Goal: Task Accomplishment & Management: Use online tool/utility

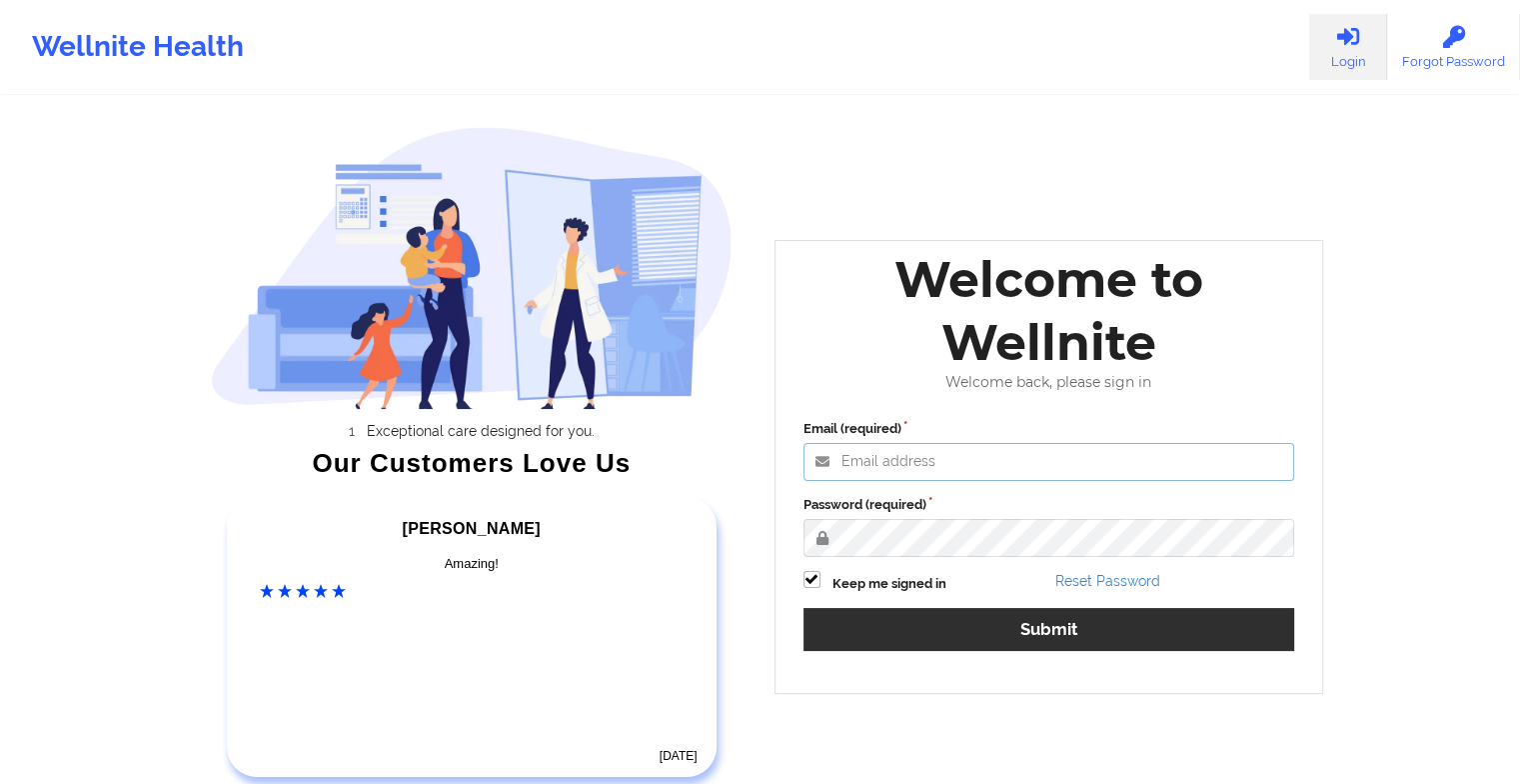
type input "[EMAIL_ADDRESS][DOMAIN_NAME]"
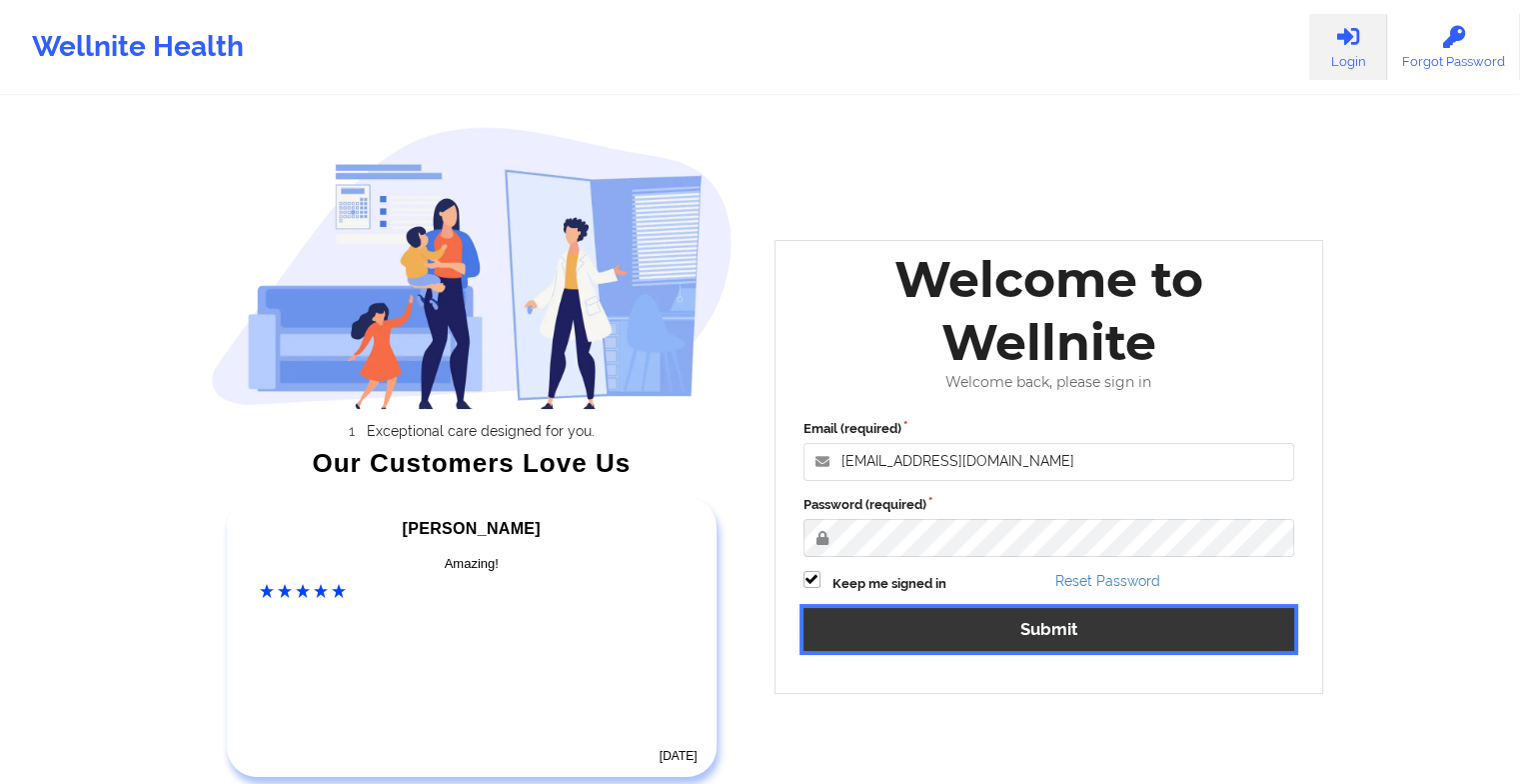
click at [882, 613] on button "Submit" at bounding box center [1049, 629] width 492 height 43
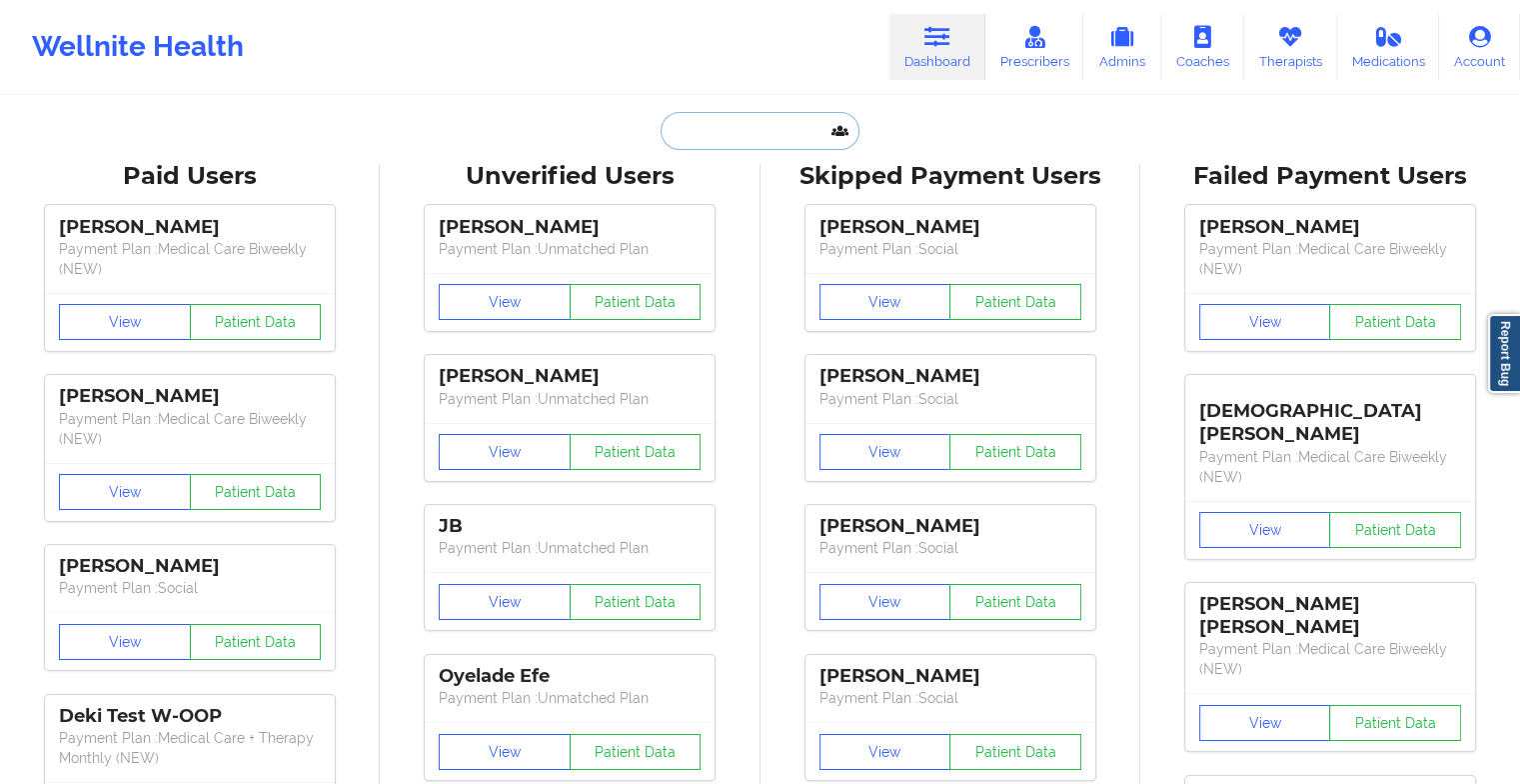
click at [690, 119] on input "text" at bounding box center [760, 131] width 198 height 38
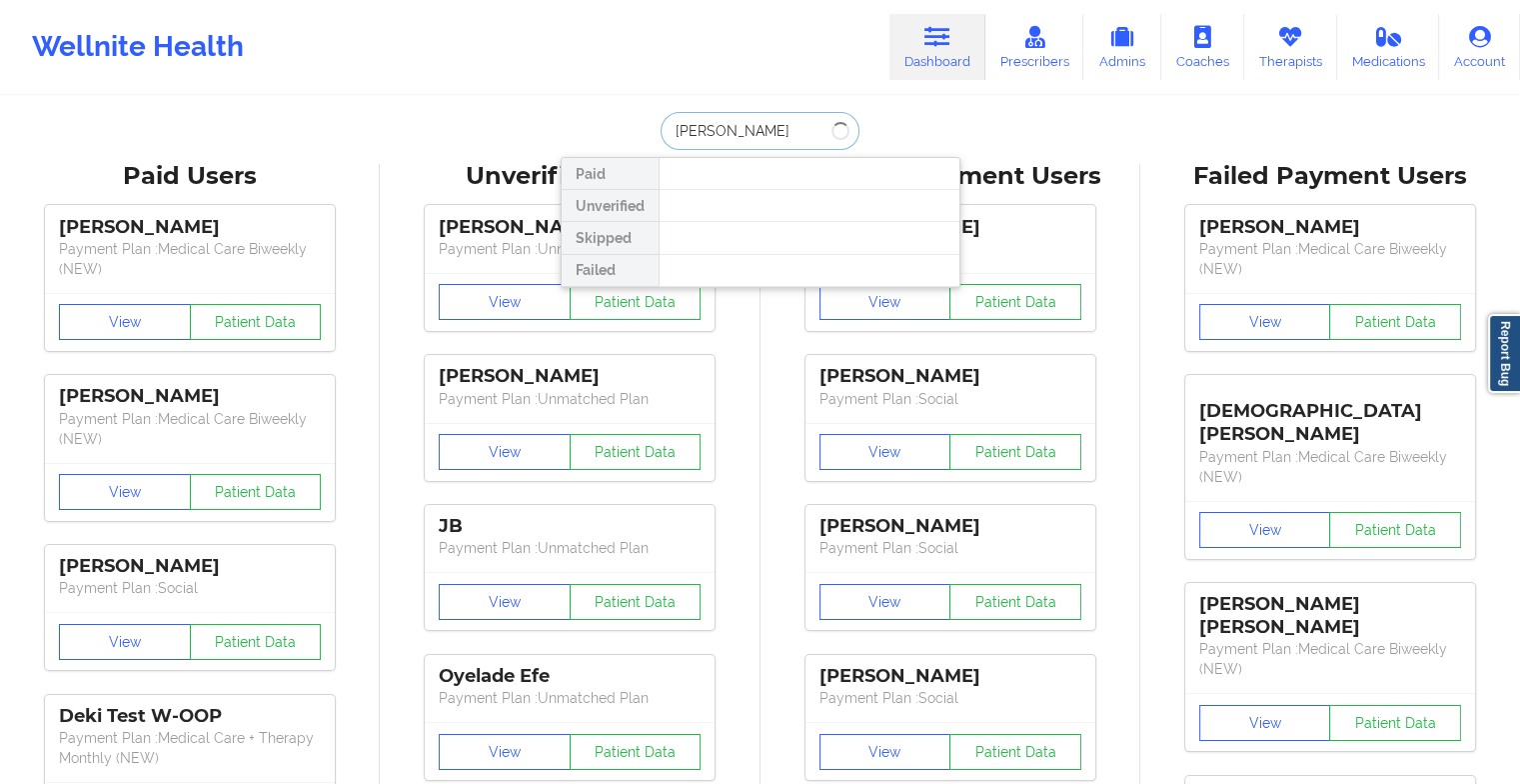
type input "[PERSON_NAME]"
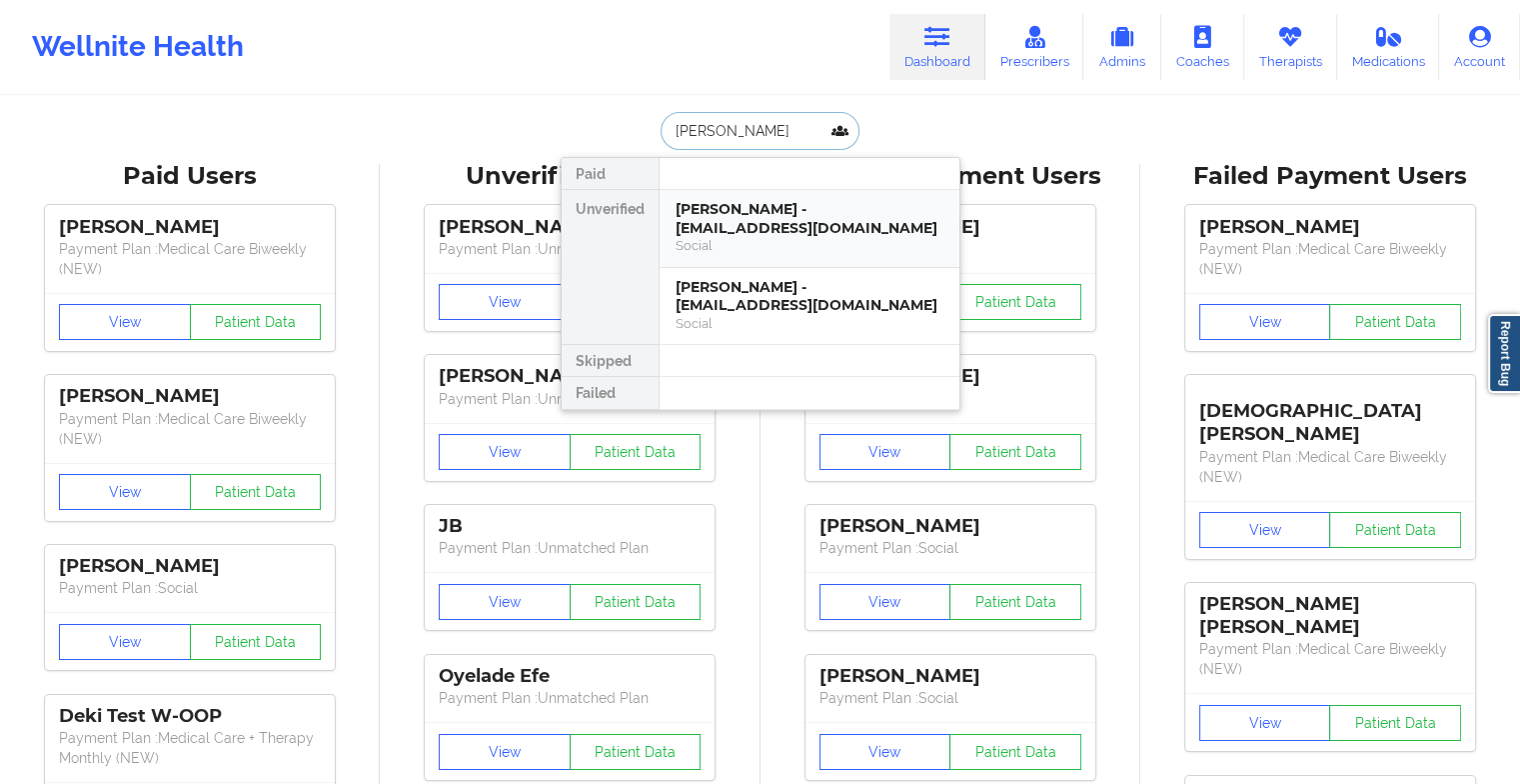
click at [761, 237] on div "Social" at bounding box center [810, 245] width 268 height 17
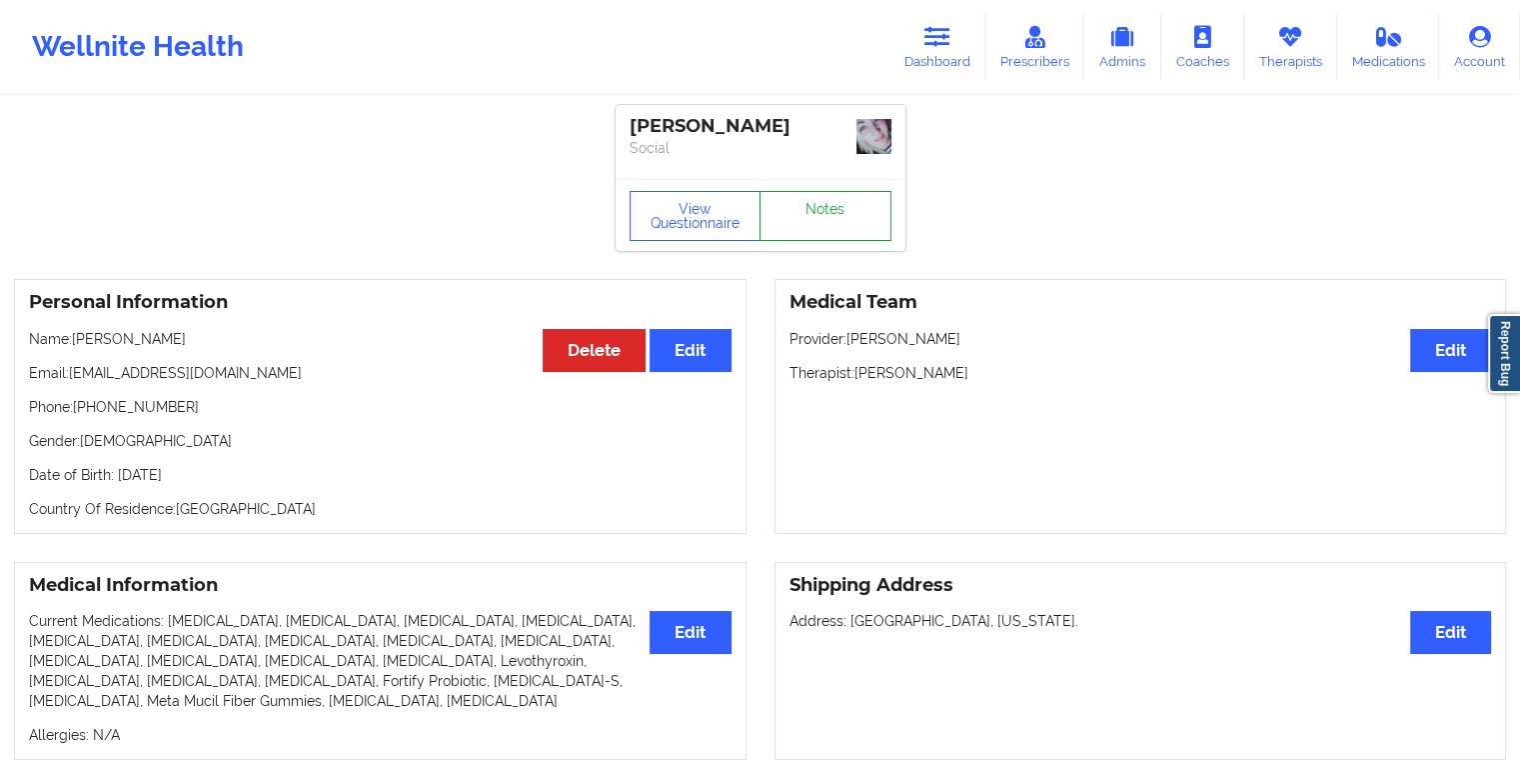
click at [834, 212] on link "Notes" at bounding box center [826, 216] width 132 height 50
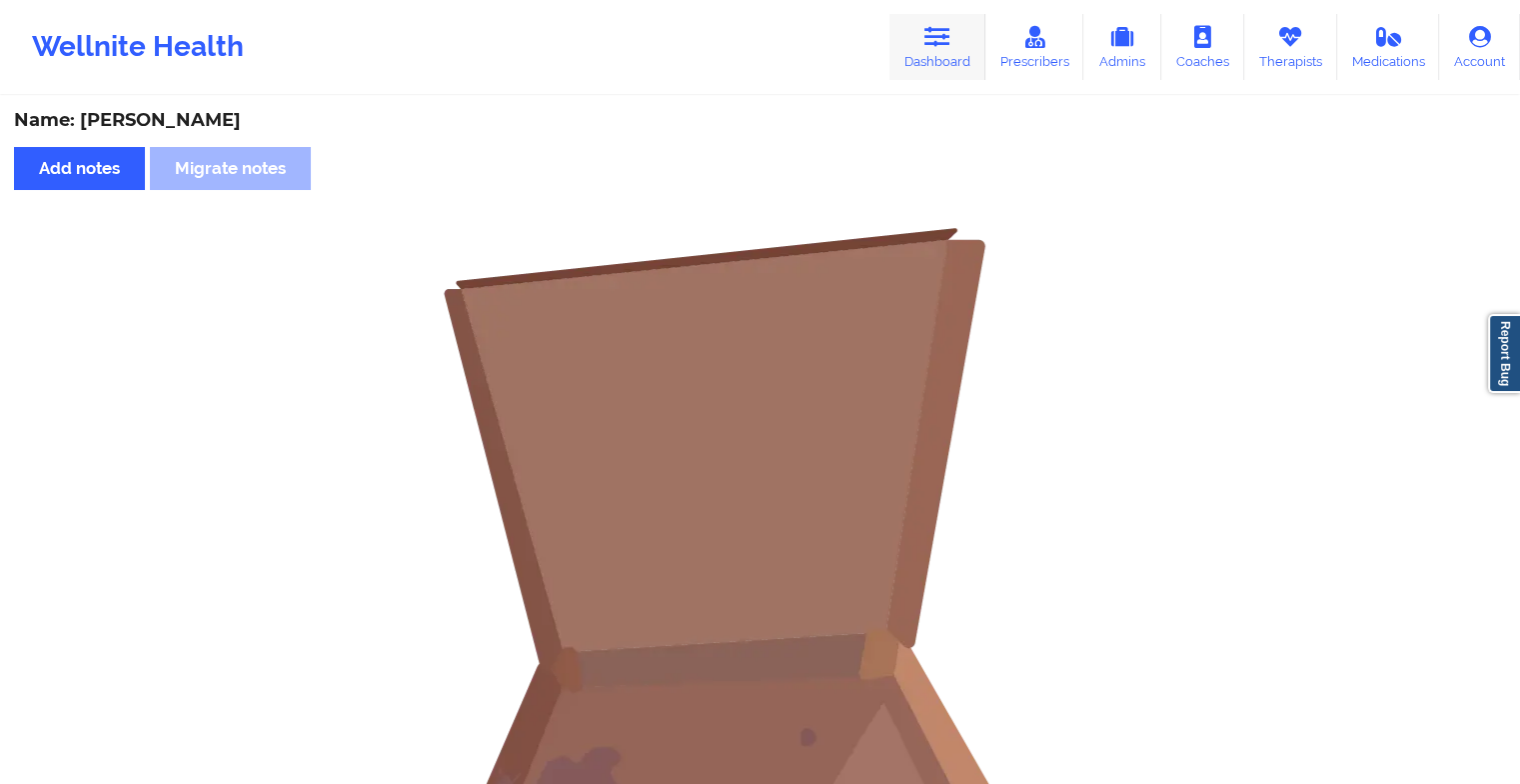
click at [943, 74] on link "Dashboard" at bounding box center [937, 47] width 96 height 66
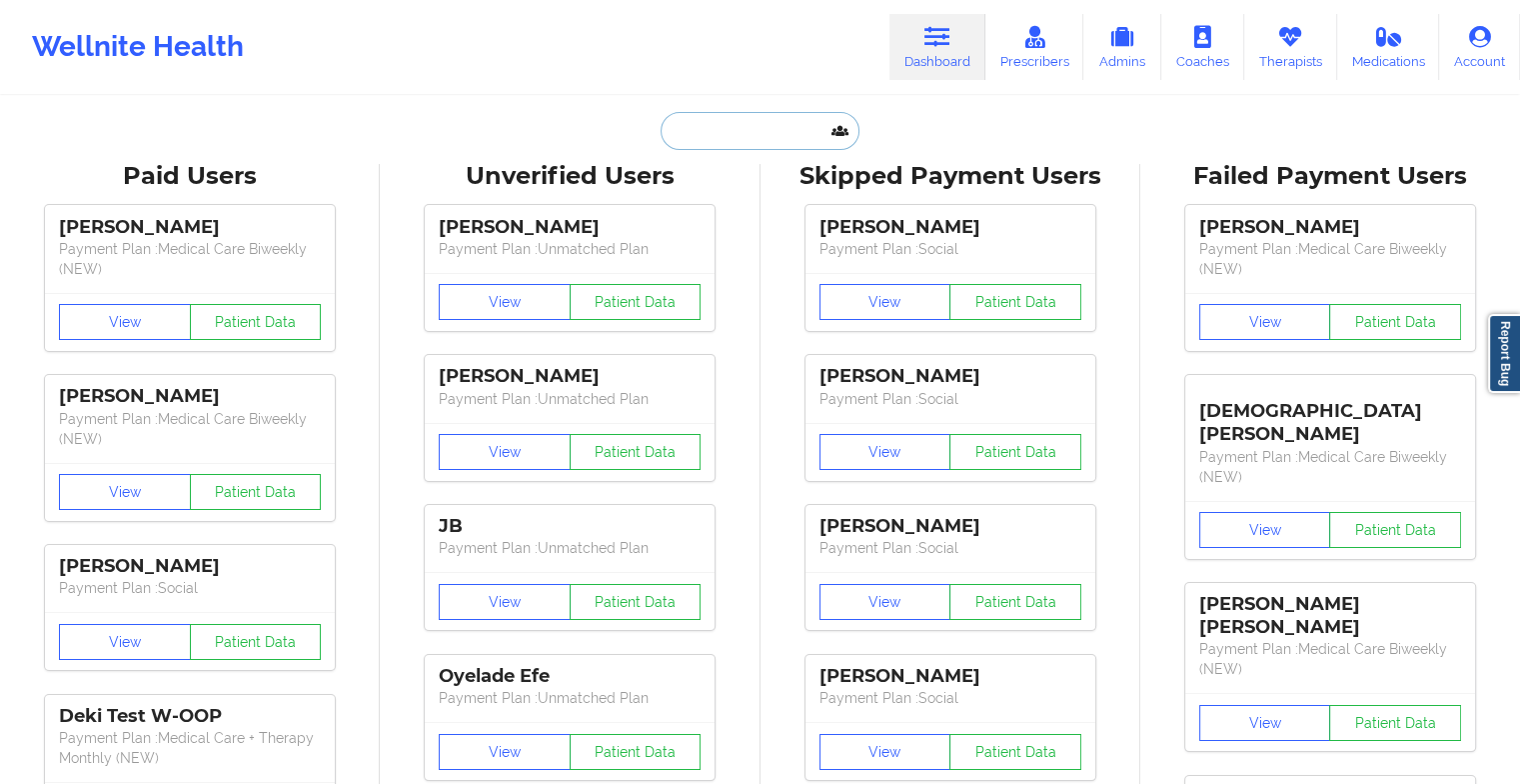
click at [711, 133] on input "text" at bounding box center [760, 131] width 198 height 38
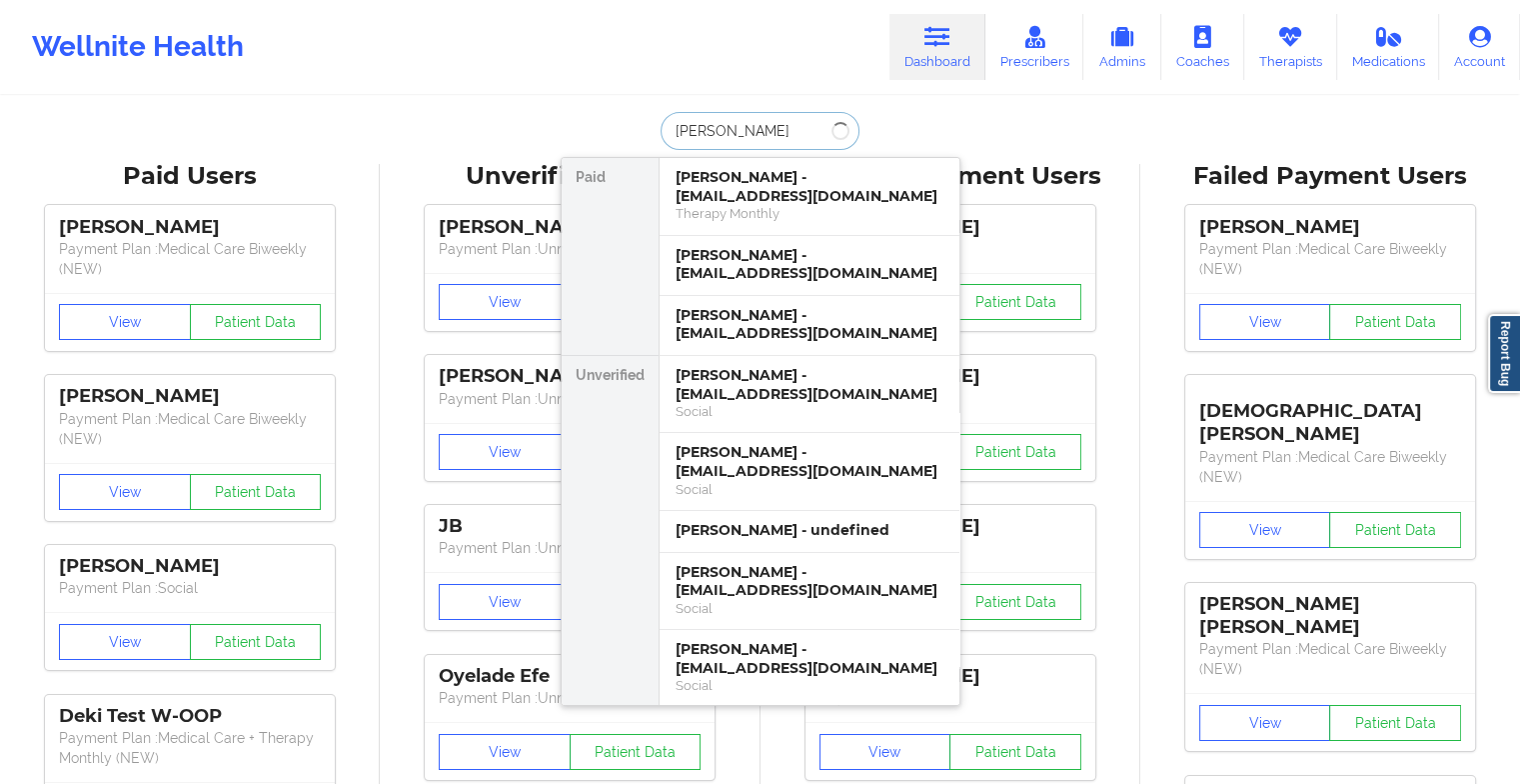
type input "[PERSON_NAME]"
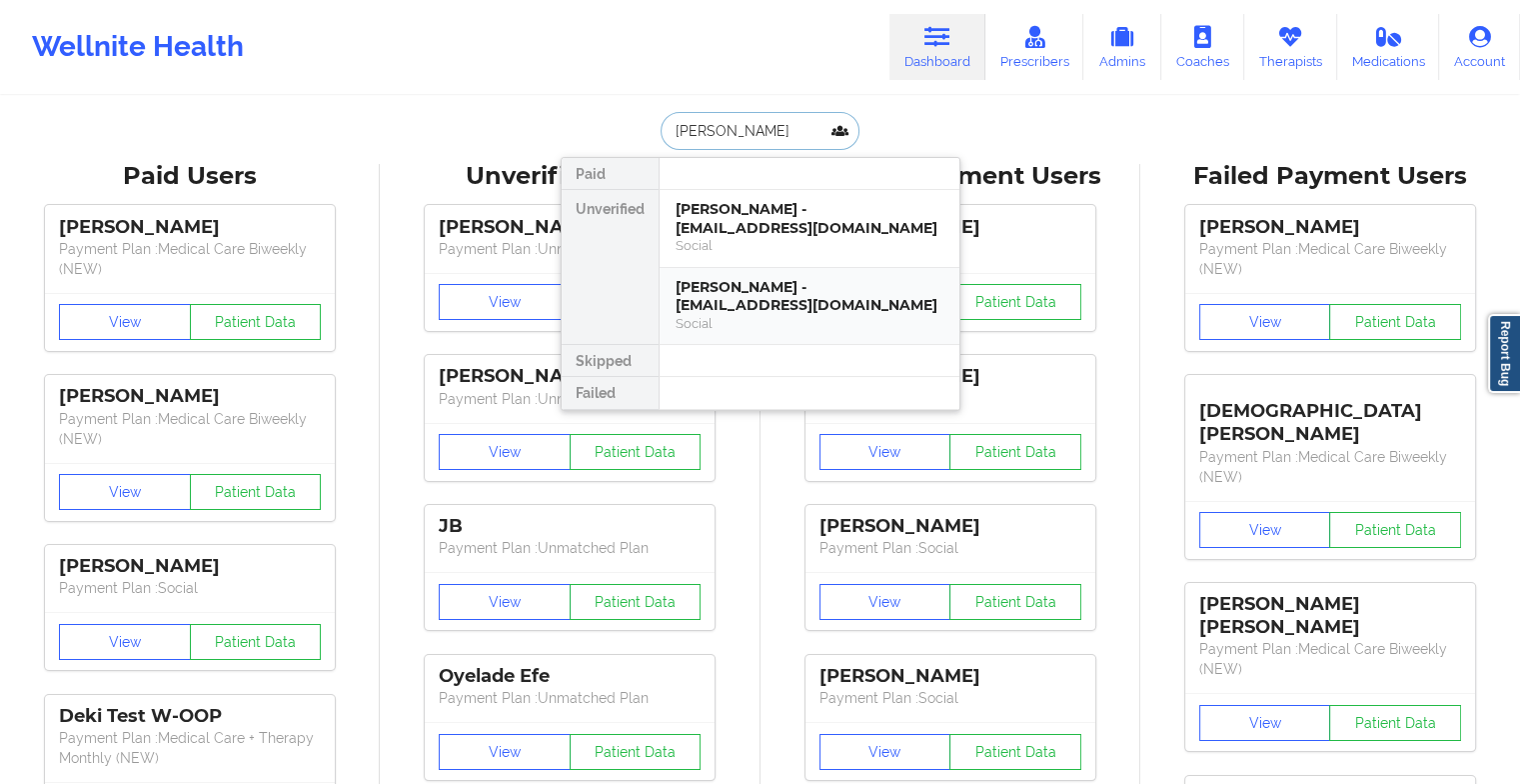
click at [759, 293] on div "[PERSON_NAME] - [EMAIL_ADDRESS][DOMAIN_NAME]" at bounding box center [810, 296] width 268 height 37
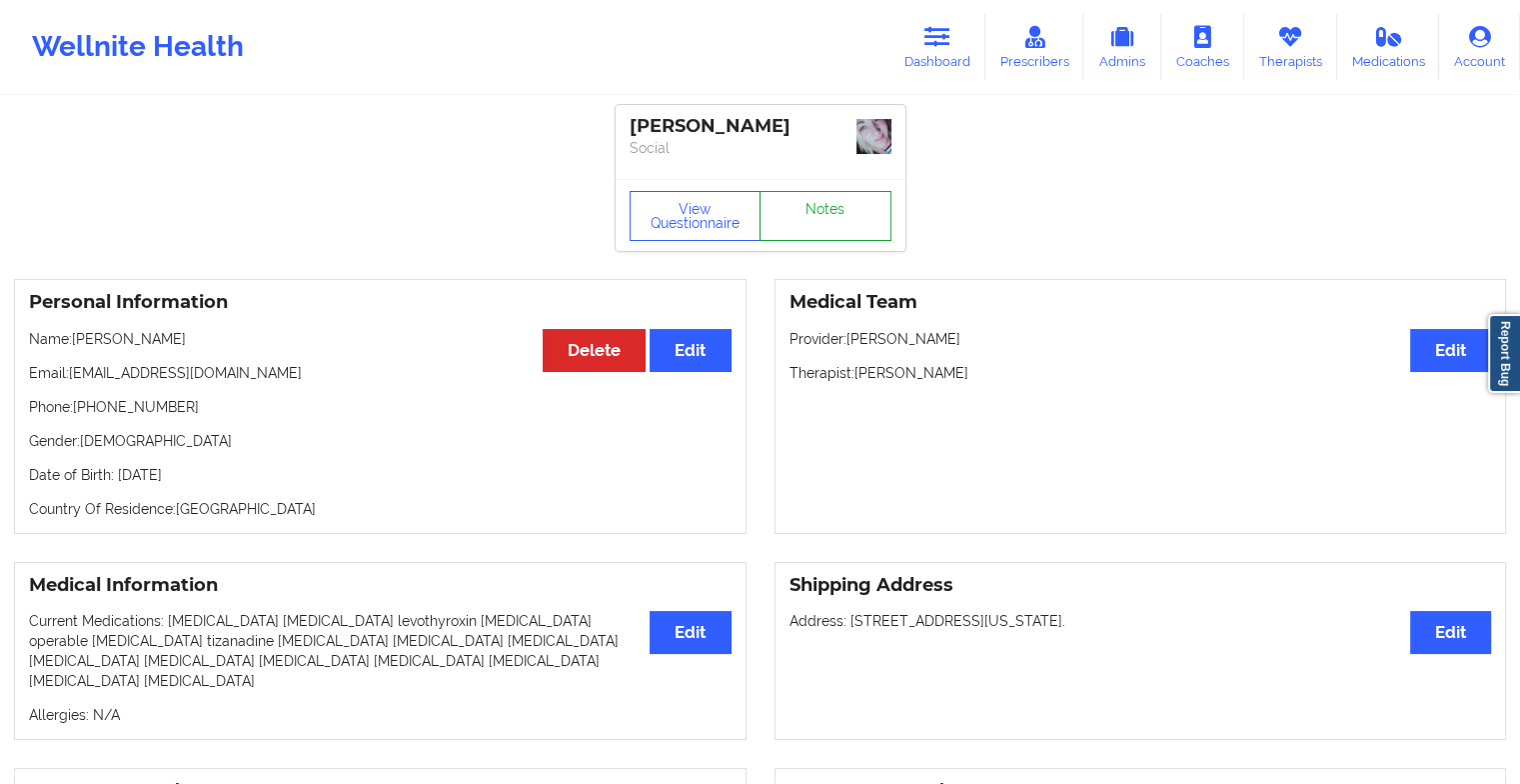
click at [831, 230] on link "Notes" at bounding box center [826, 216] width 132 height 50
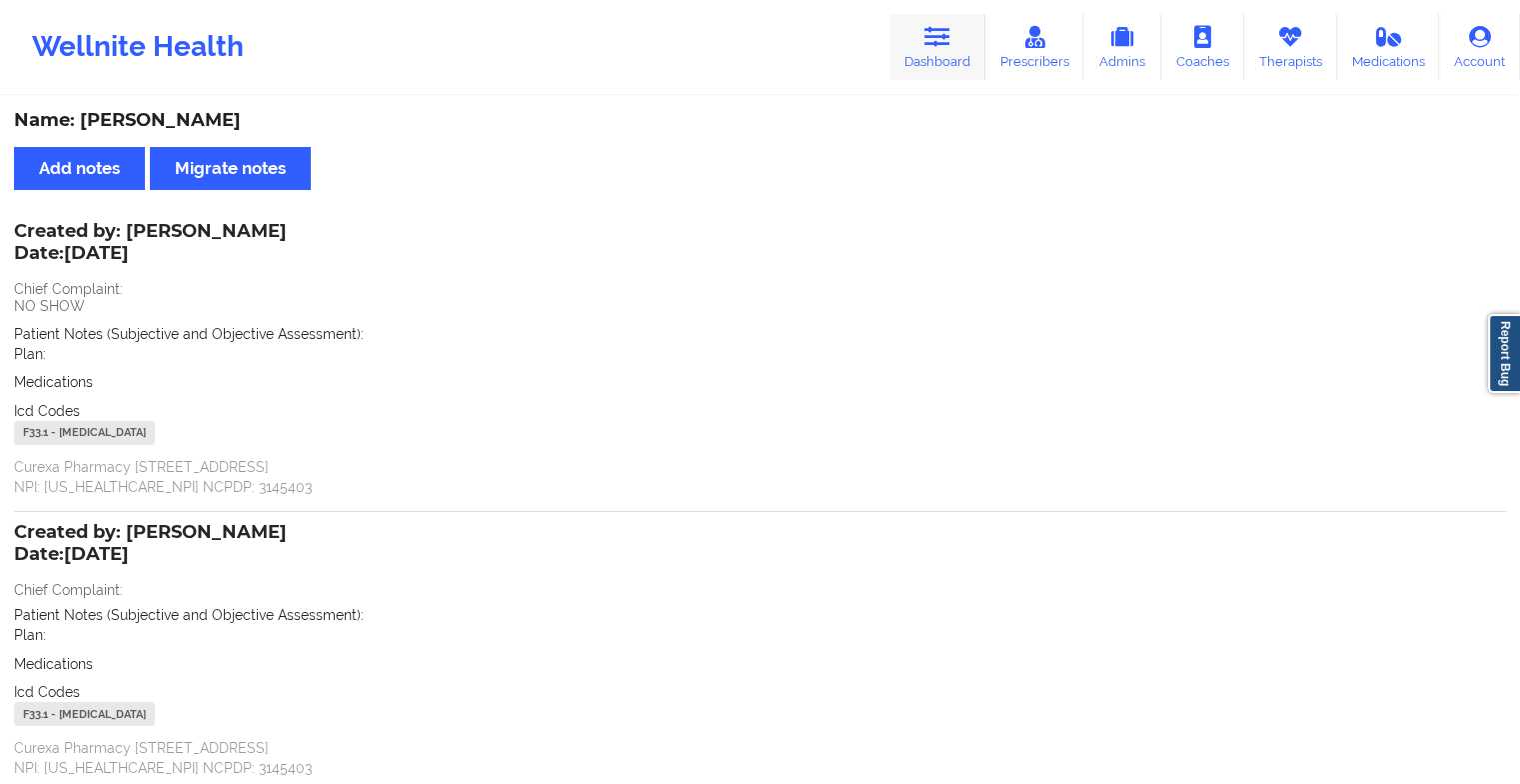
click at [931, 45] on icon at bounding box center [937, 37] width 26 height 22
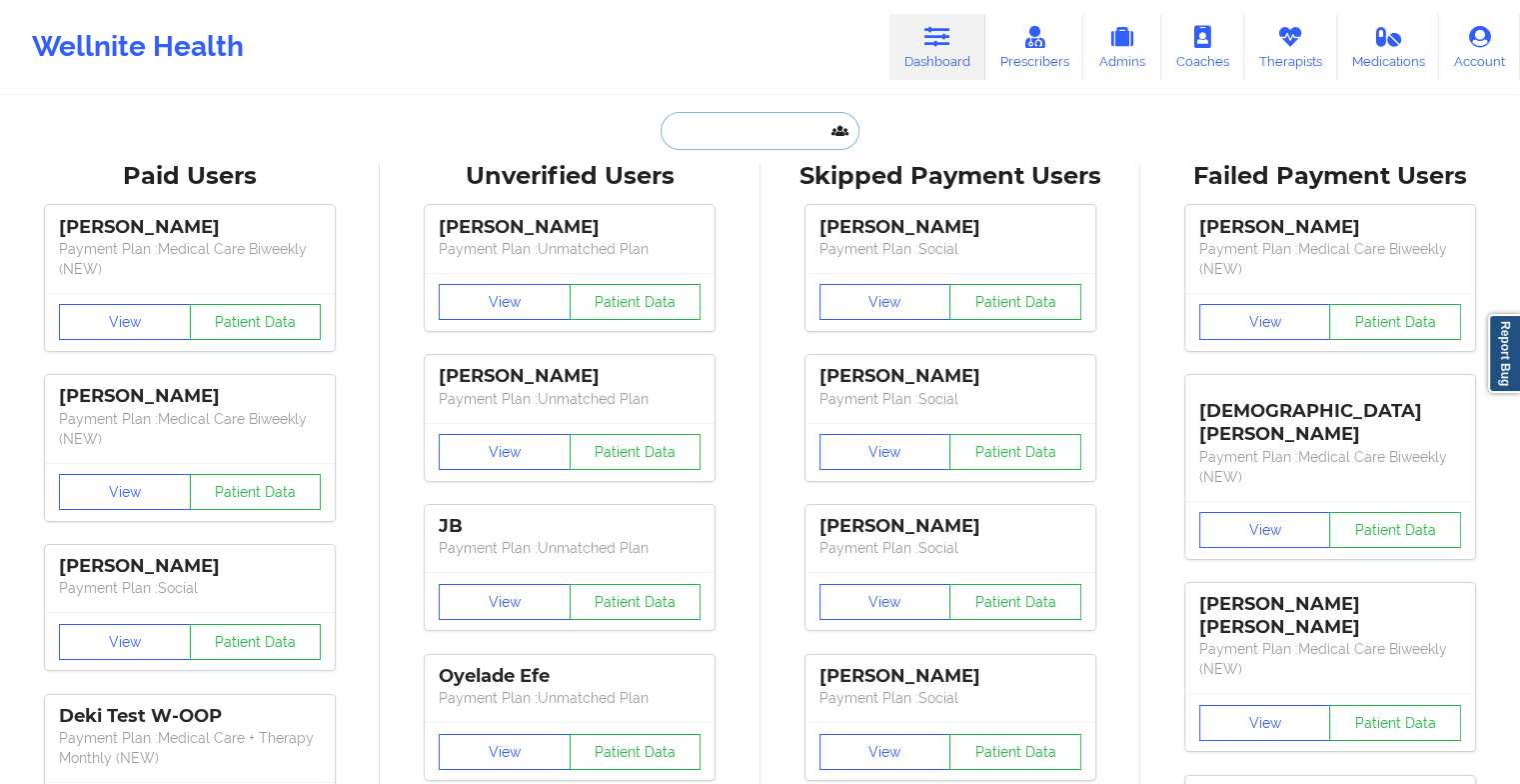
click at [714, 141] on input "text" at bounding box center [760, 131] width 198 height 38
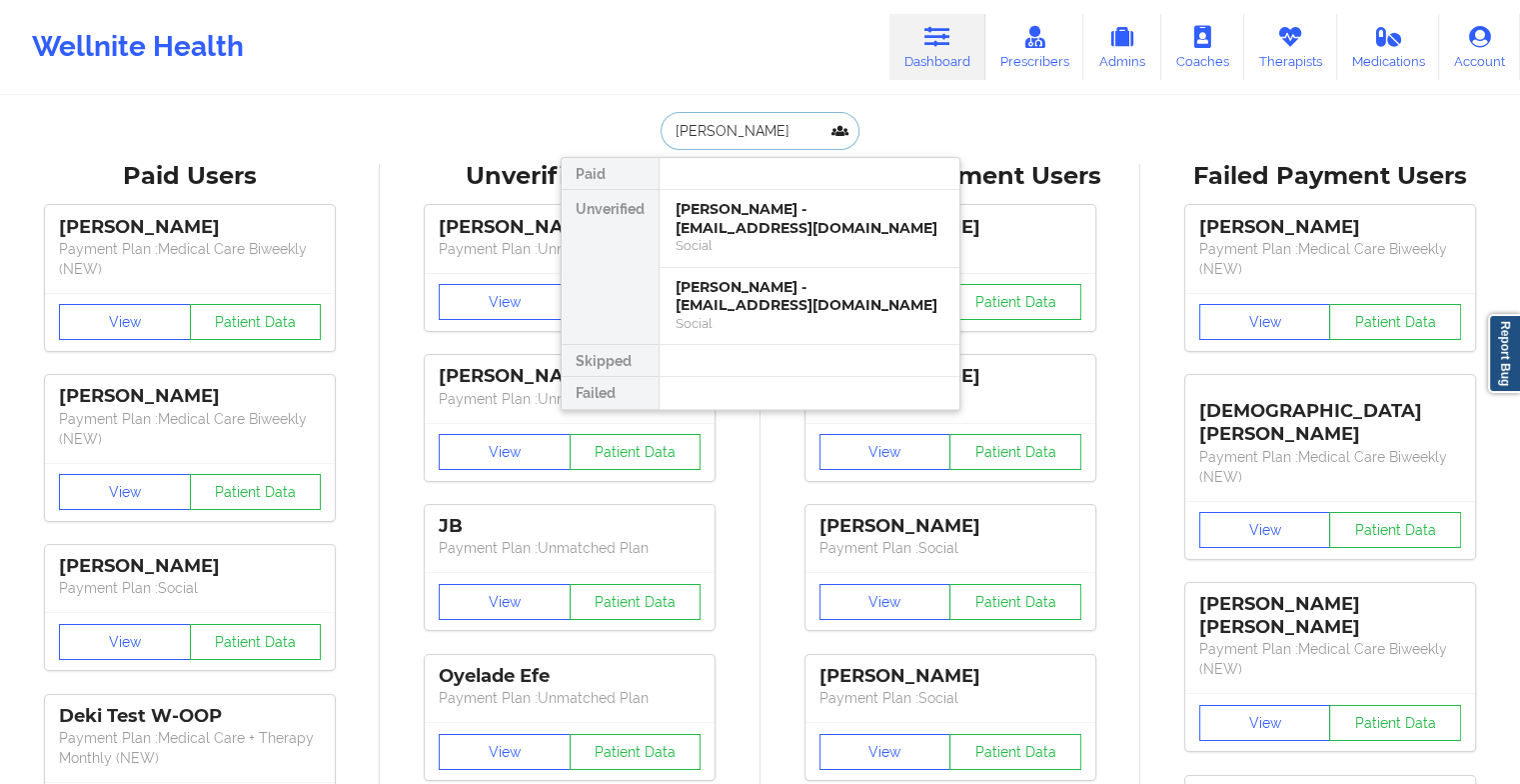
type input "[PERSON_NAME]"
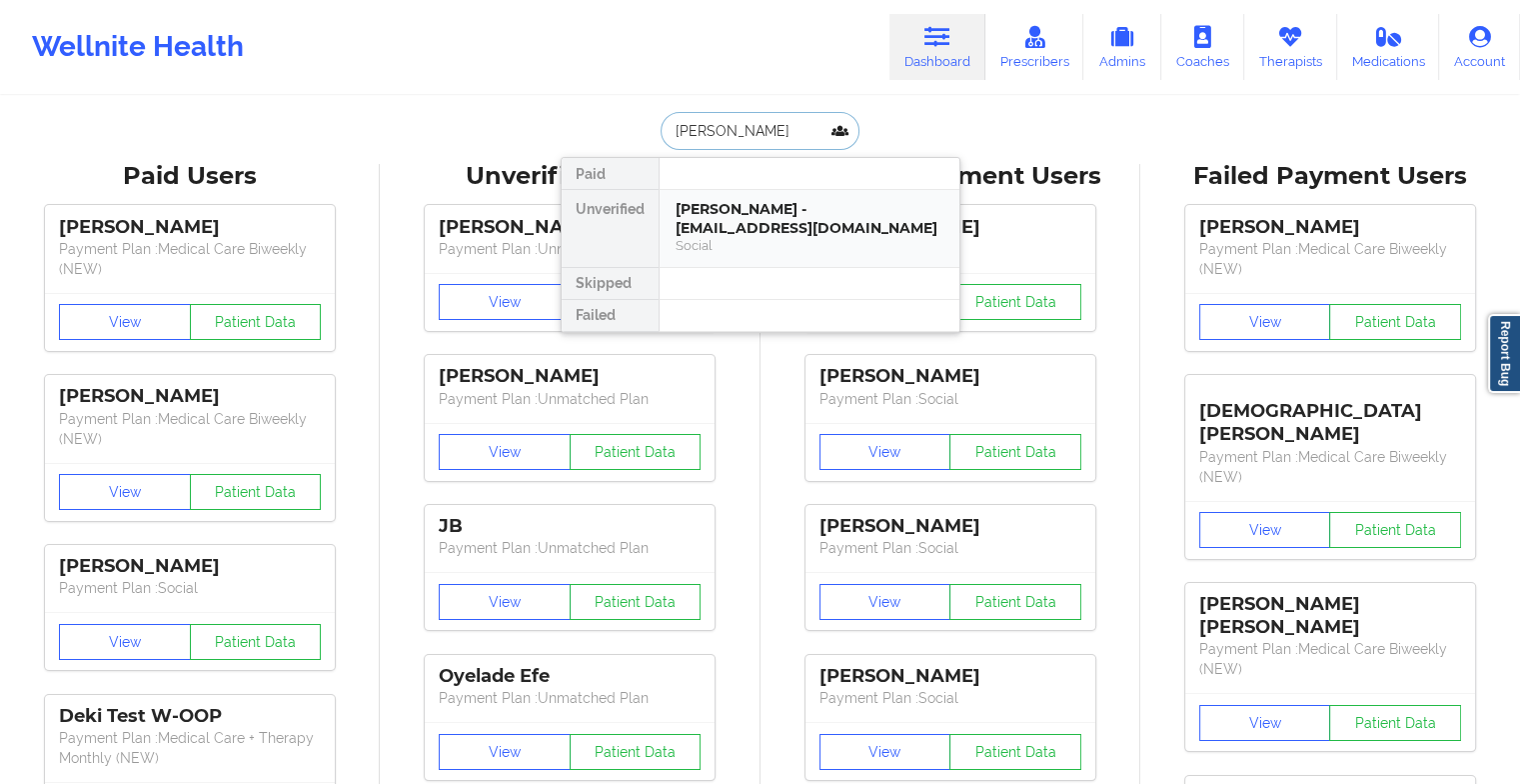
click at [790, 214] on div "[PERSON_NAME] - [EMAIL_ADDRESS][DOMAIN_NAME]" at bounding box center [810, 218] width 268 height 37
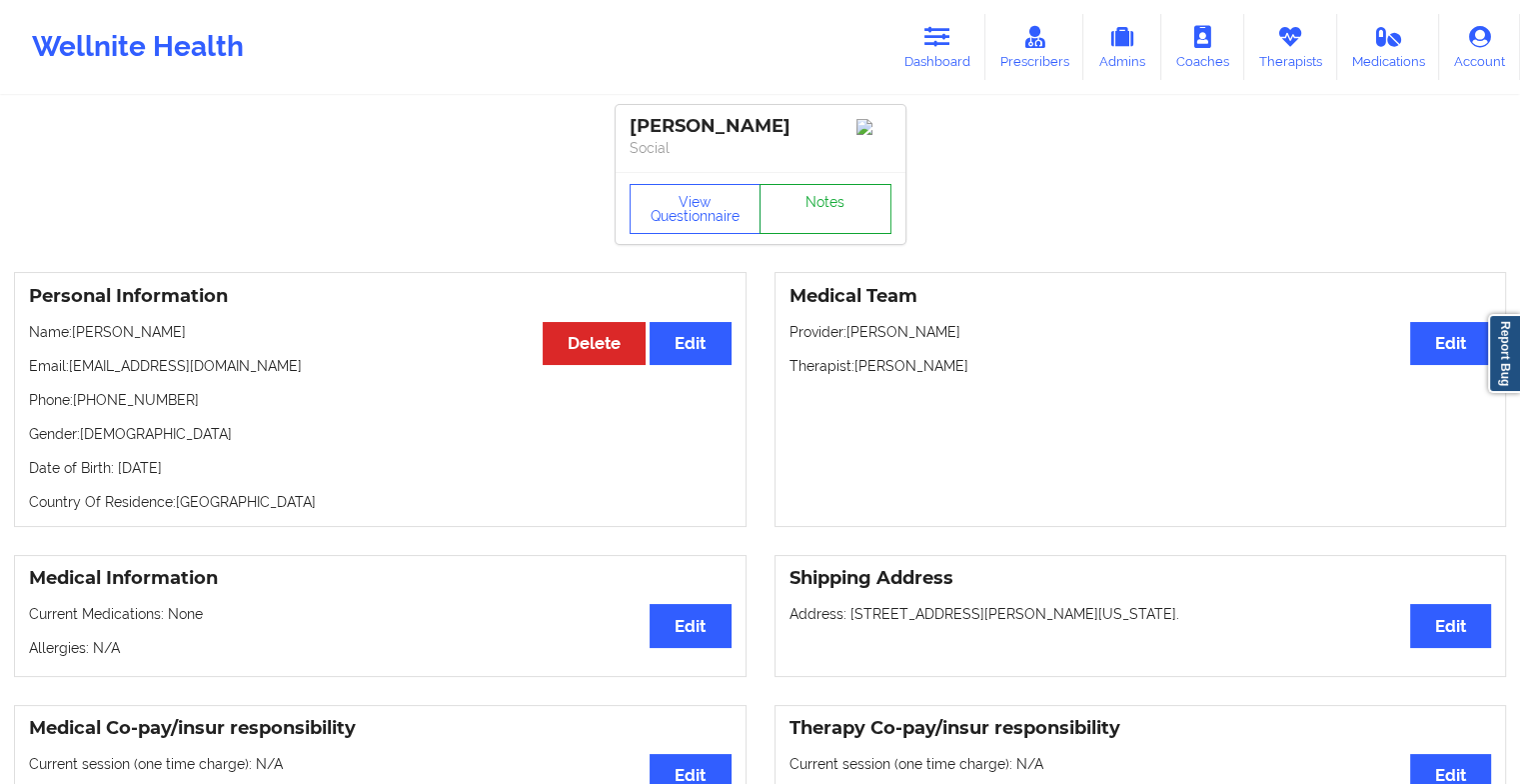
click at [823, 215] on link "Notes" at bounding box center [826, 209] width 132 height 50
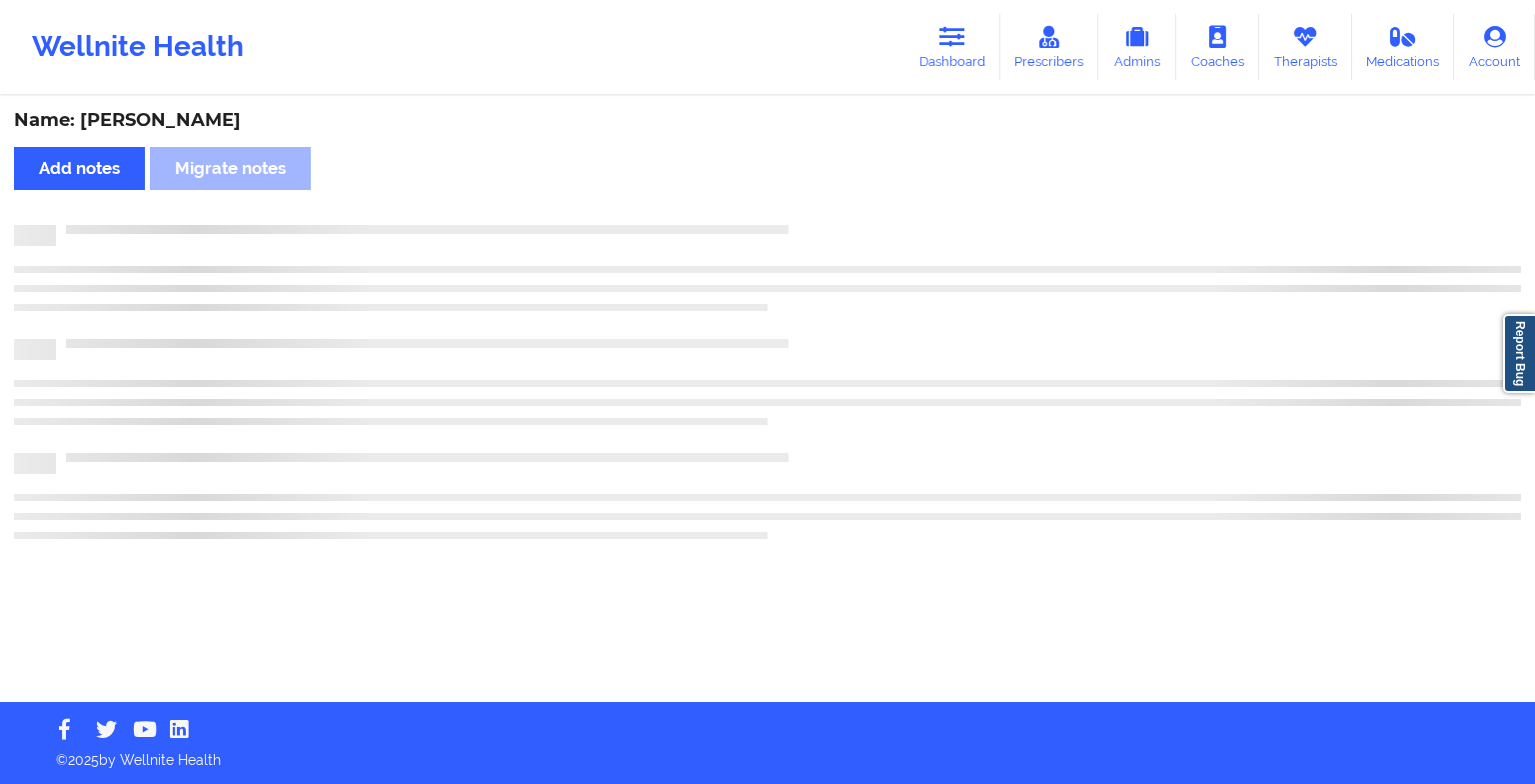
click at [823, 215] on div "Name: [PERSON_NAME] Add notes Migrate notes" at bounding box center [767, 400] width 1535 height 604
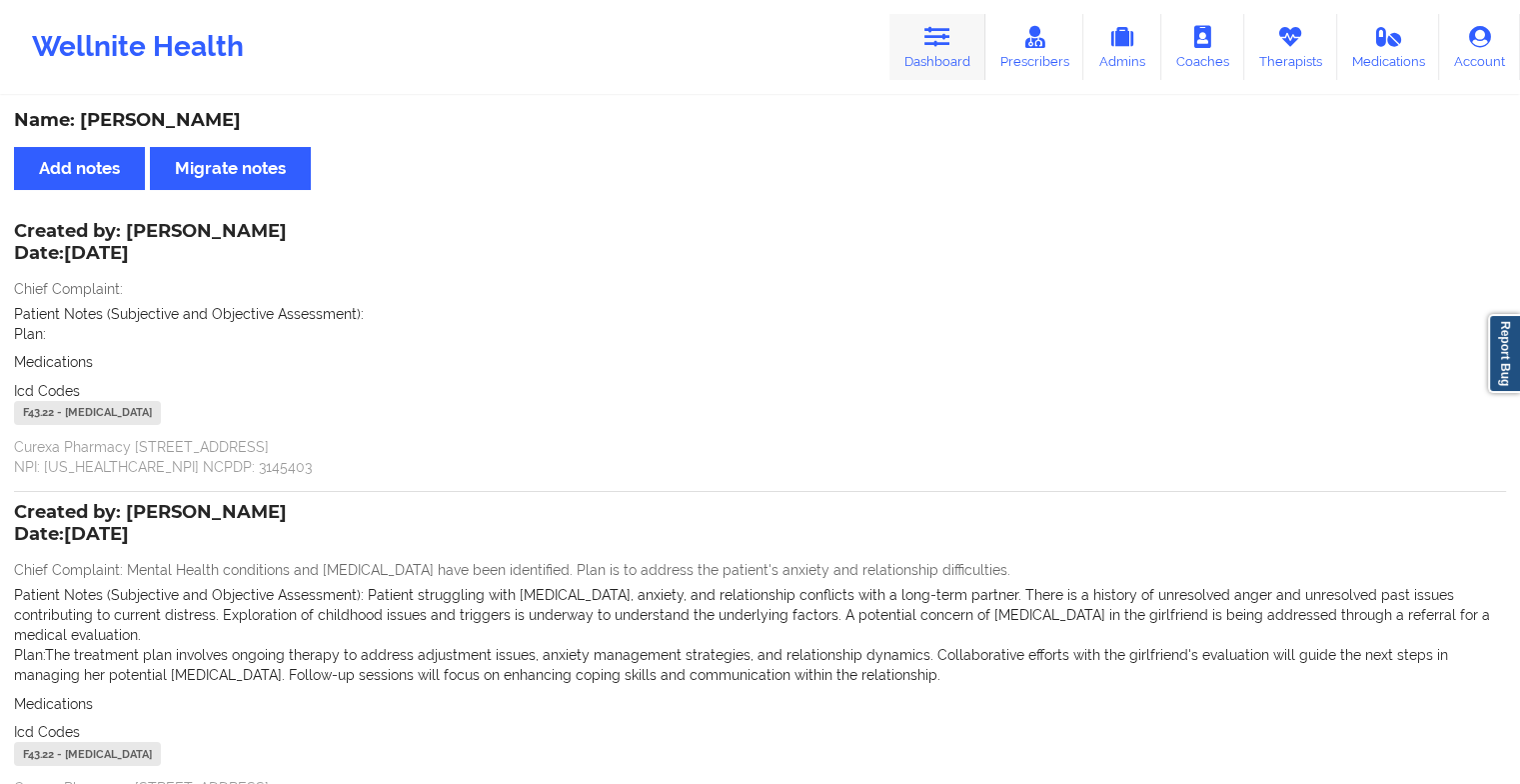
click at [923, 45] on link "Dashboard" at bounding box center [937, 47] width 96 height 66
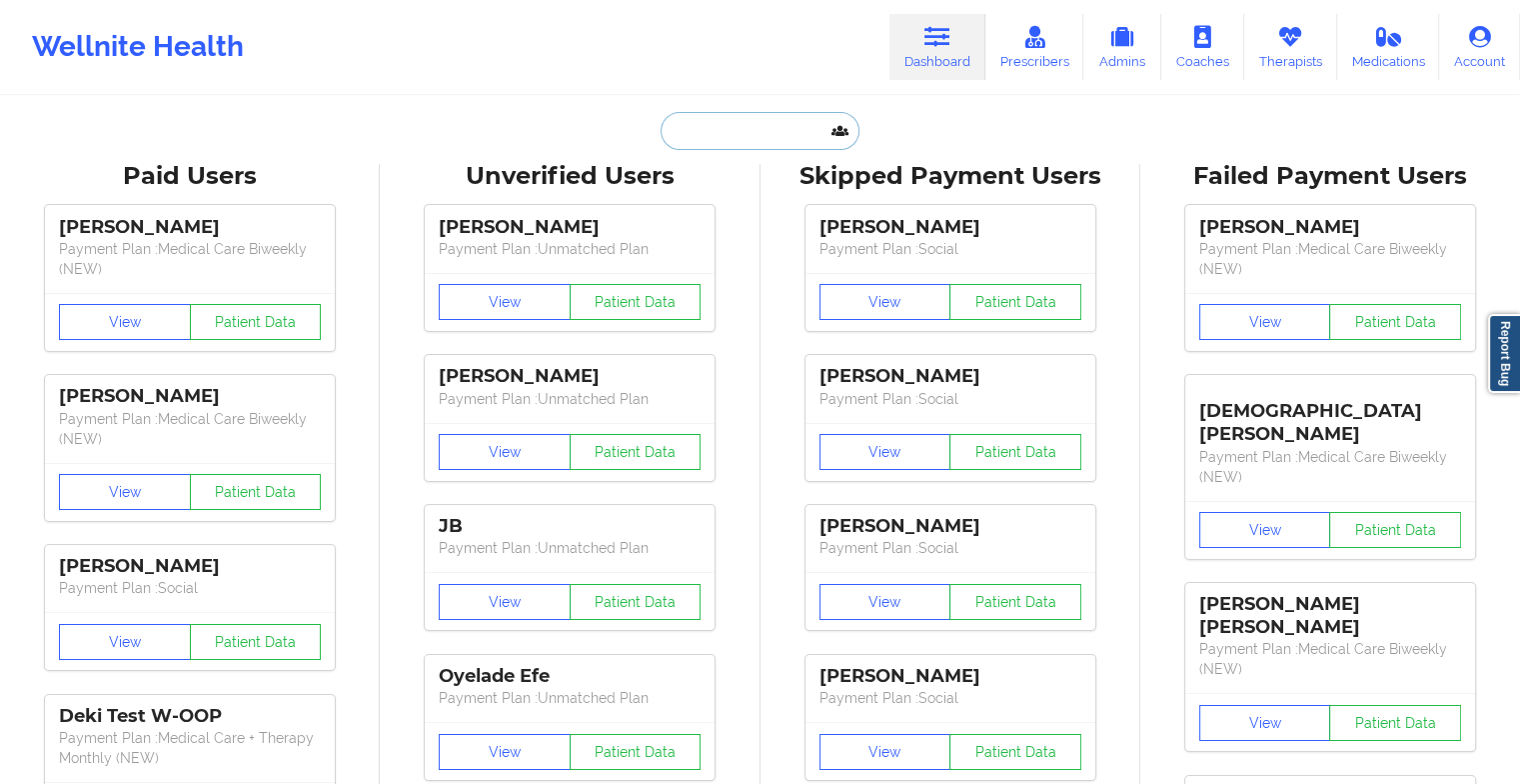
click at [732, 129] on input "text" at bounding box center [760, 131] width 198 height 38
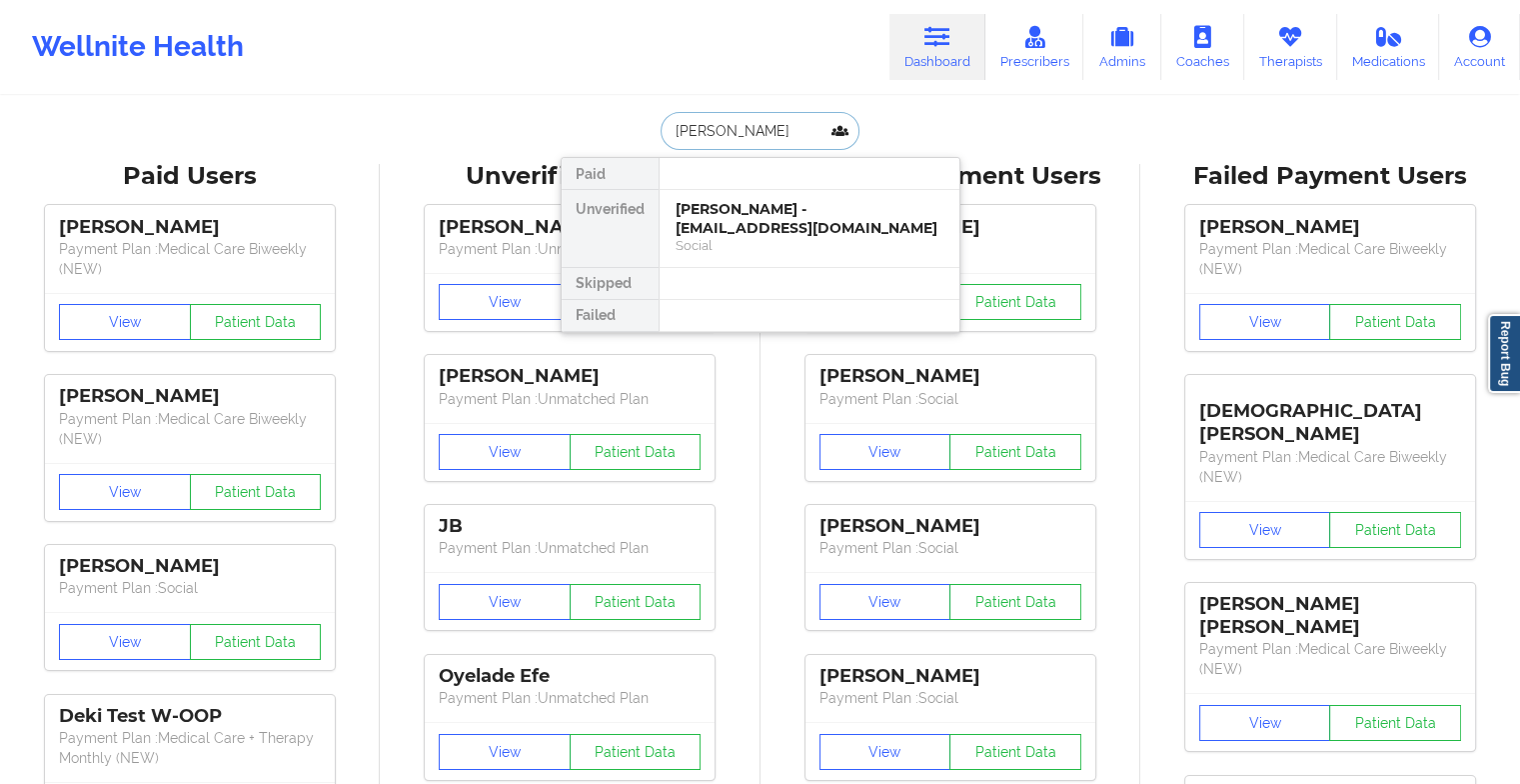
type input "[PERSON_NAME]"
click at [823, 200] on div "[PERSON_NAME] - [EMAIL_ADDRESS][DOMAIN_NAME]" at bounding box center [810, 218] width 268 height 37
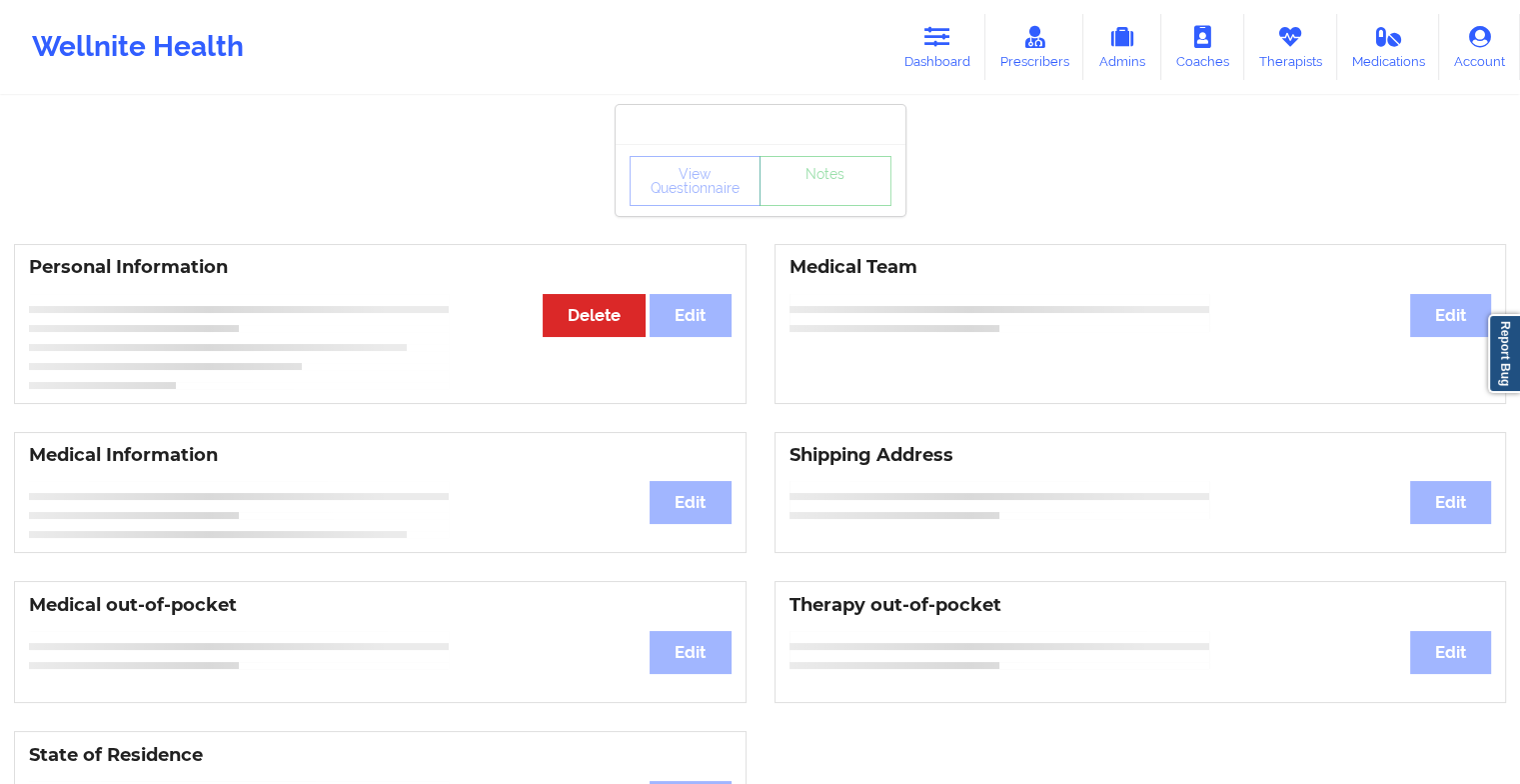
click at [833, 196] on div "View Questionnaire Notes" at bounding box center [761, 181] width 262 height 50
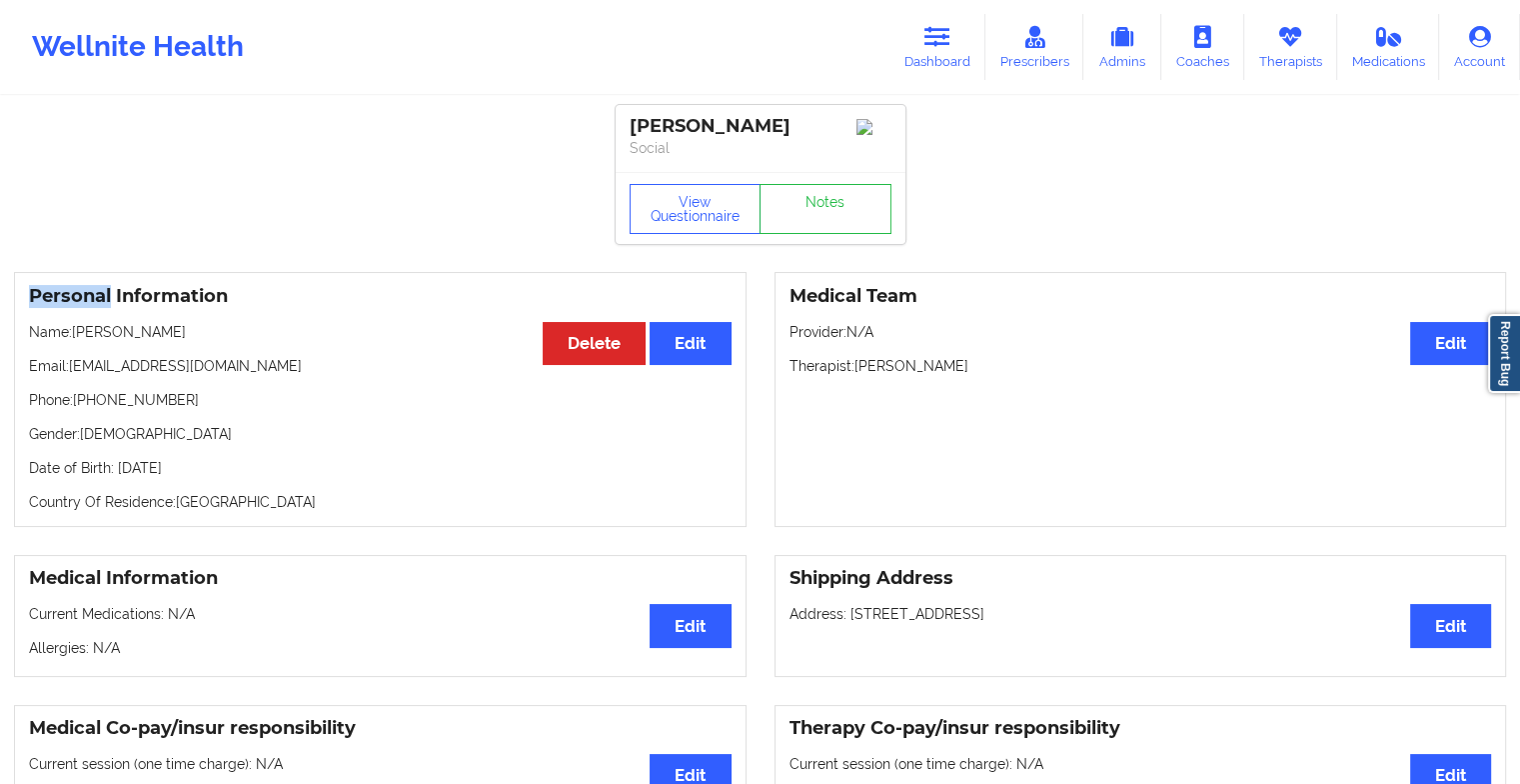
click at [833, 196] on div "View Questionnaire Notes" at bounding box center [761, 209] width 262 height 50
click at [832, 201] on link "Notes" at bounding box center [826, 209] width 132 height 50
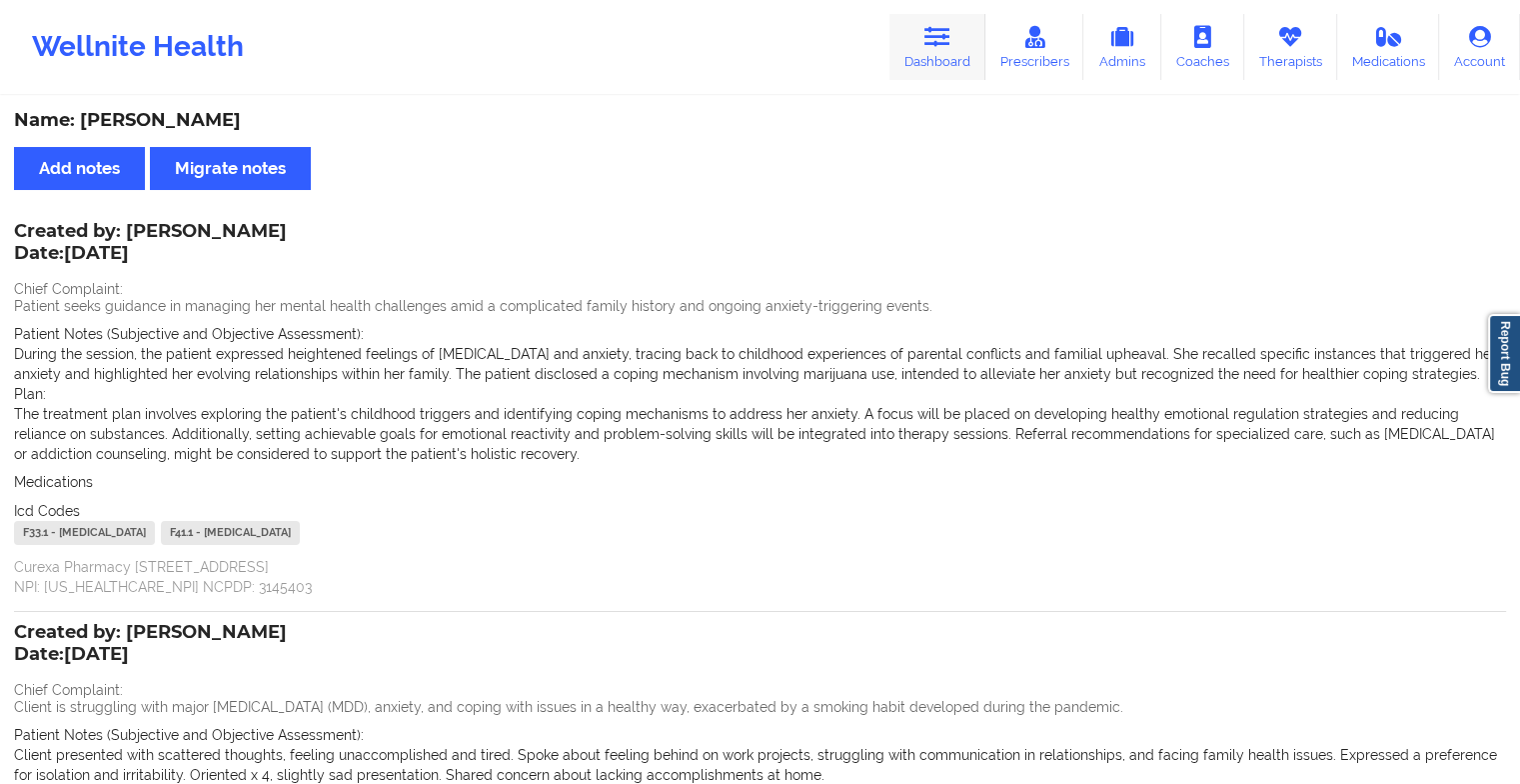
click at [955, 32] on link "Dashboard" at bounding box center [937, 47] width 96 height 66
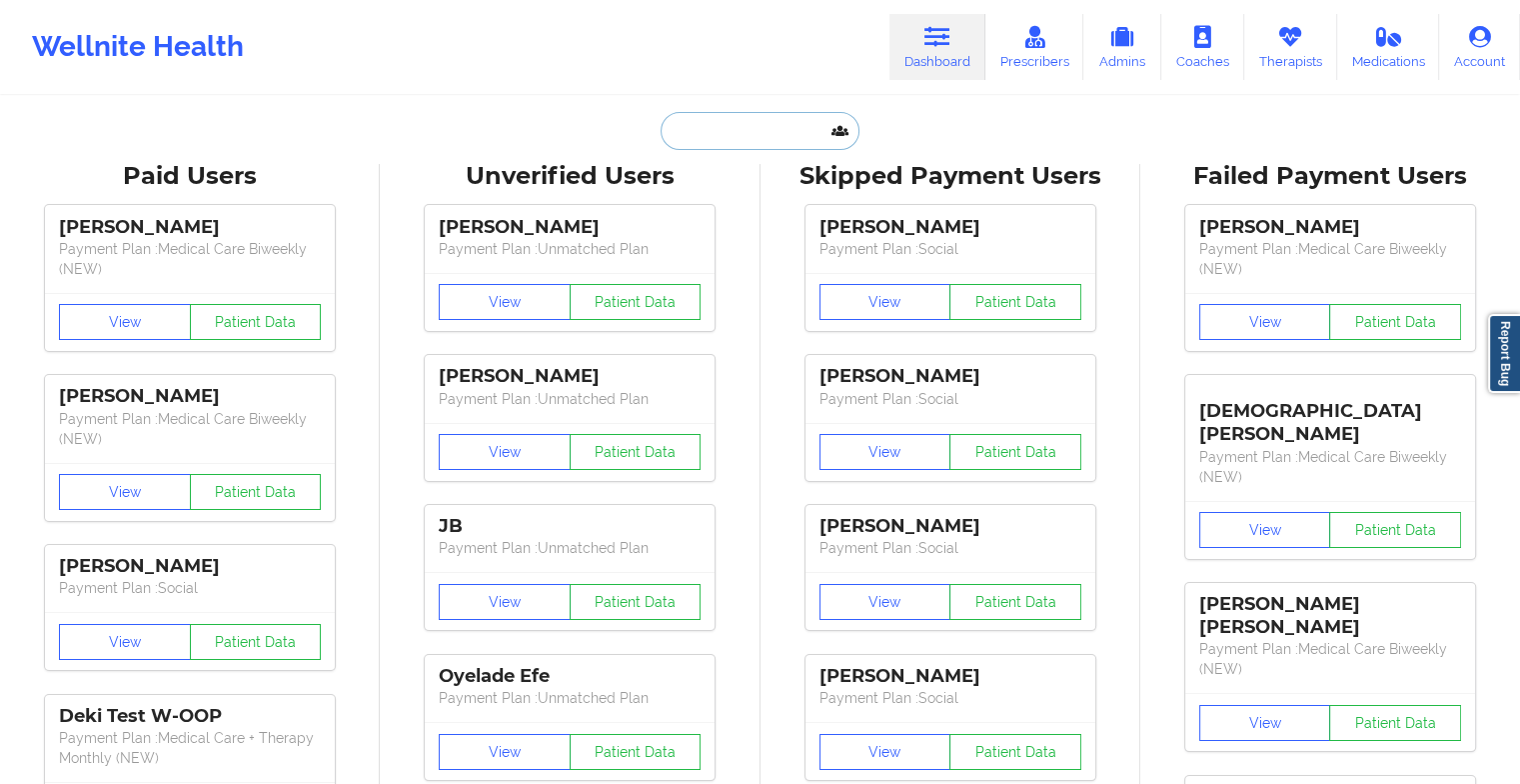
click at [788, 133] on input "text" at bounding box center [760, 131] width 198 height 38
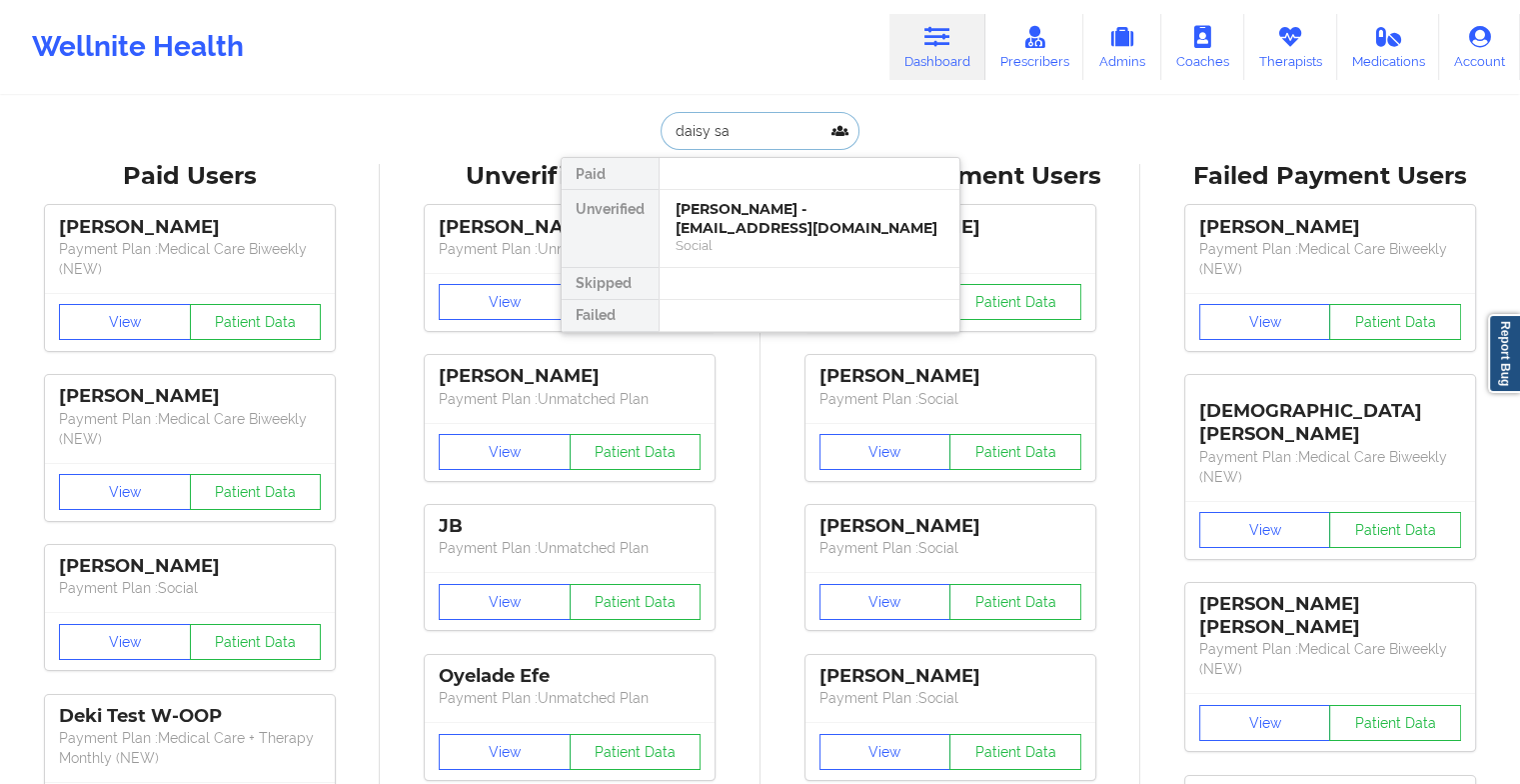
type input "[PERSON_NAME]"
click at [755, 232] on div "[PERSON_NAME] - [EMAIL_ADDRESS][DOMAIN_NAME]" at bounding box center [810, 218] width 268 height 37
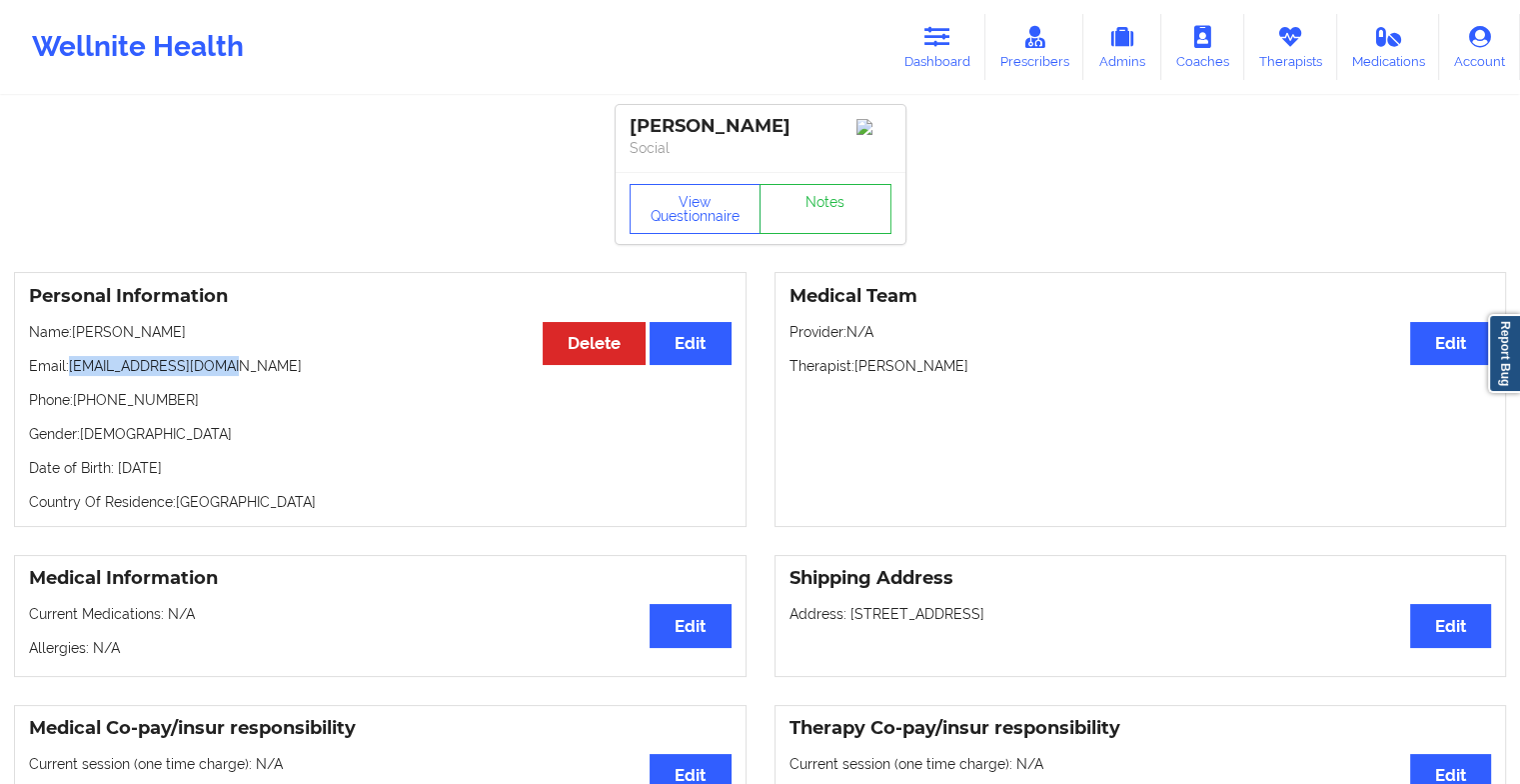
drag, startPoint x: 72, startPoint y: 372, endPoint x: 272, endPoint y: 380, distance: 200.0
click at [272, 376] on p "Email: [EMAIL_ADDRESS][DOMAIN_NAME]" at bounding box center [380, 366] width 703 height 20
copy p "[EMAIL_ADDRESS][DOMAIN_NAME]"
drag, startPoint x: 77, startPoint y: 406, endPoint x: 279, endPoint y: 395, distance: 202.2
click at [279, 395] on div "Personal Information Edit Delete Name: [PERSON_NAME] Email: [EMAIL_ADDRESS][DOM…" at bounding box center [380, 399] width 733 height 255
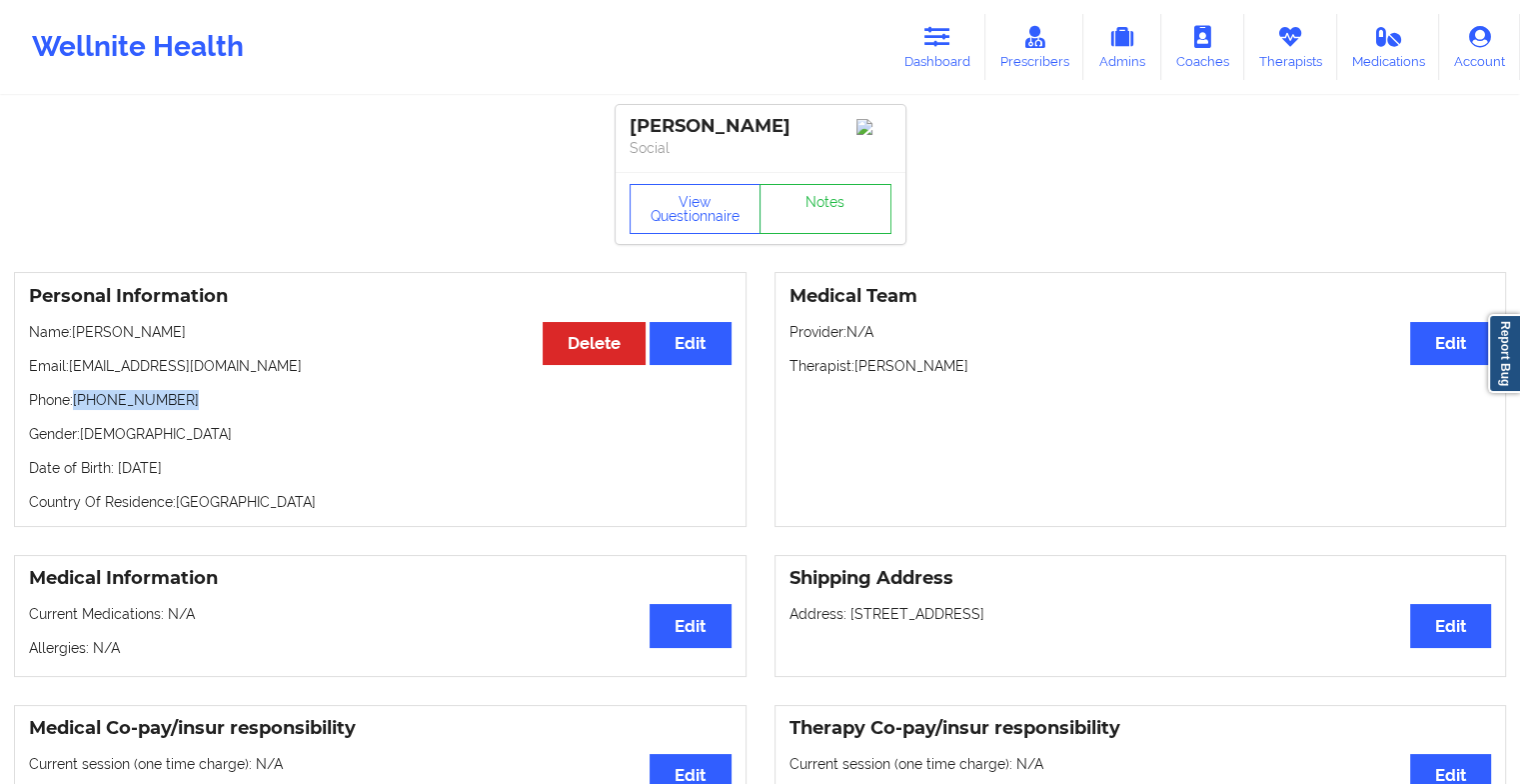
copy p "[PHONE_NUMBER]"
click at [916, 56] on link "Dashboard" at bounding box center [937, 47] width 96 height 66
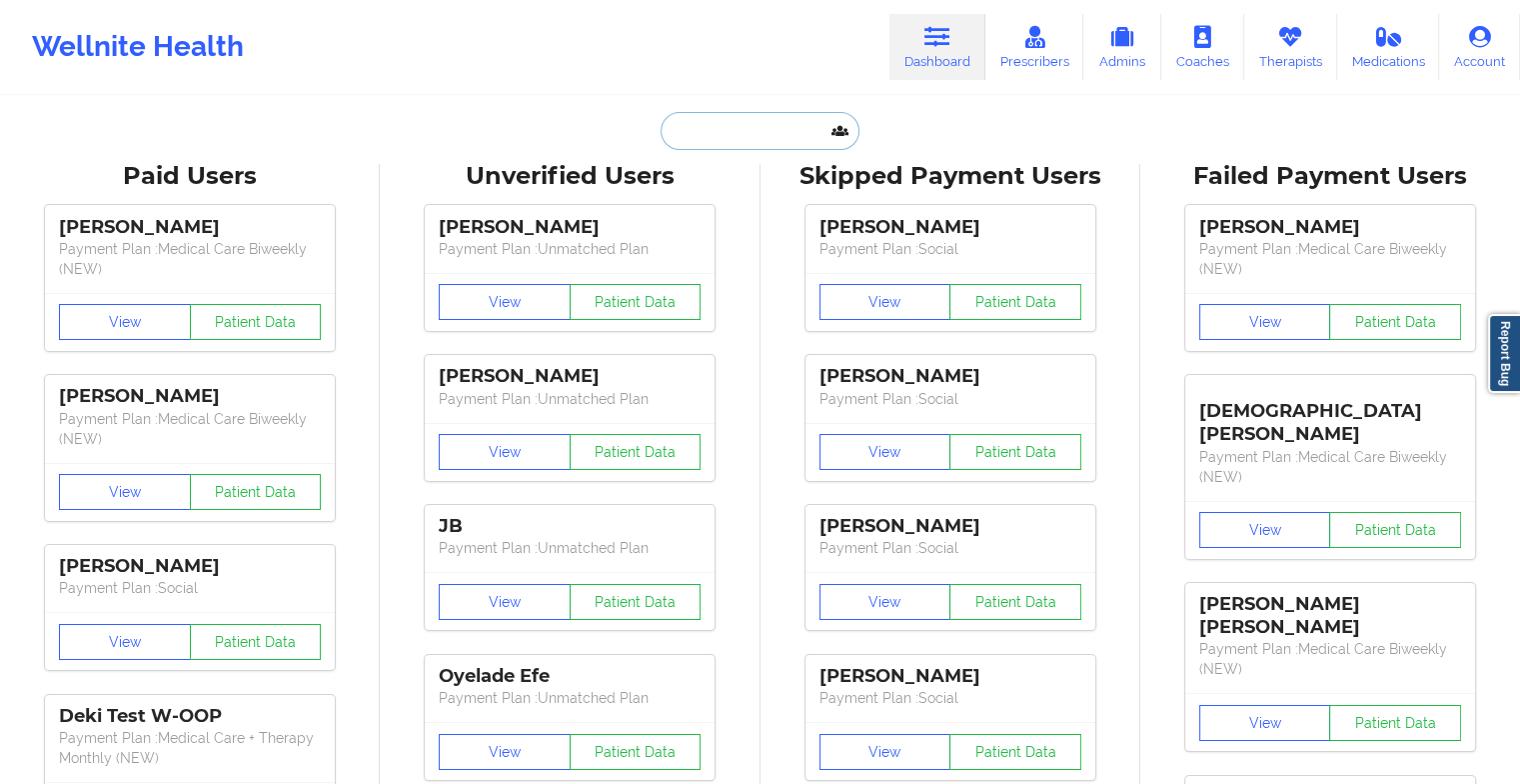
click at [731, 128] on input "text" at bounding box center [760, 131] width 198 height 38
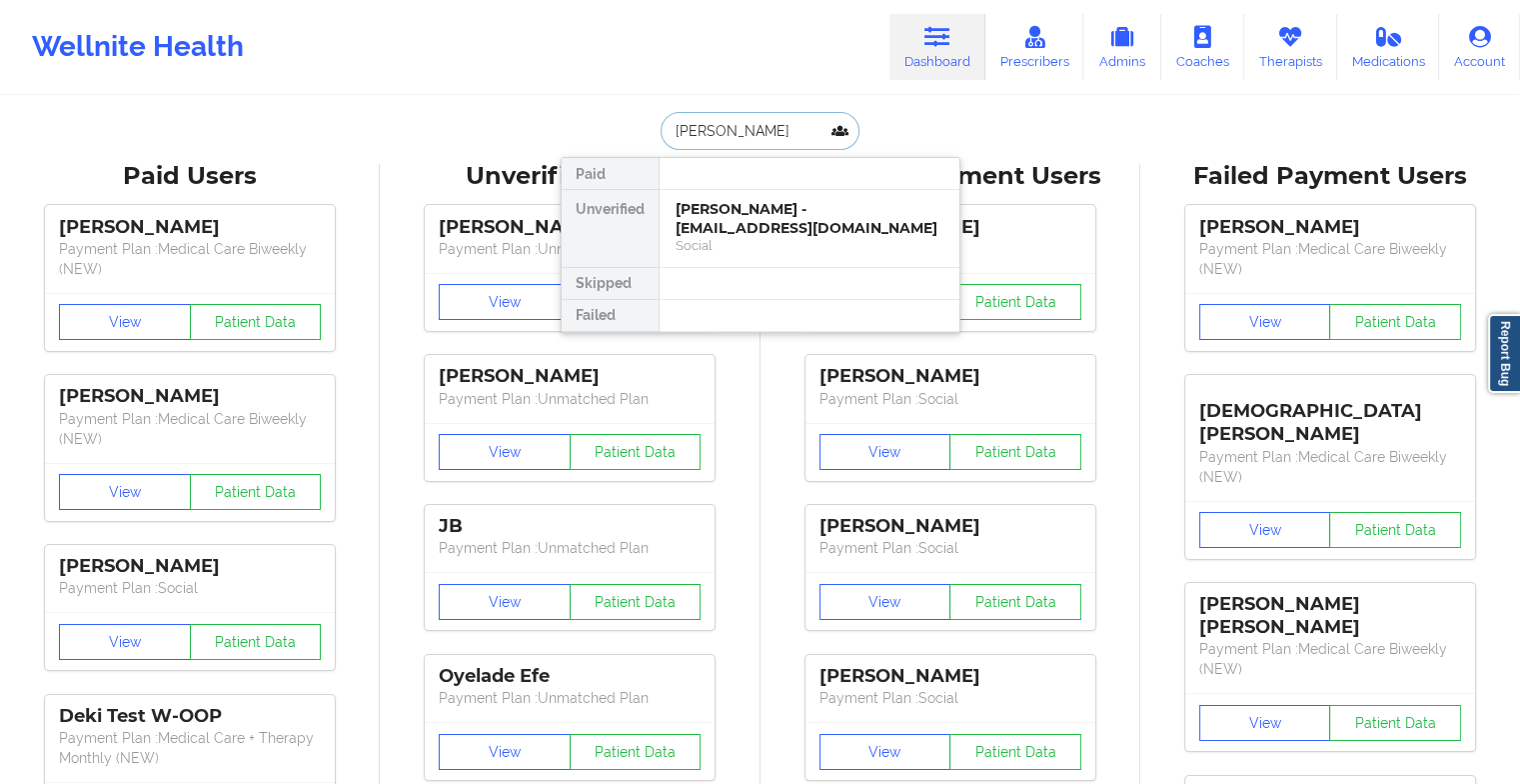
type input "[PERSON_NAME]"
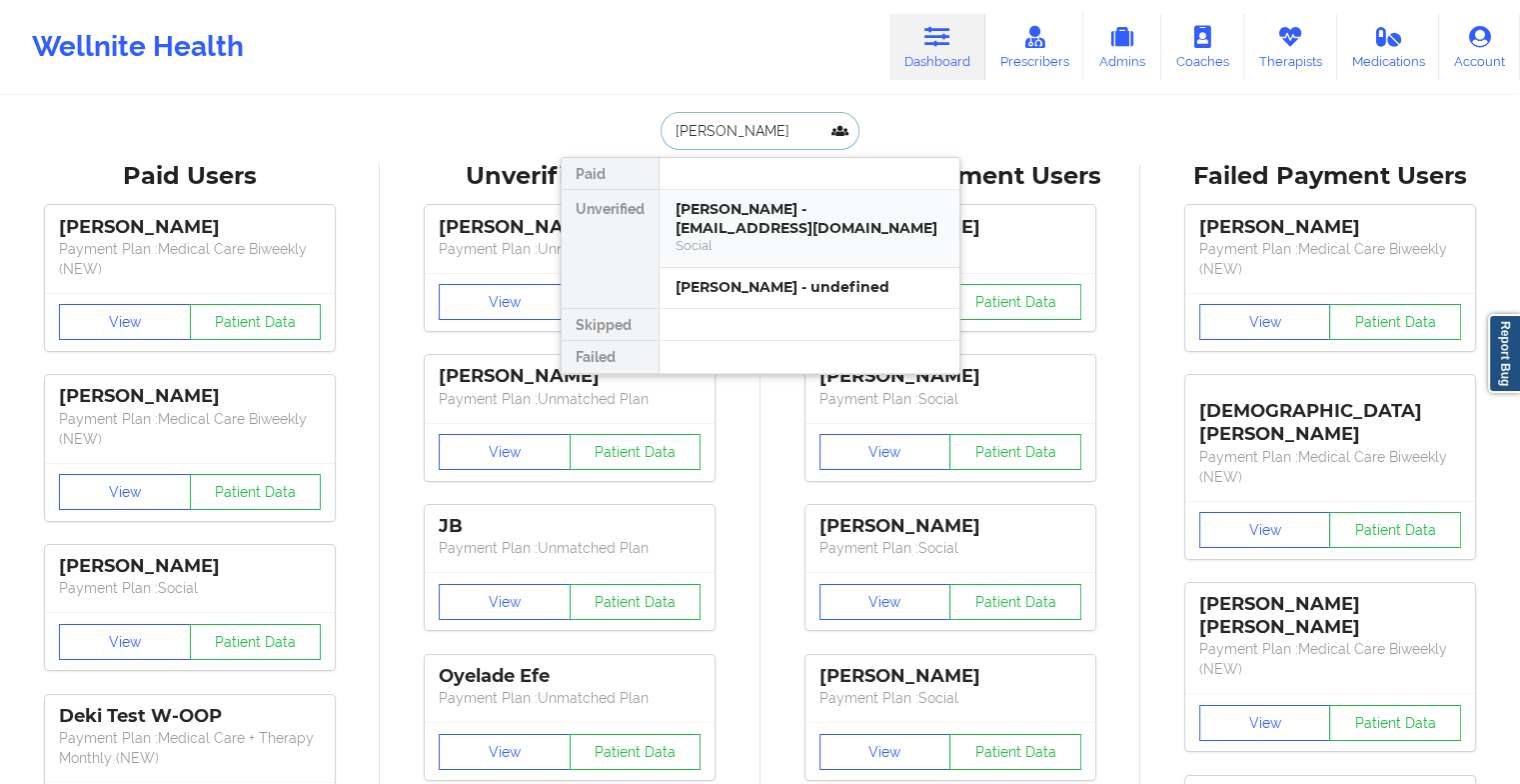
click at [748, 237] on div "Social" at bounding box center [810, 245] width 268 height 17
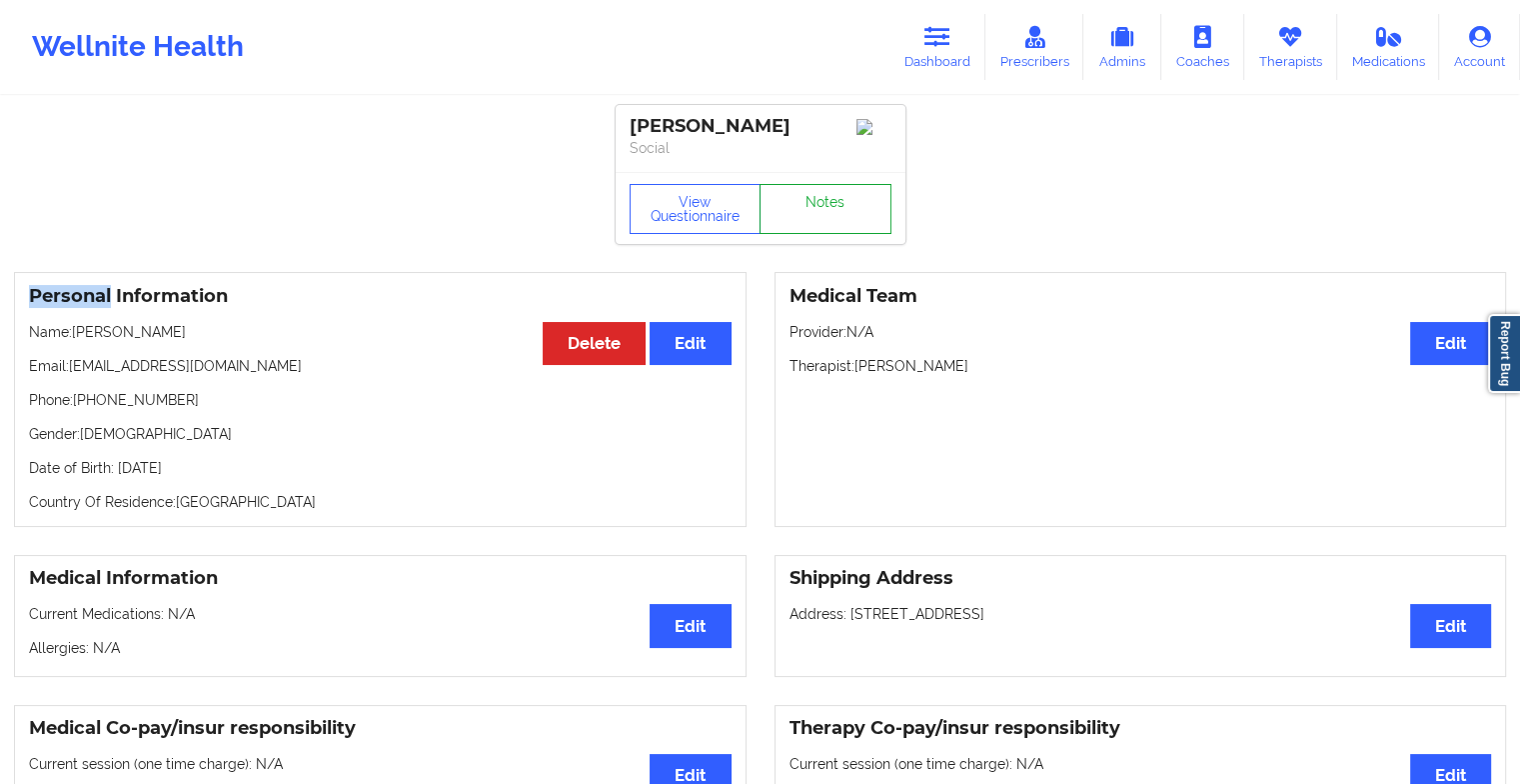
drag, startPoint x: 748, startPoint y: 222, endPoint x: 811, endPoint y: 204, distance: 66.4
click at [811, 204] on link "Notes" at bounding box center [826, 209] width 132 height 50
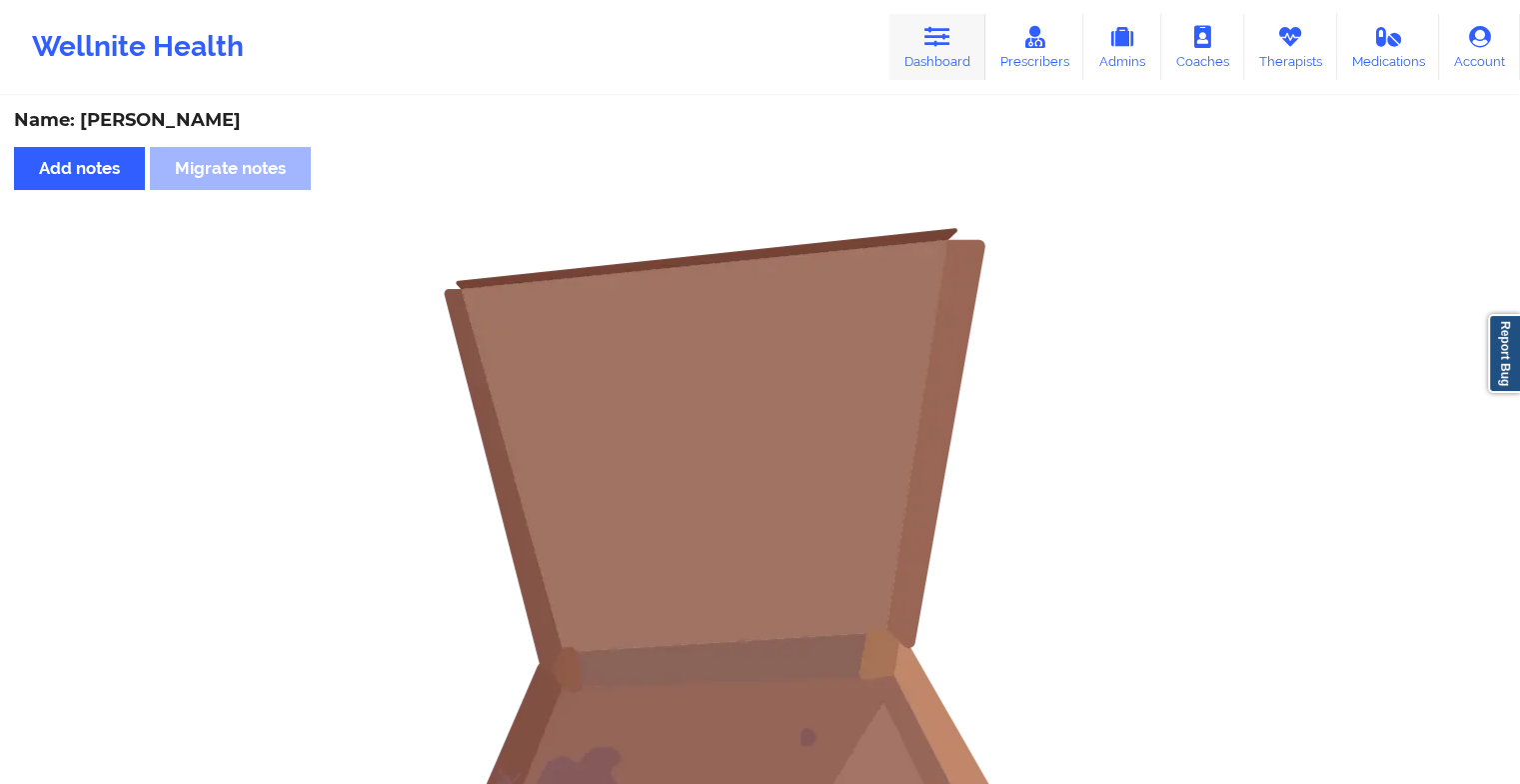
click at [954, 52] on link "Dashboard" at bounding box center [937, 47] width 96 height 66
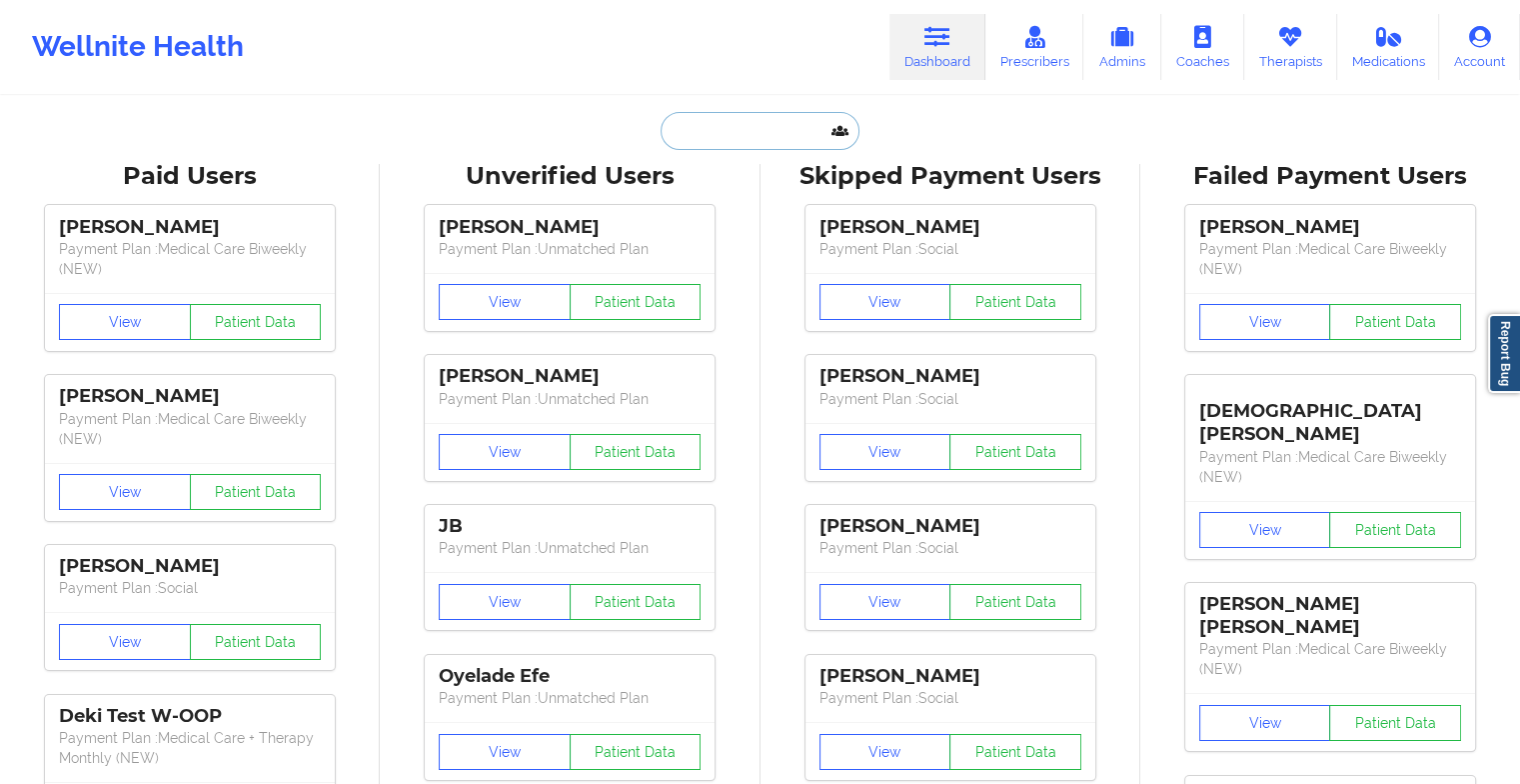
click at [797, 130] on input "text" at bounding box center [760, 131] width 198 height 38
type input "n"
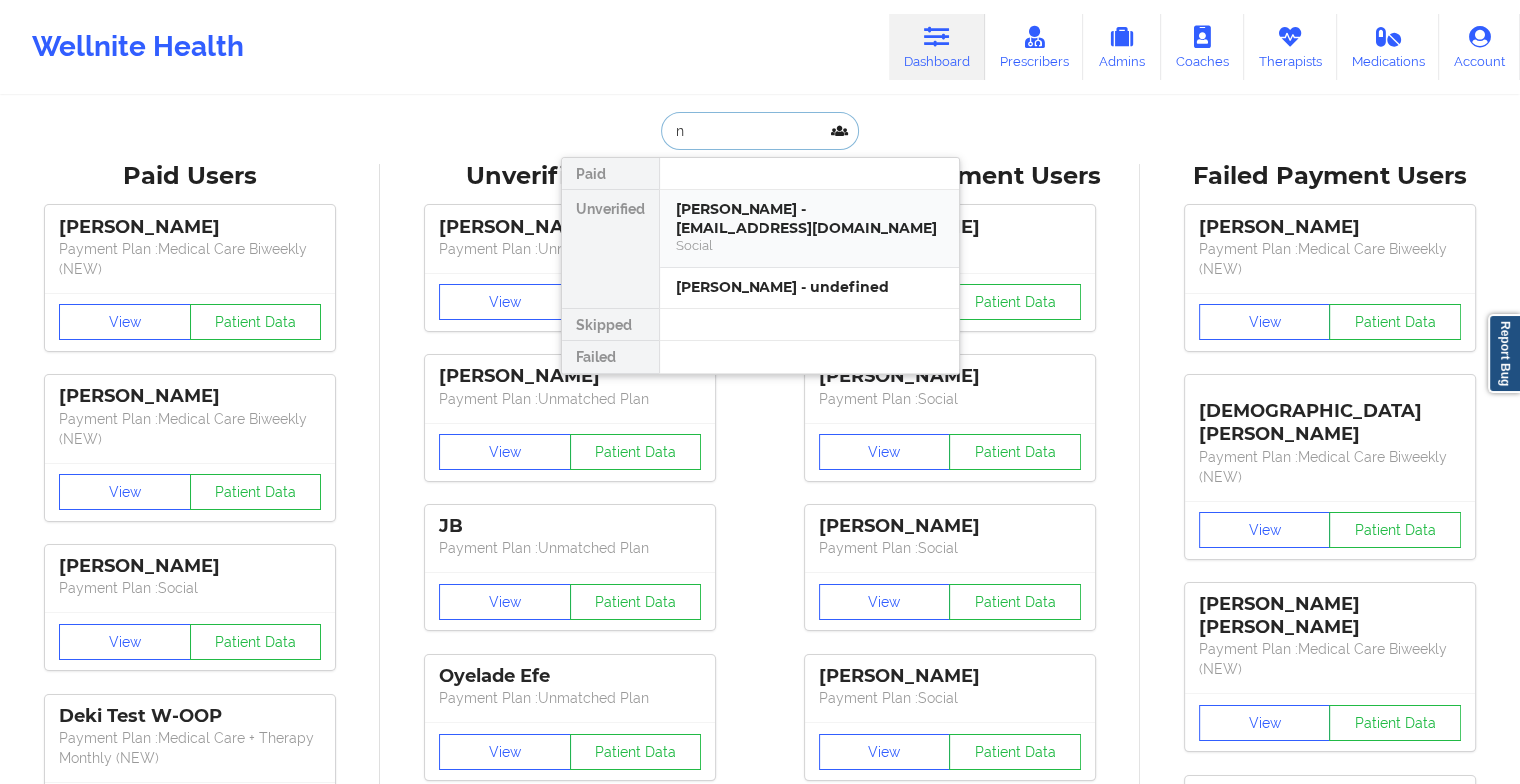
click at [729, 237] on div "Social" at bounding box center [810, 245] width 268 height 17
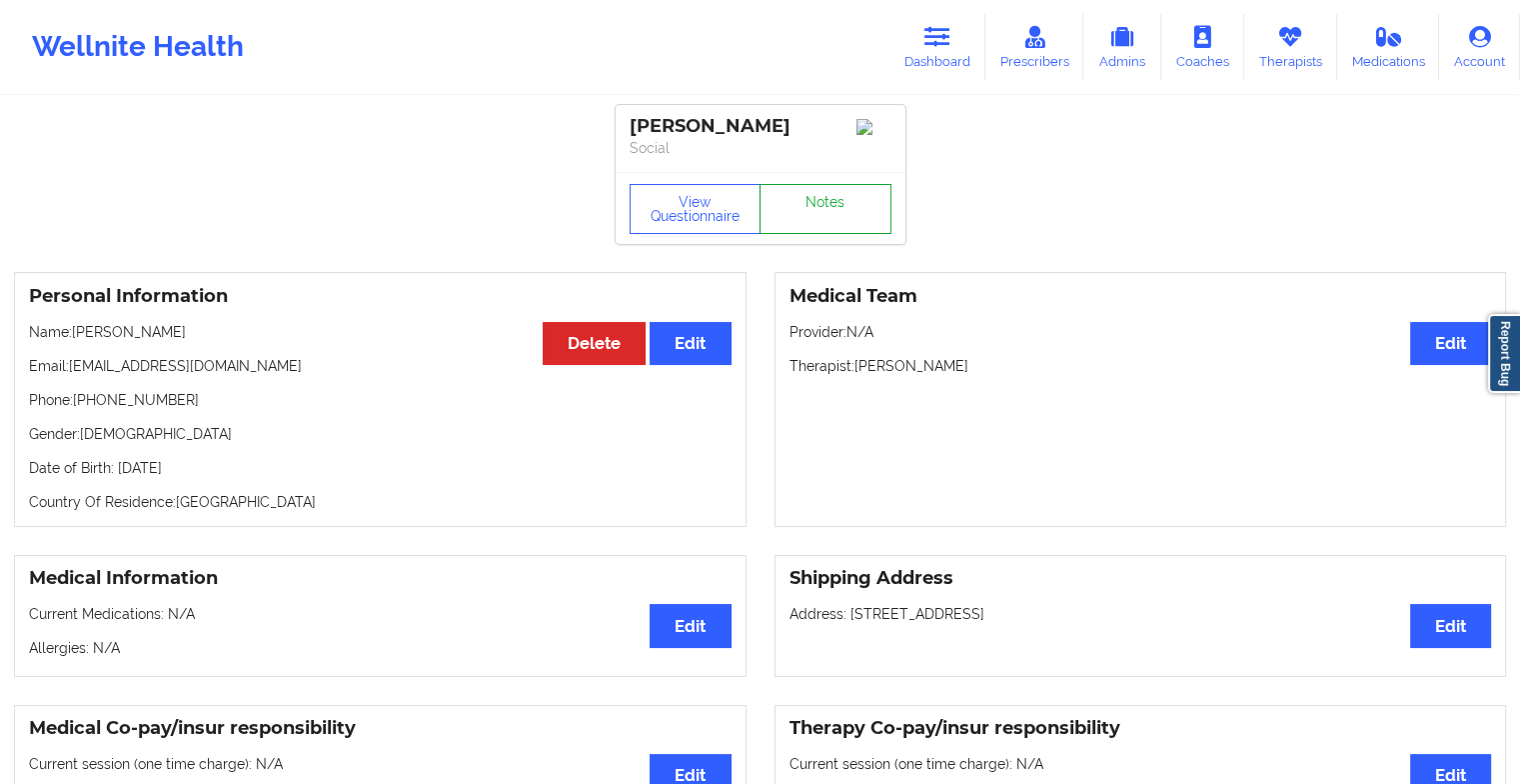
click at [817, 202] on link "Notes" at bounding box center [826, 209] width 132 height 50
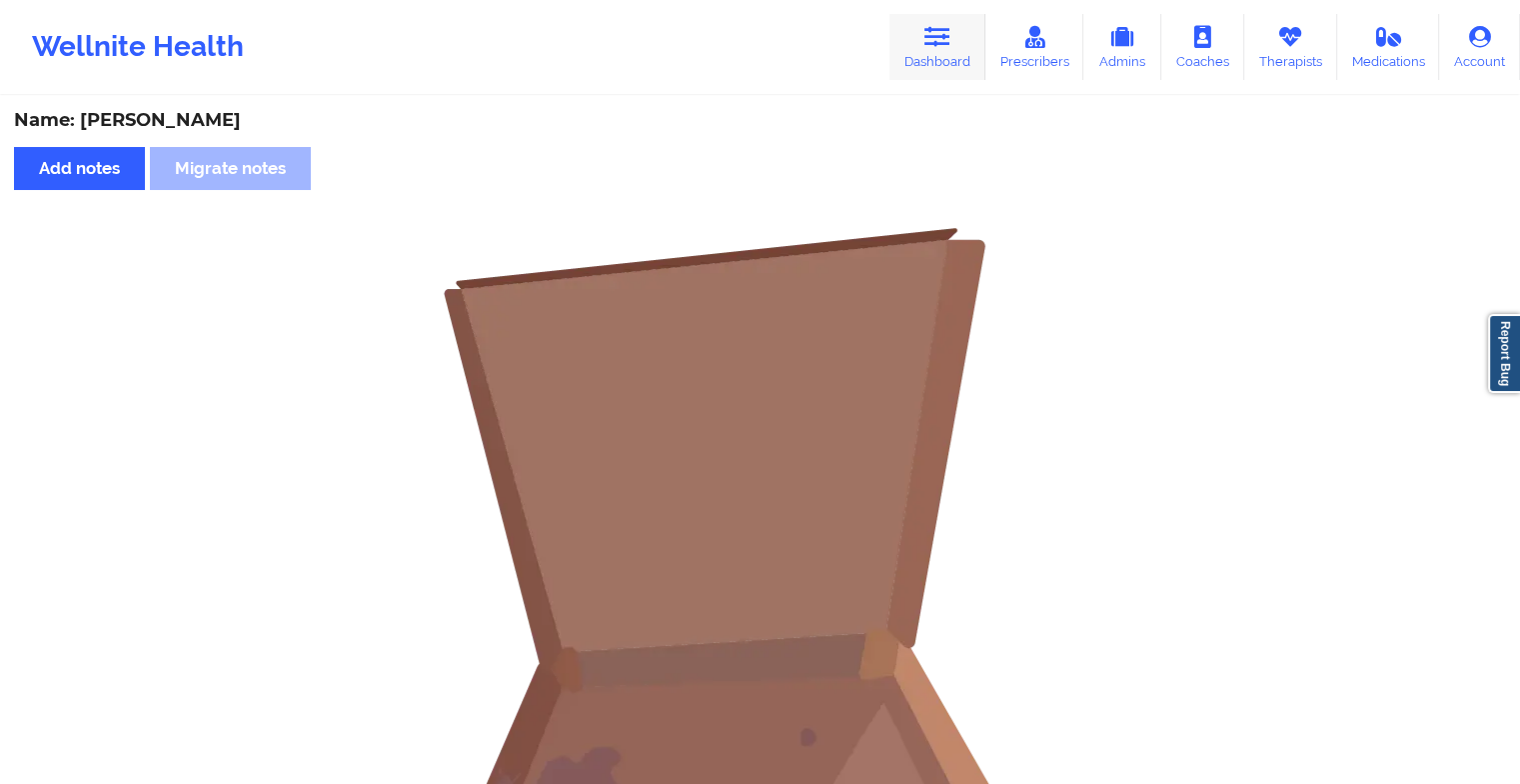
click at [951, 60] on link "Dashboard" at bounding box center [937, 47] width 96 height 66
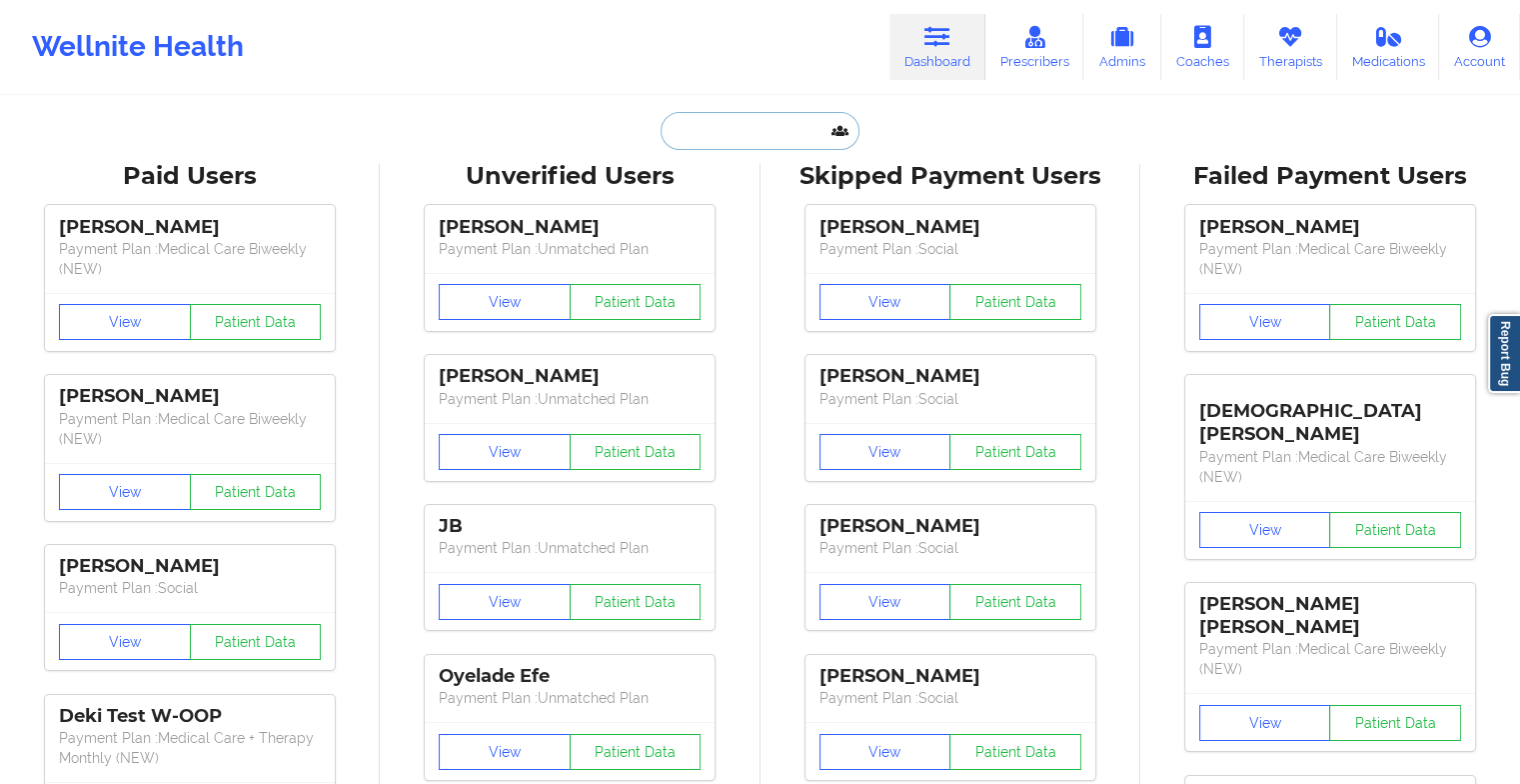
click at [756, 131] on input "text" at bounding box center [760, 131] width 198 height 38
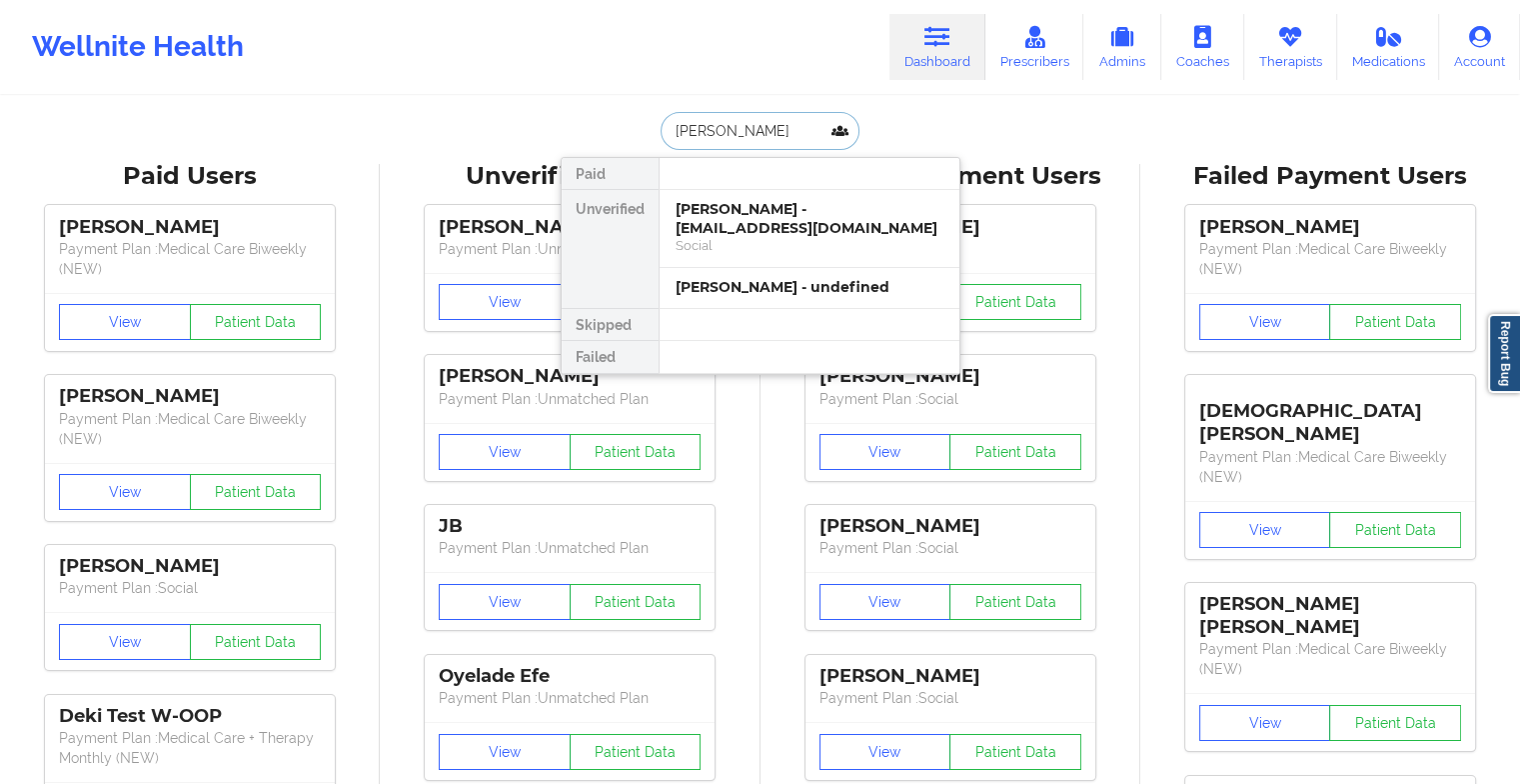
type input "[PERSON_NAME]"
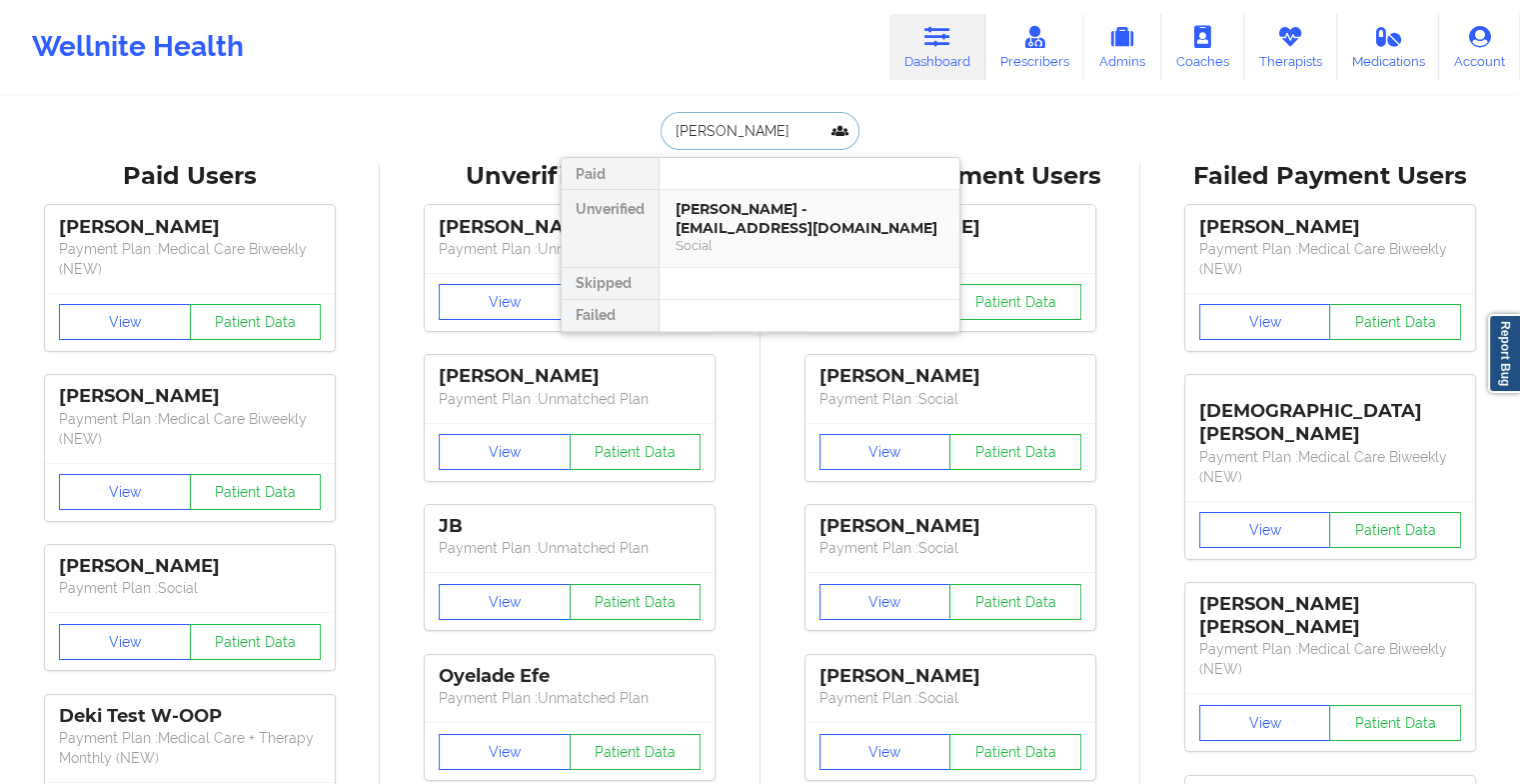
click at [772, 216] on div "[PERSON_NAME] - [EMAIL_ADDRESS][DOMAIN_NAME]" at bounding box center [810, 218] width 268 height 37
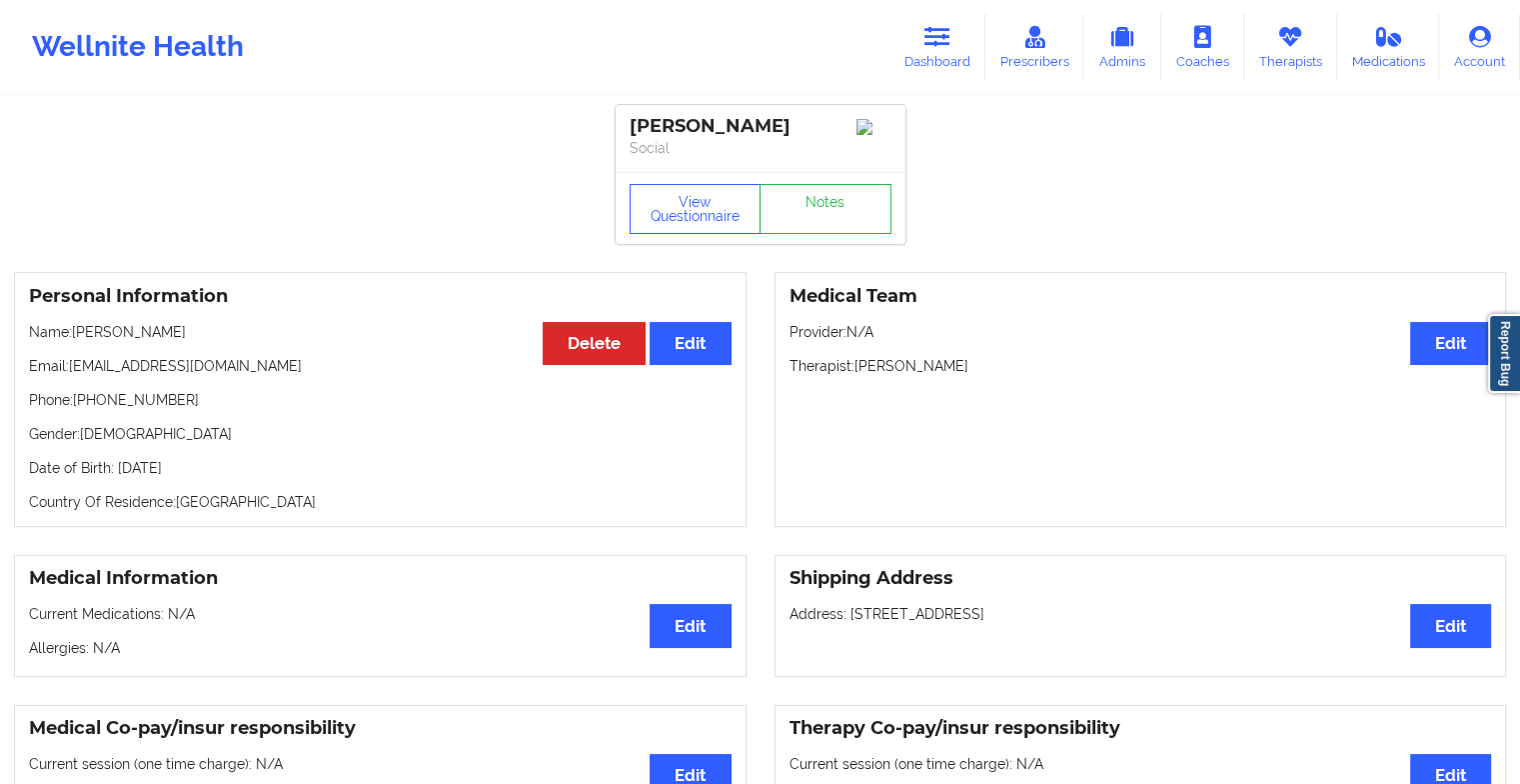
click at [836, 192] on div "View Questionnaire Notes" at bounding box center [761, 209] width 262 height 50
click at [836, 192] on link "Notes" at bounding box center [826, 209] width 132 height 50
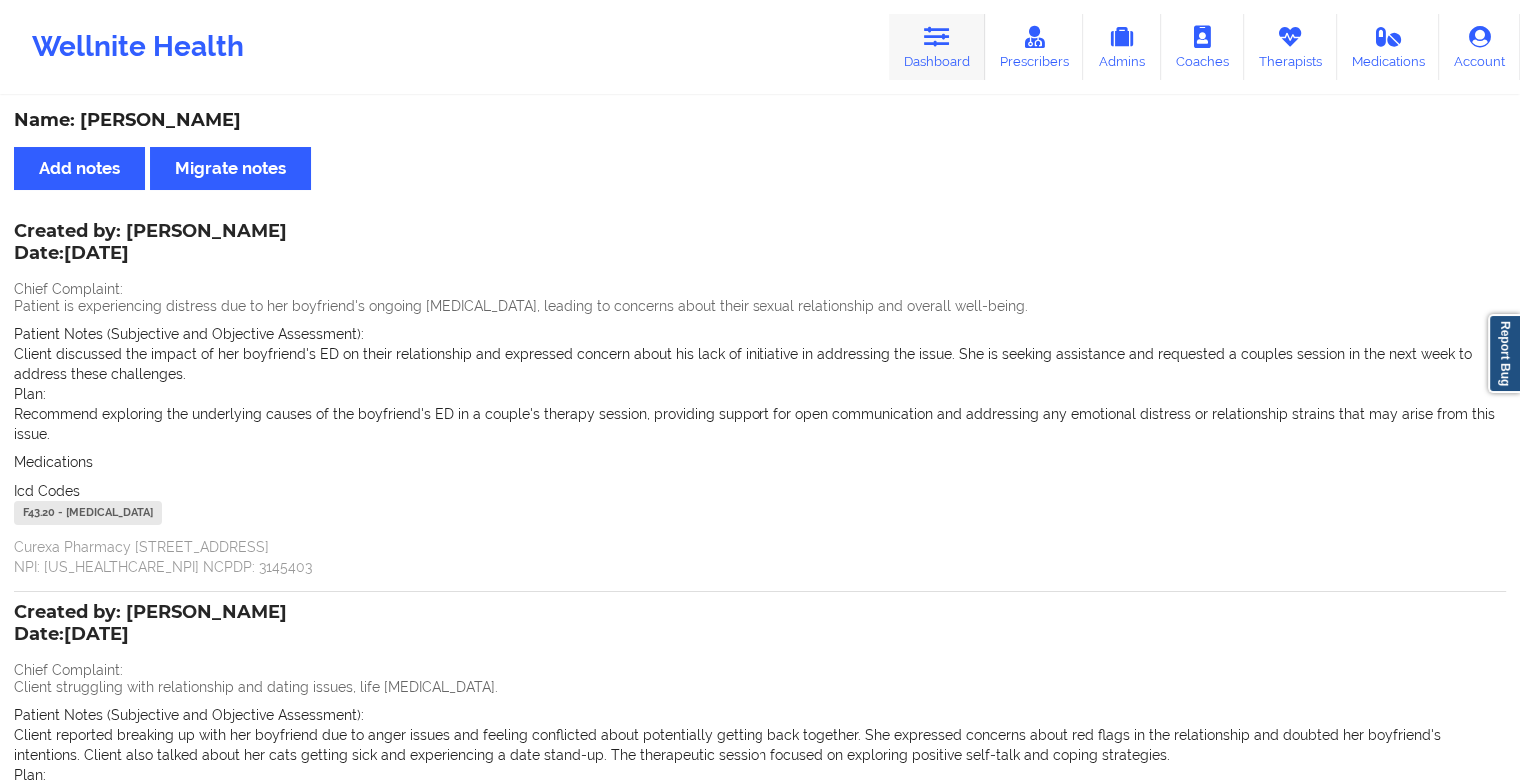
click at [963, 49] on link "Dashboard" at bounding box center [937, 47] width 96 height 66
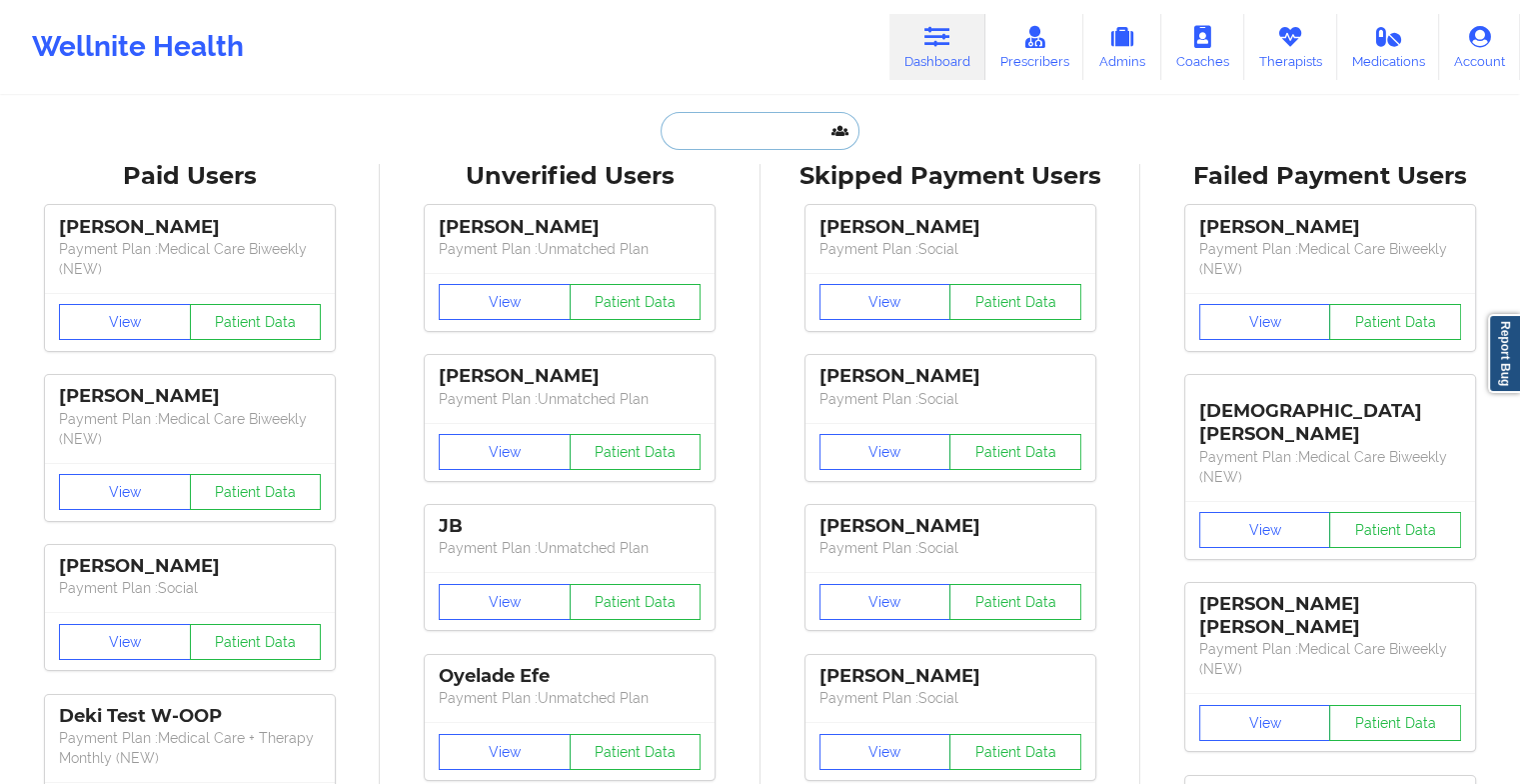
click at [748, 125] on input "text" at bounding box center [760, 131] width 198 height 38
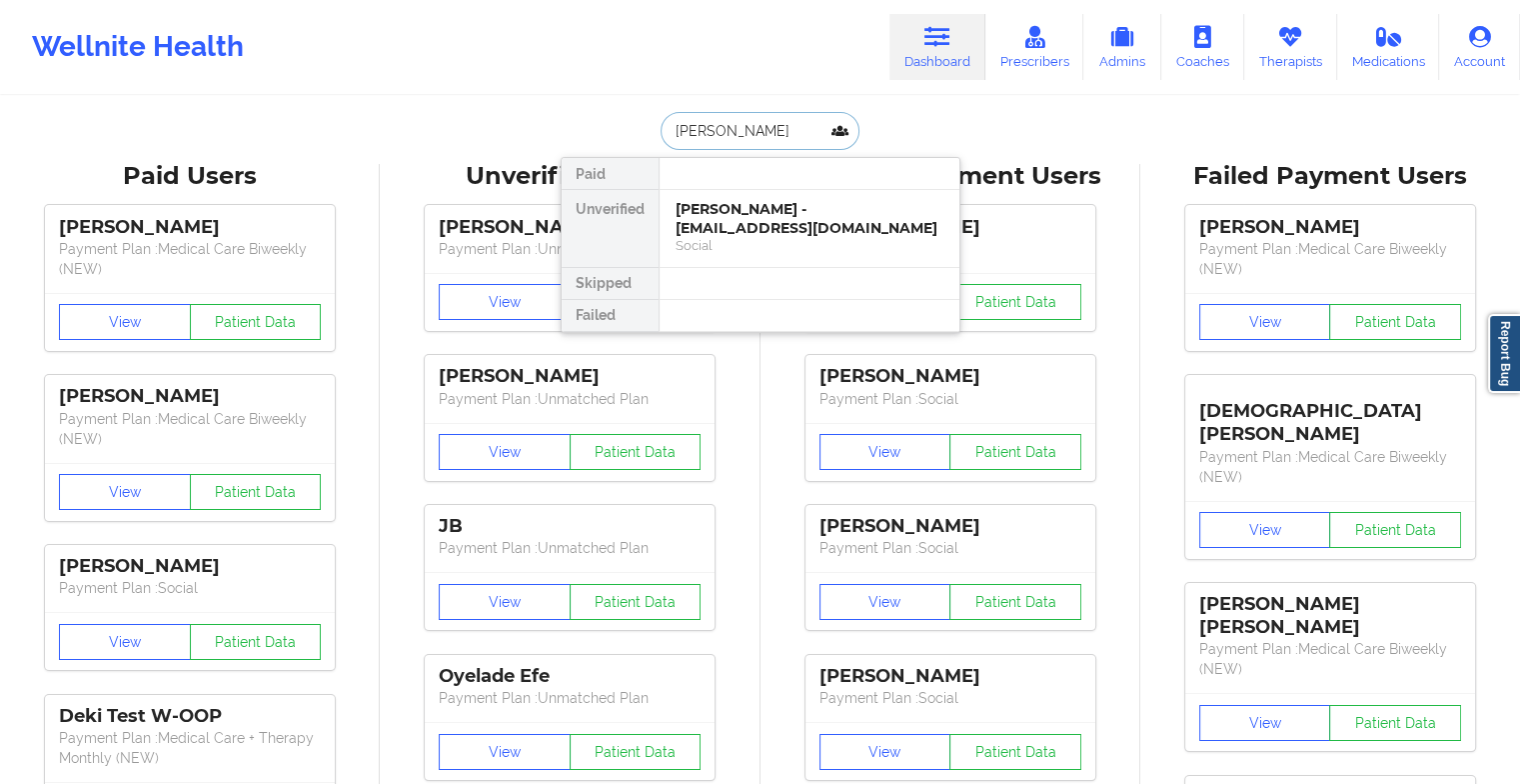
type input "[PERSON_NAME]"
click at [764, 214] on div "[PERSON_NAME] - [EMAIL_ADDRESS][DOMAIN_NAME]" at bounding box center [810, 218] width 268 height 37
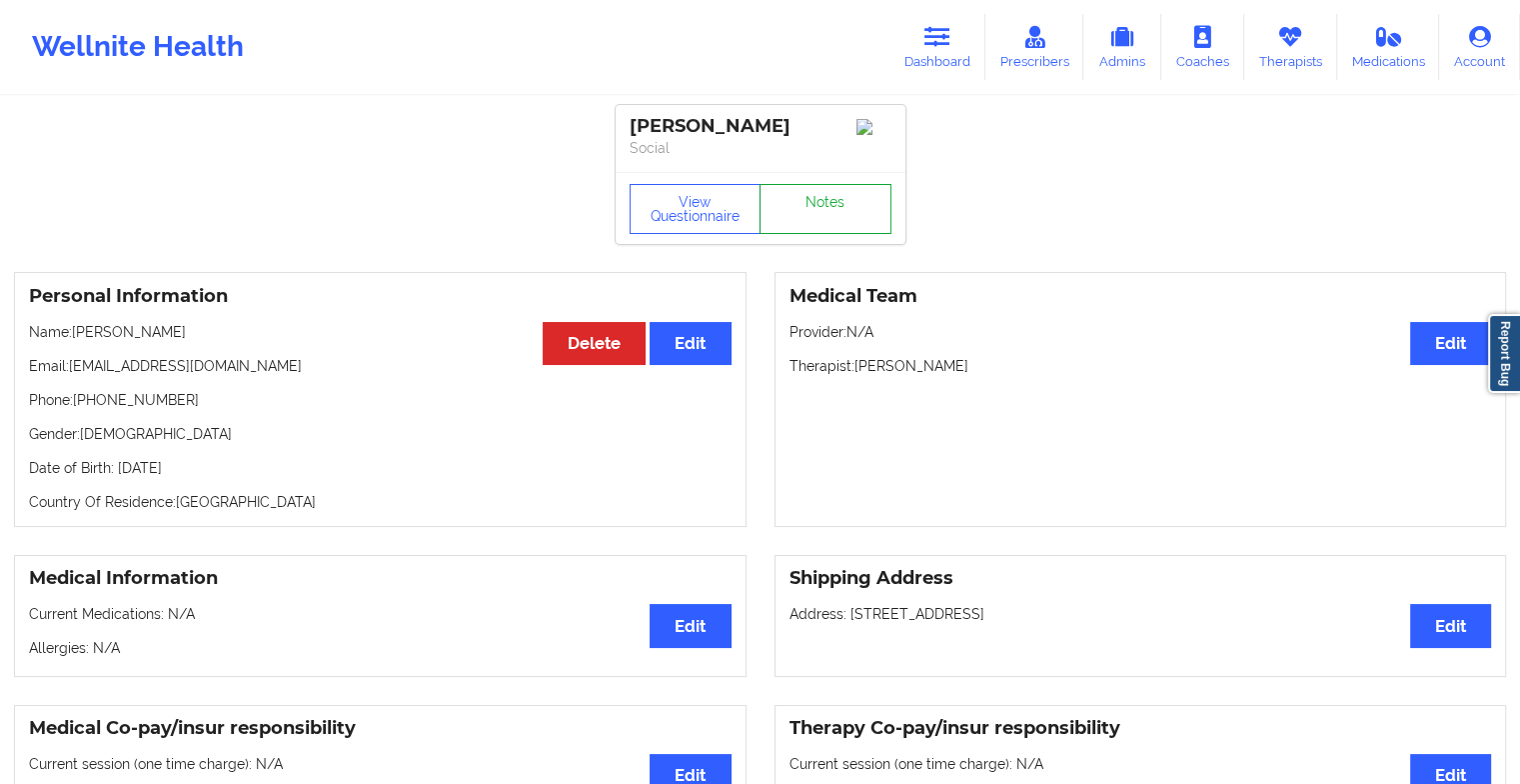
click at [845, 202] on link "Notes" at bounding box center [826, 209] width 132 height 50
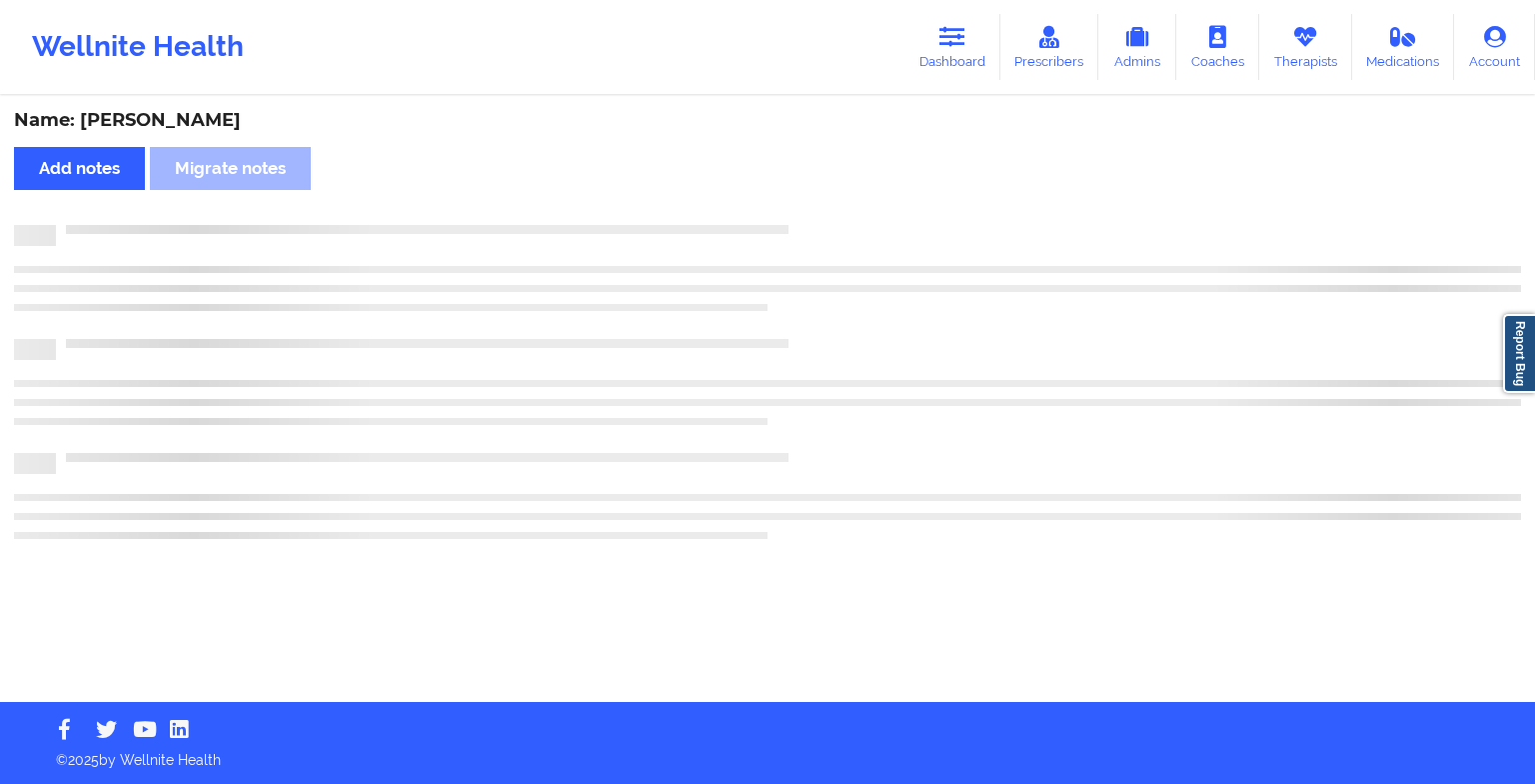
click at [845, 202] on div "Name: [PERSON_NAME] Add notes Migrate notes" at bounding box center [767, 400] width 1535 height 604
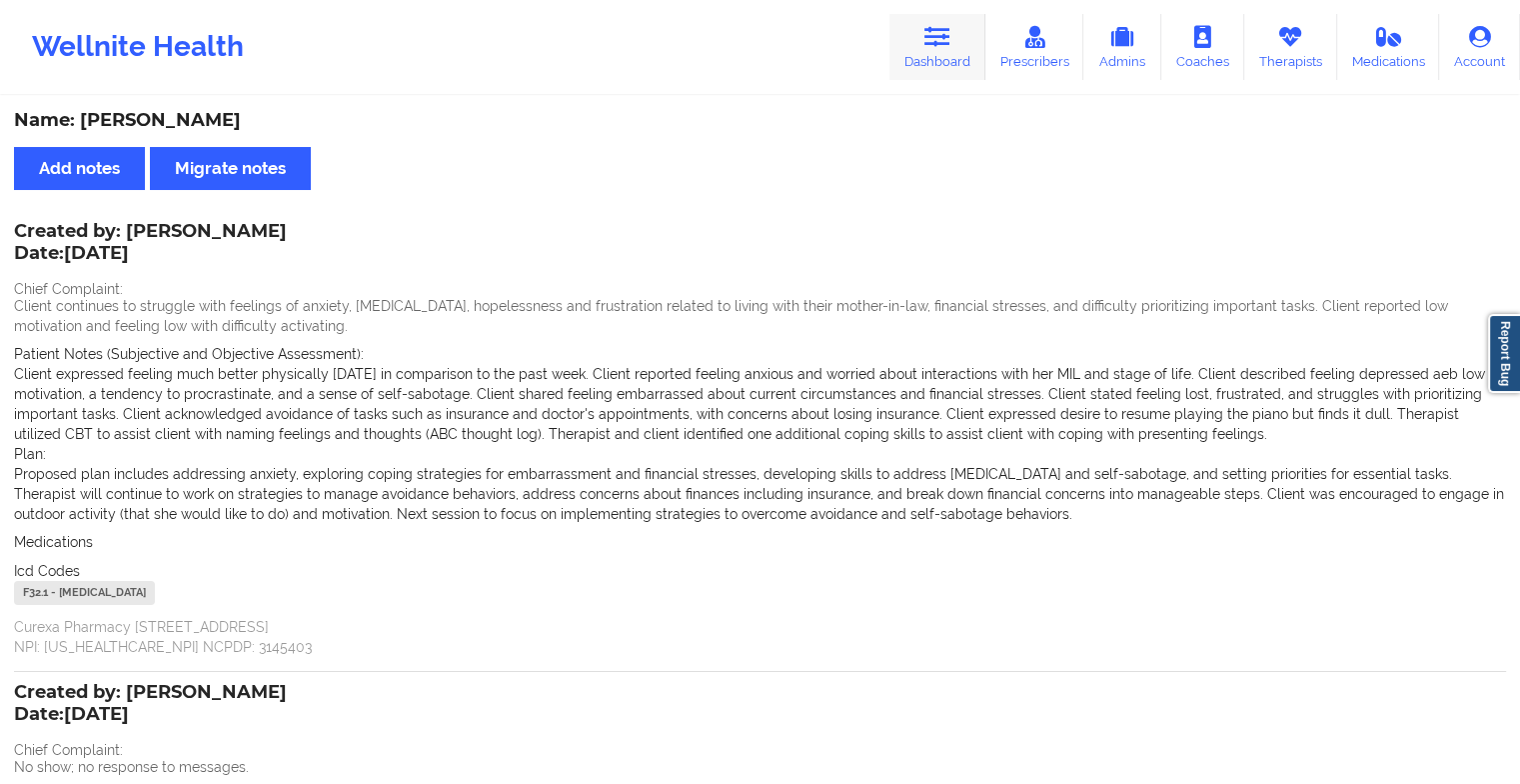
click at [932, 37] on icon at bounding box center [937, 37] width 26 height 22
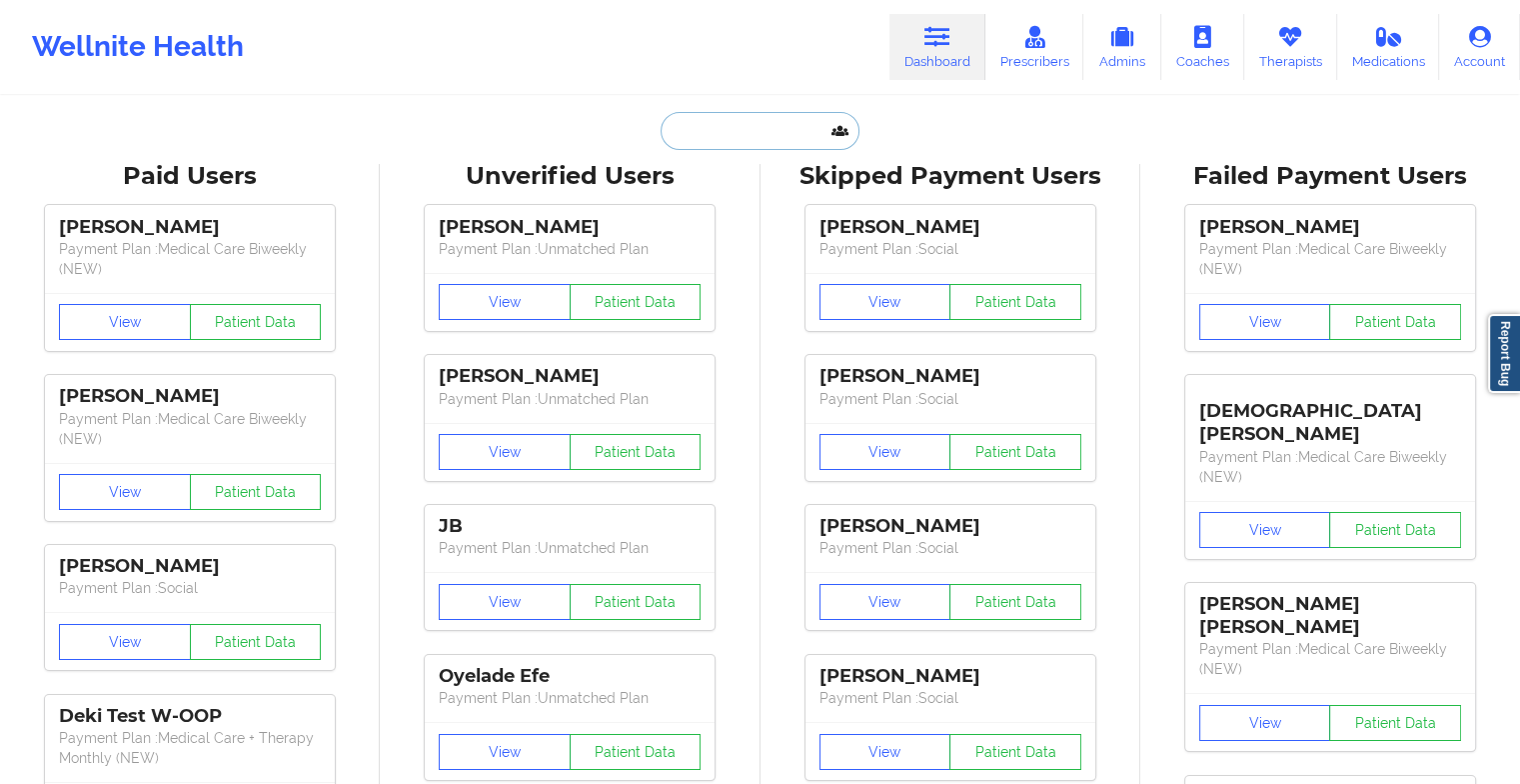
click at [751, 128] on input "text" at bounding box center [760, 131] width 198 height 38
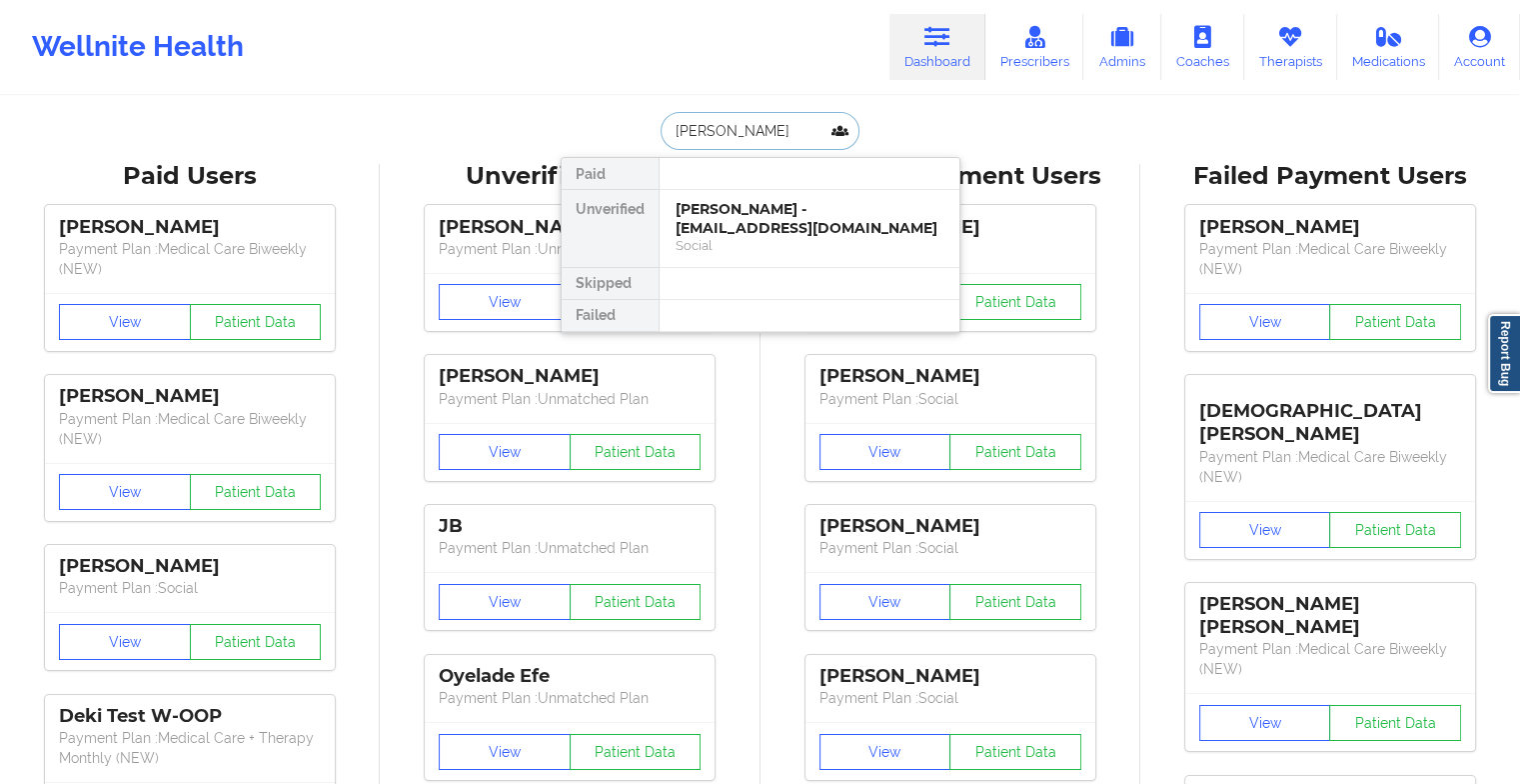
type input "[PERSON_NAME]"
click at [740, 236] on div "[PERSON_NAME] - [EMAIL_ADDRESS][DOMAIN_NAME] Social" at bounding box center [810, 228] width 300 height 77
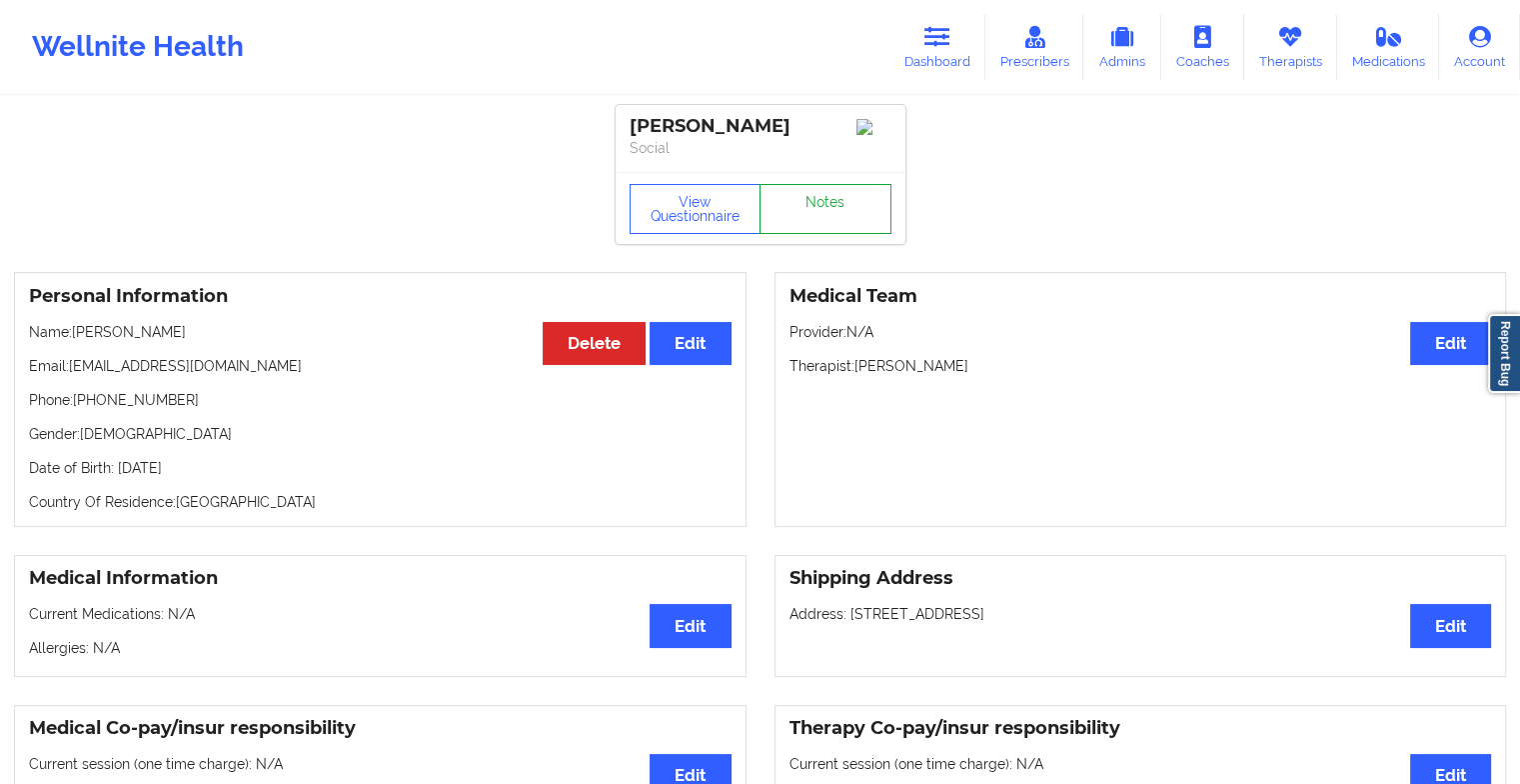
click at [841, 207] on link "Notes" at bounding box center [826, 209] width 132 height 50
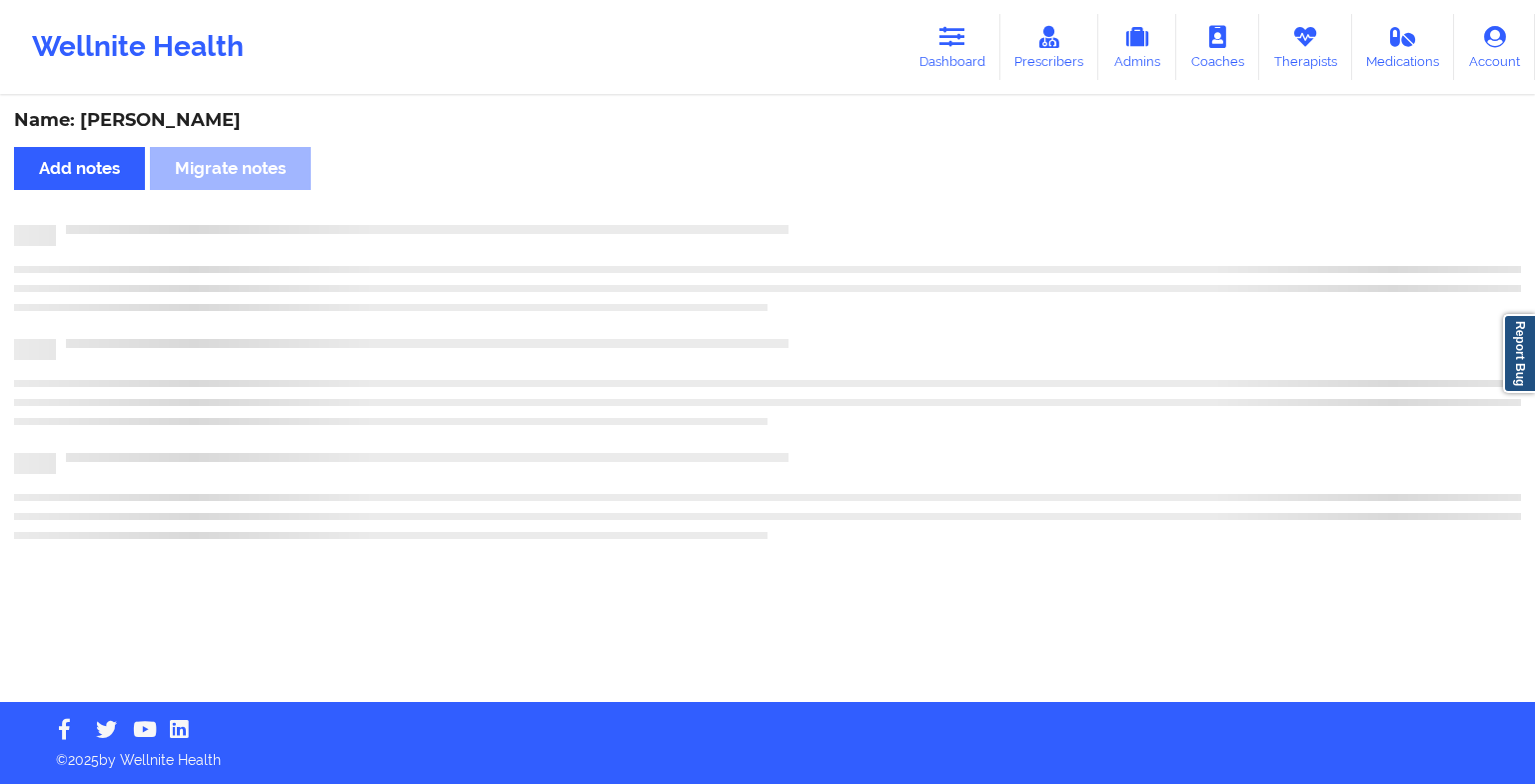
click at [841, 207] on div "Name: [PERSON_NAME] Add notes Migrate notes" at bounding box center [767, 400] width 1535 height 604
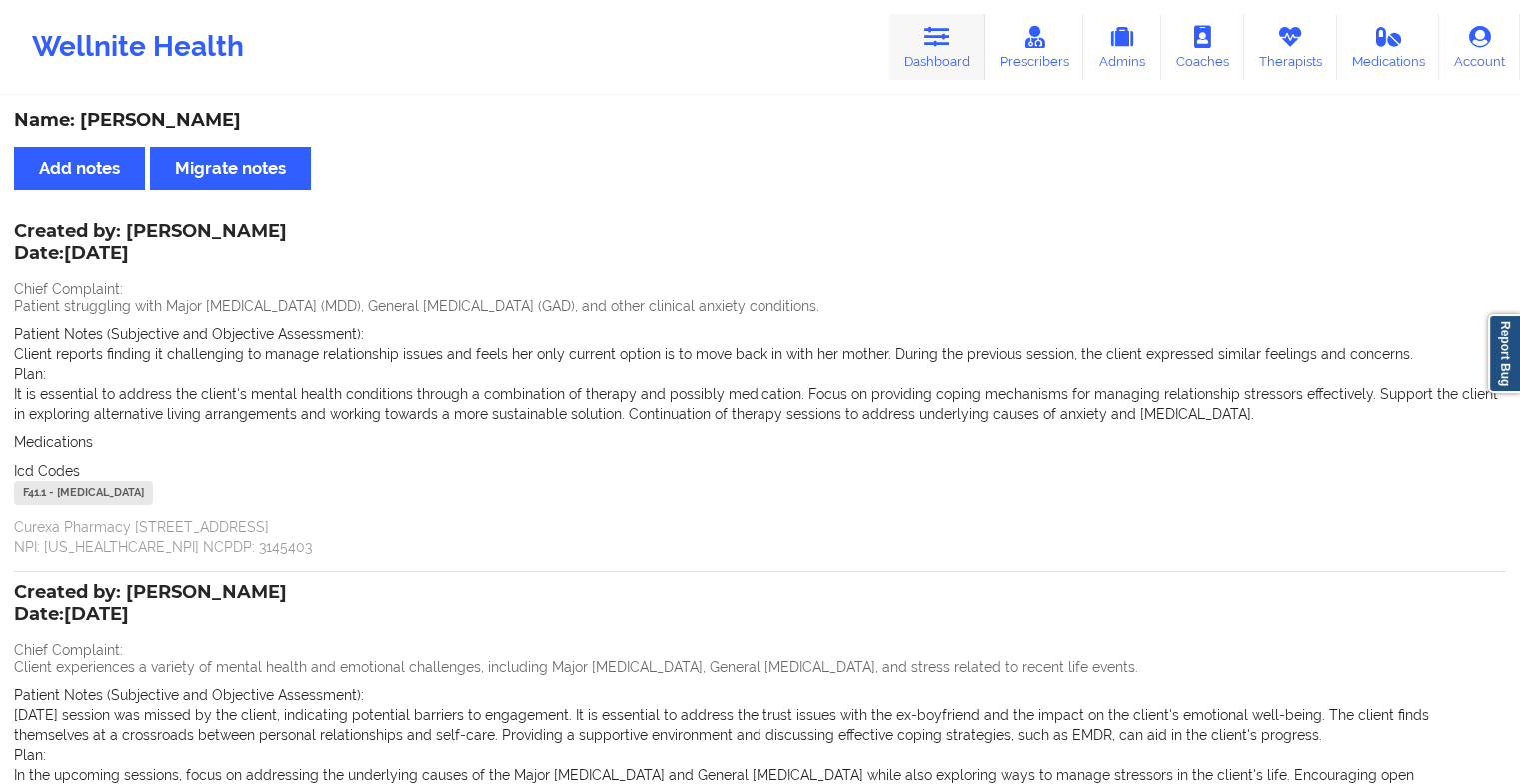
click at [955, 59] on link "Dashboard" at bounding box center [937, 47] width 96 height 66
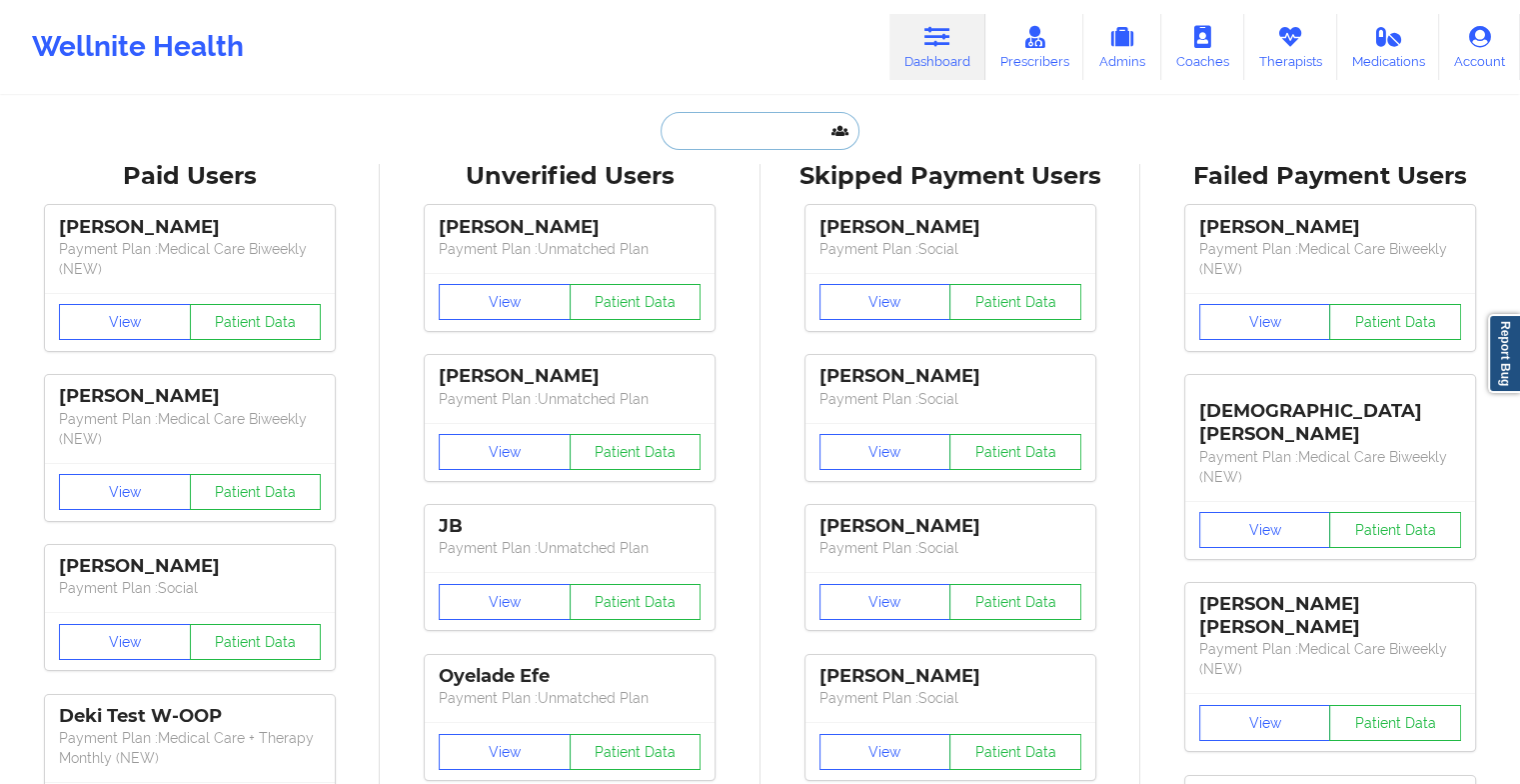
click at [724, 123] on input "text" at bounding box center [760, 131] width 198 height 38
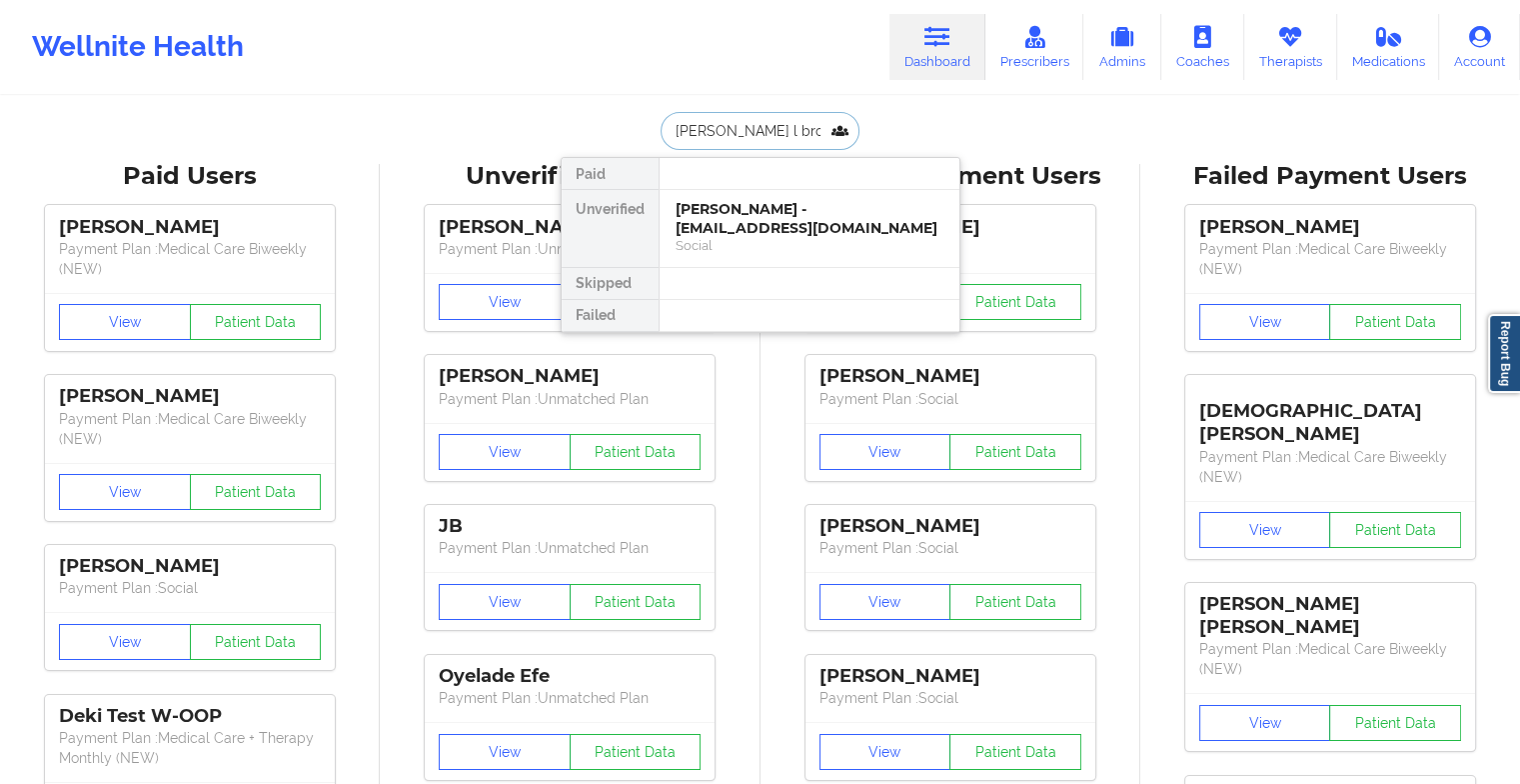
type input "[PERSON_NAME] l [PERSON_NAME]"
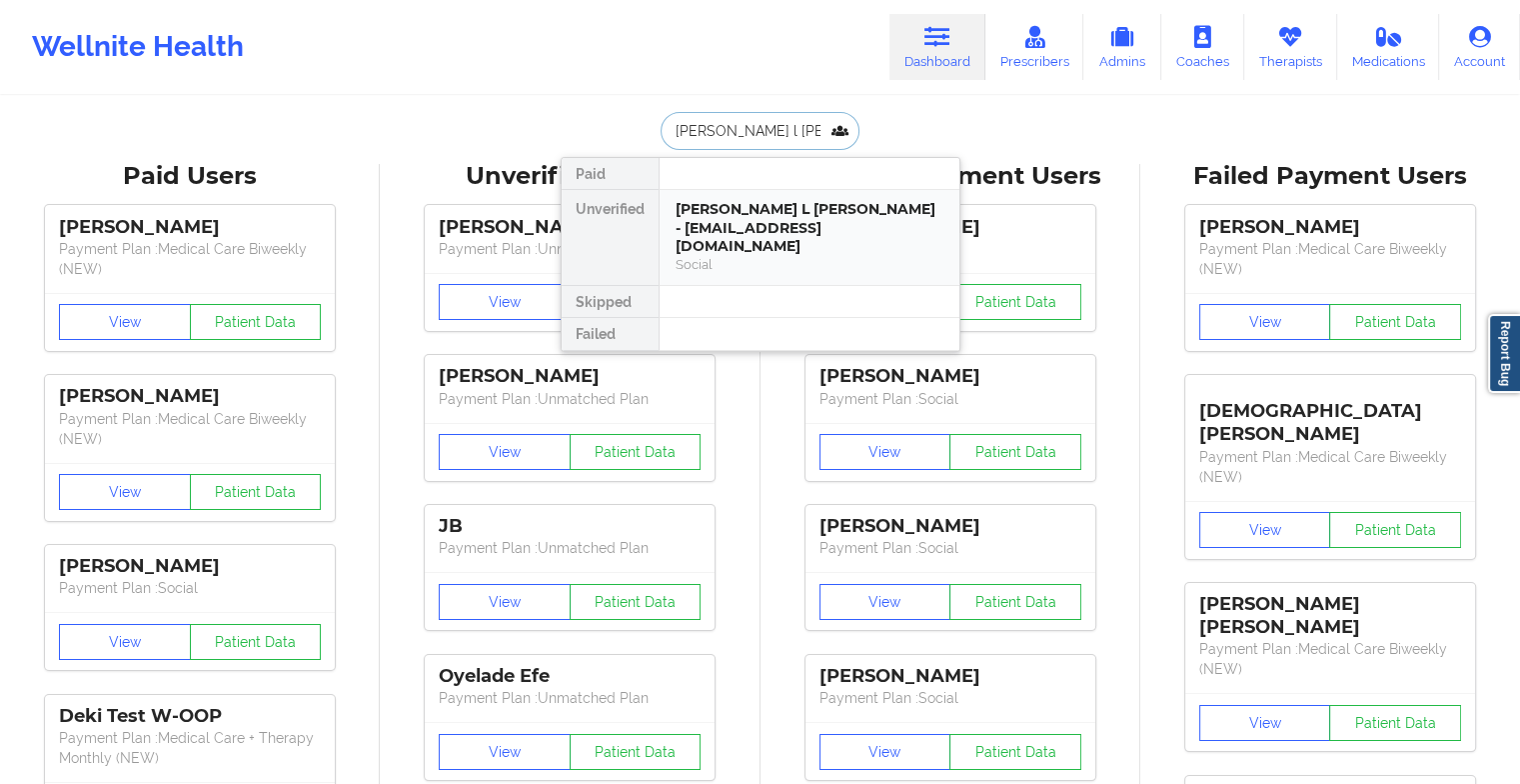
click at [733, 216] on div "[PERSON_NAME] L [PERSON_NAME] - [EMAIL_ADDRESS][DOMAIN_NAME]" at bounding box center [810, 228] width 268 height 56
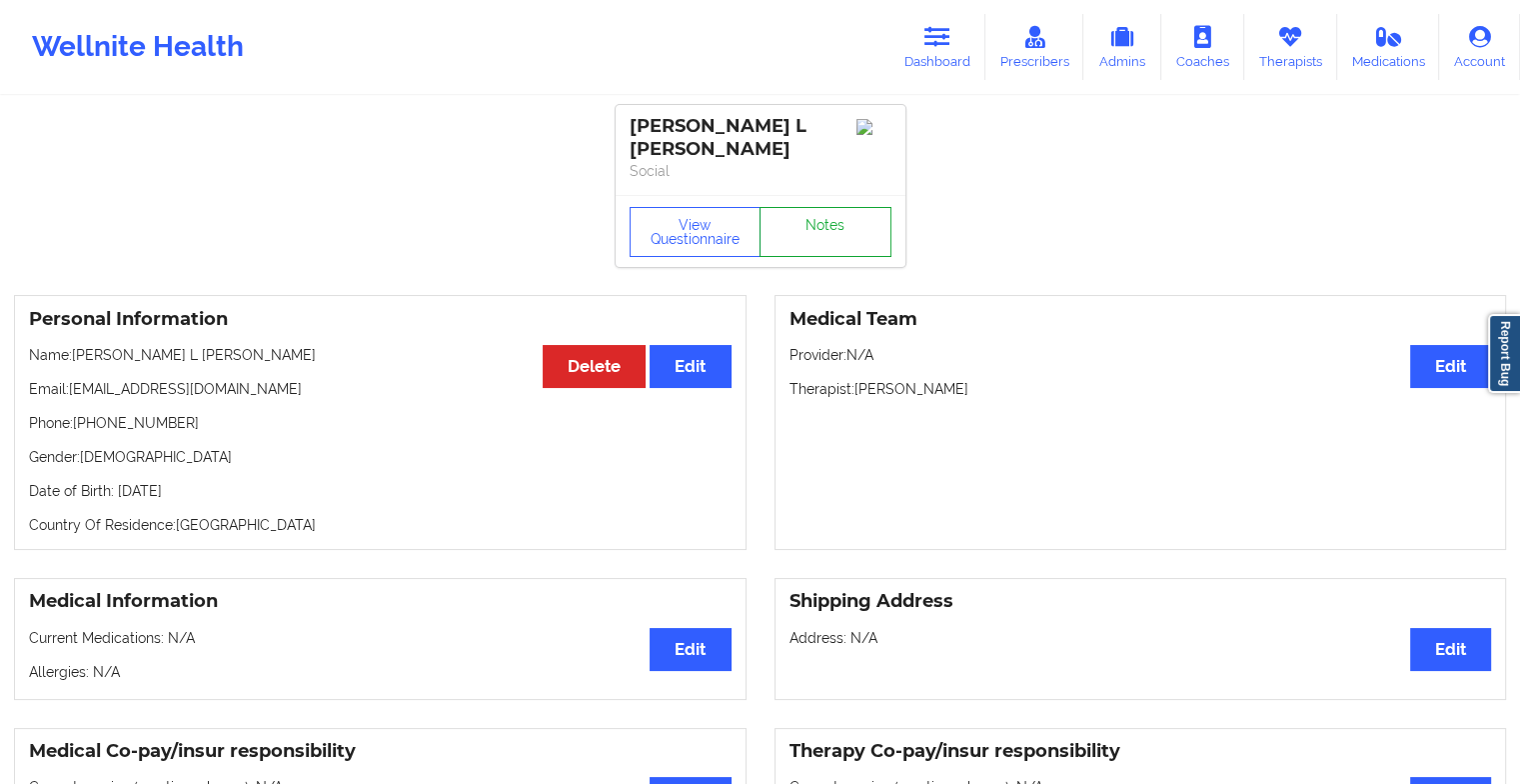
click at [792, 214] on link "Notes" at bounding box center [826, 232] width 132 height 50
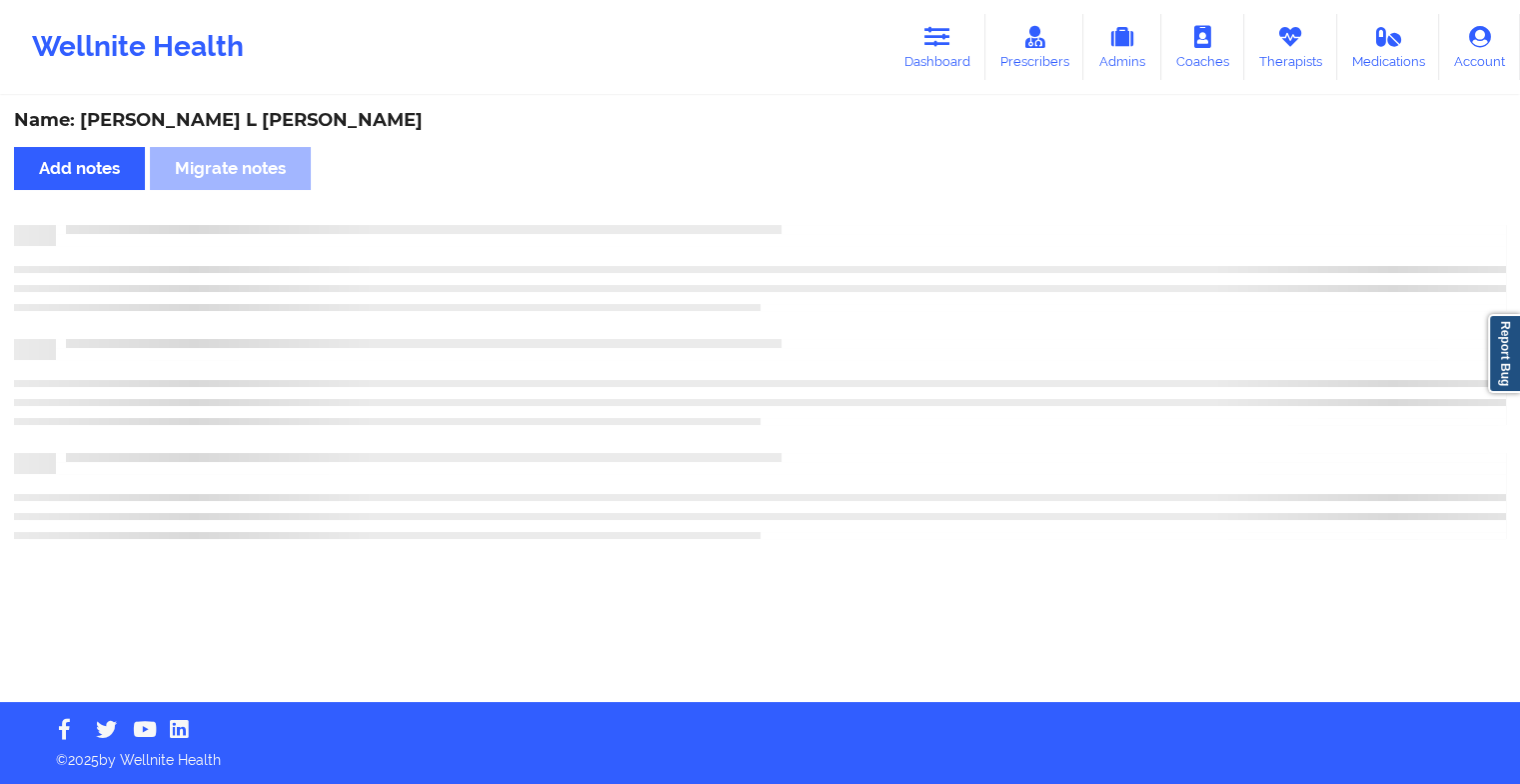
click at [792, 214] on div "Name: [PERSON_NAME] L [PERSON_NAME] Add notes Migrate notes" at bounding box center [760, 400] width 1520 height 604
click at [792, 214] on div "Name: [PERSON_NAME] L [PERSON_NAME] Add notes Migrate notes" at bounding box center [767, 400] width 1535 height 604
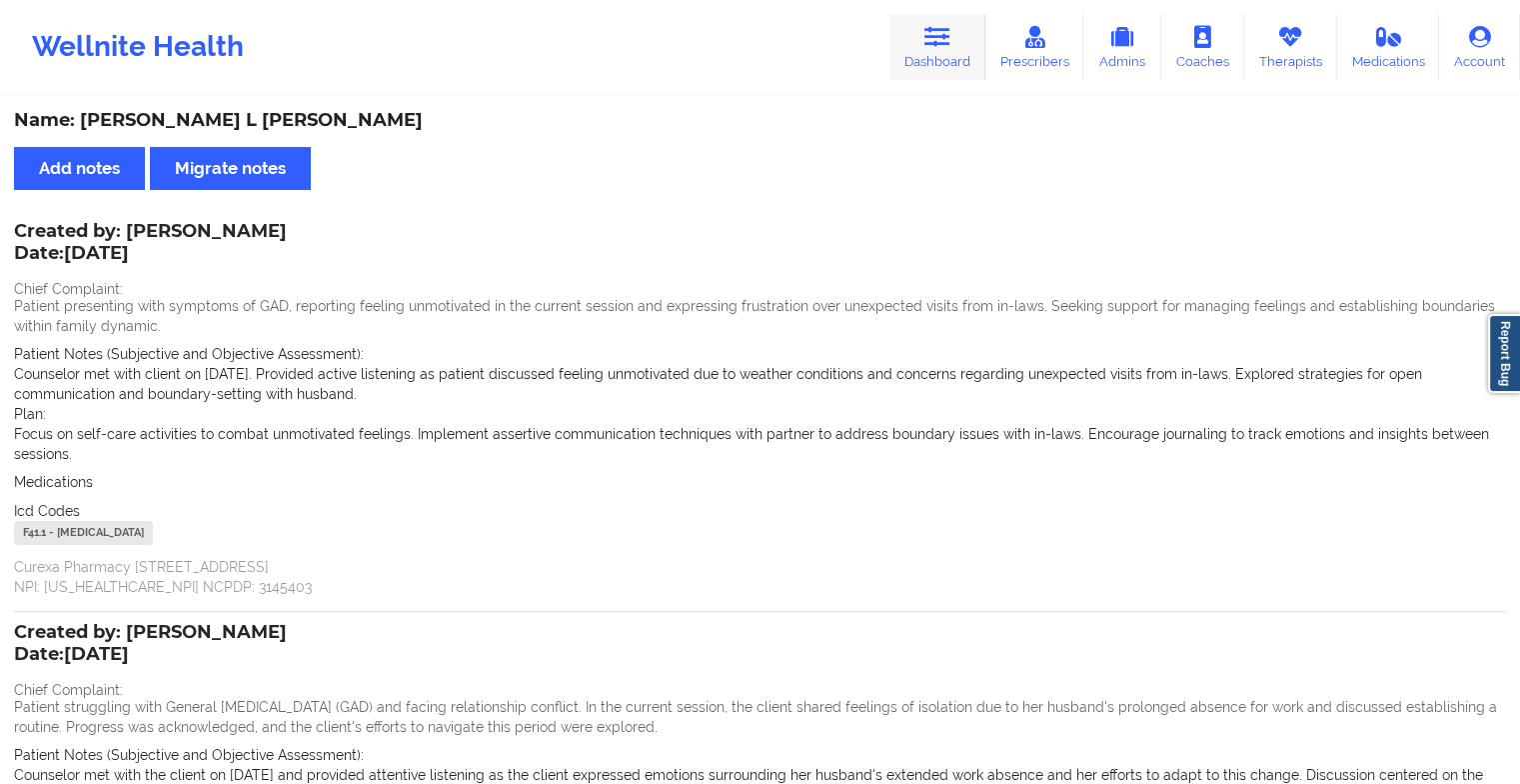
click at [924, 77] on link "Dashboard" at bounding box center [937, 47] width 96 height 66
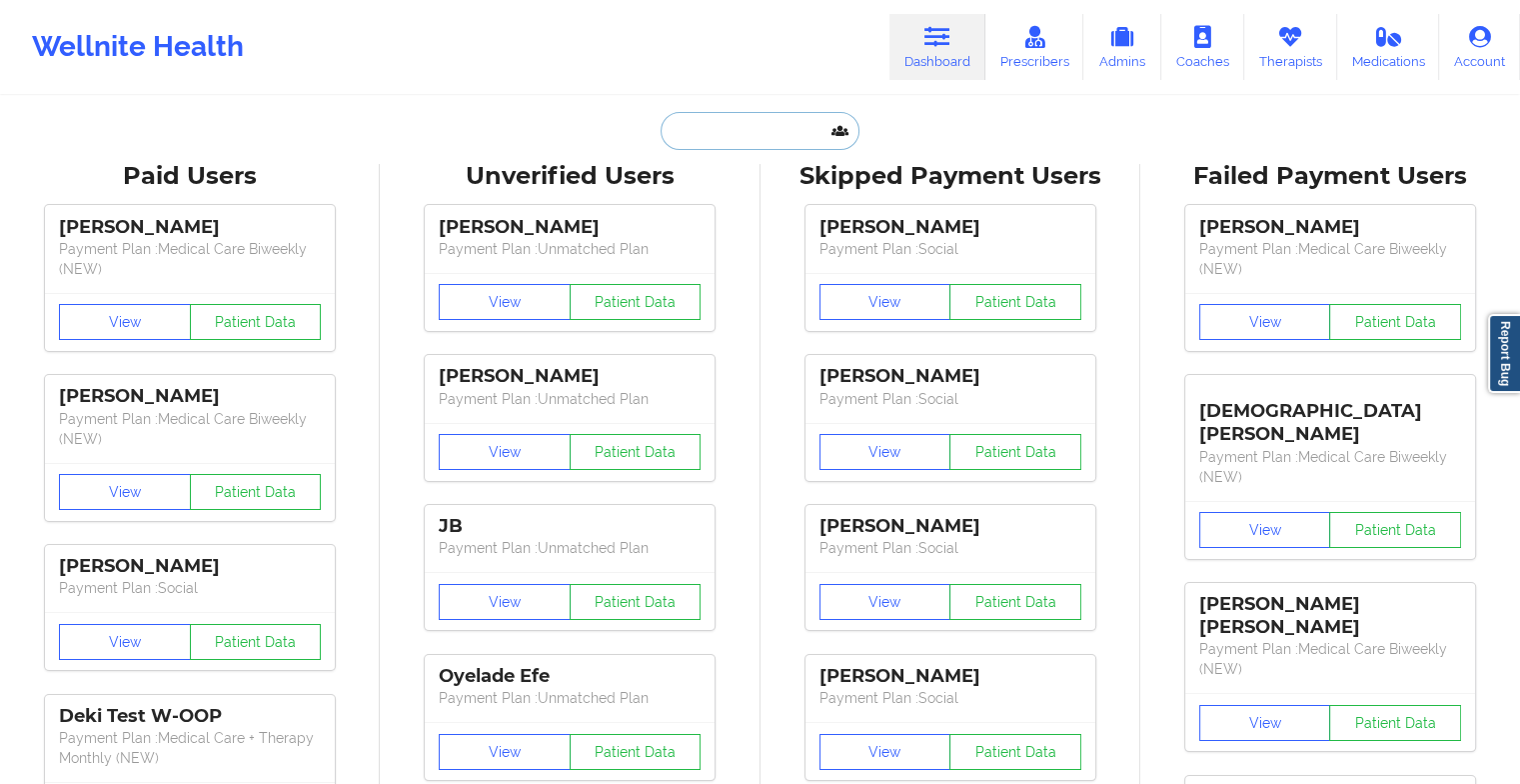
click at [740, 142] on input "text" at bounding box center [760, 131] width 198 height 38
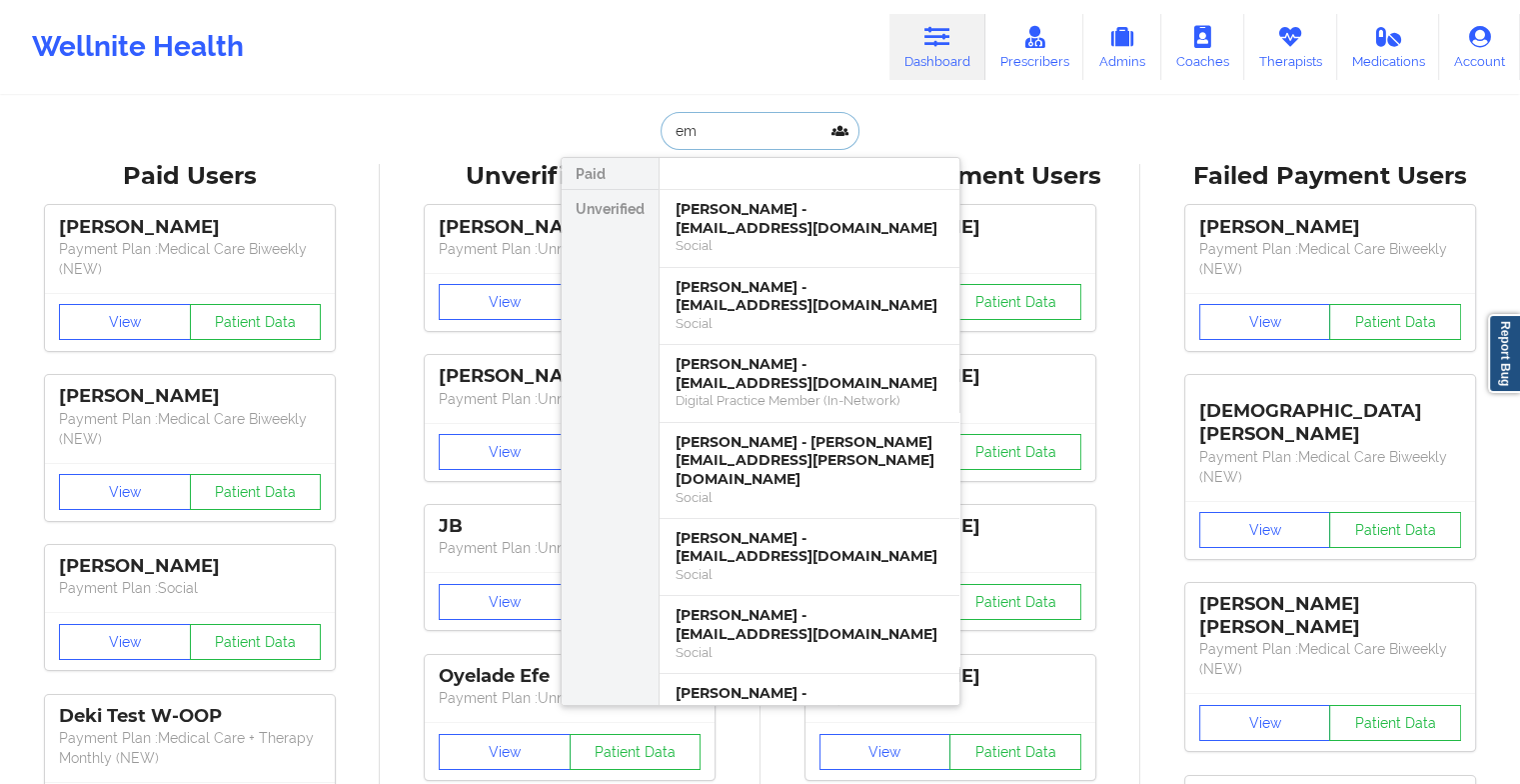
type input "e"
type input "[PERSON_NAME]"
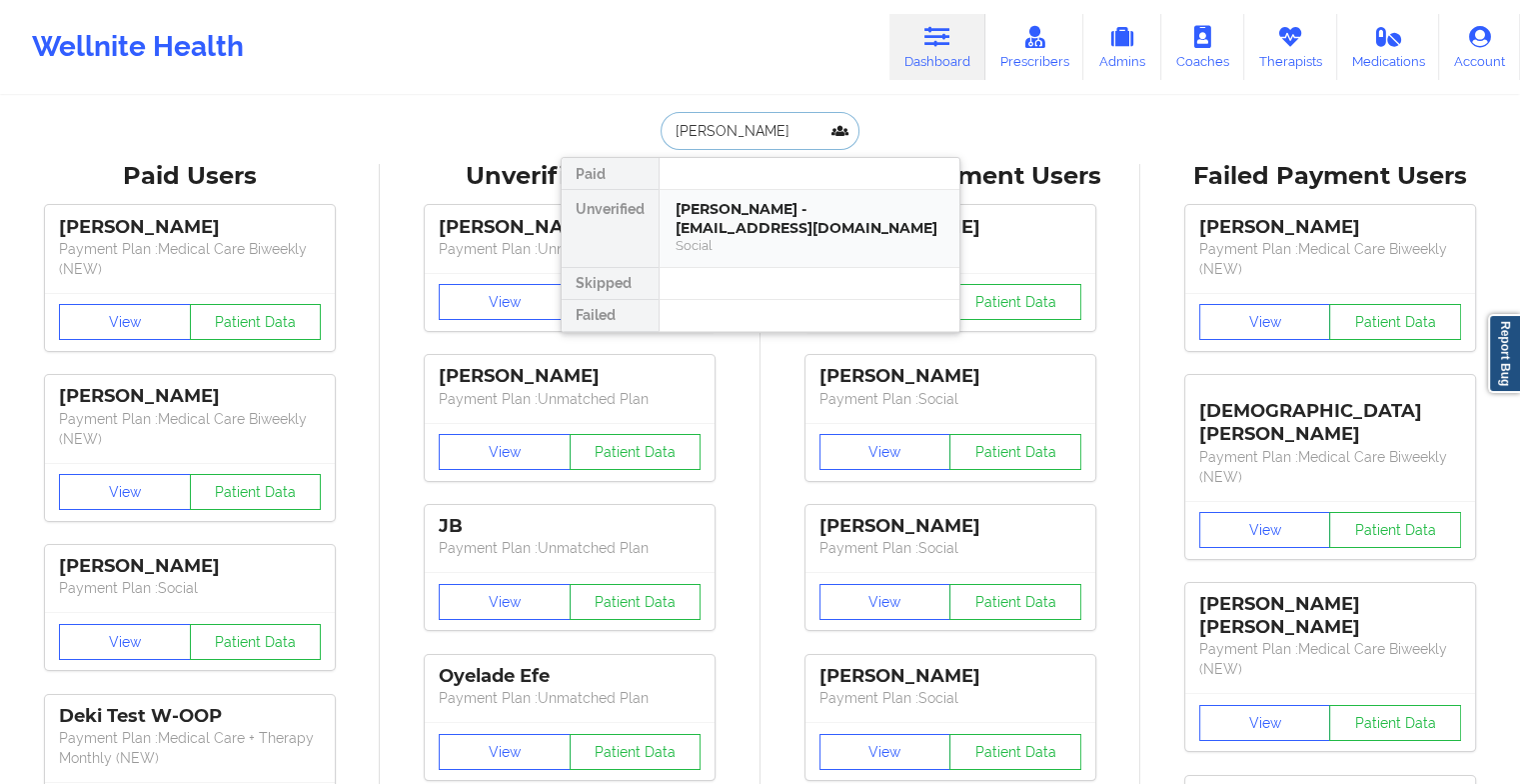
click at [697, 214] on div "[PERSON_NAME] - [EMAIL_ADDRESS][DOMAIN_NAME]" at bounding box center [810, 218] width 268 height 37
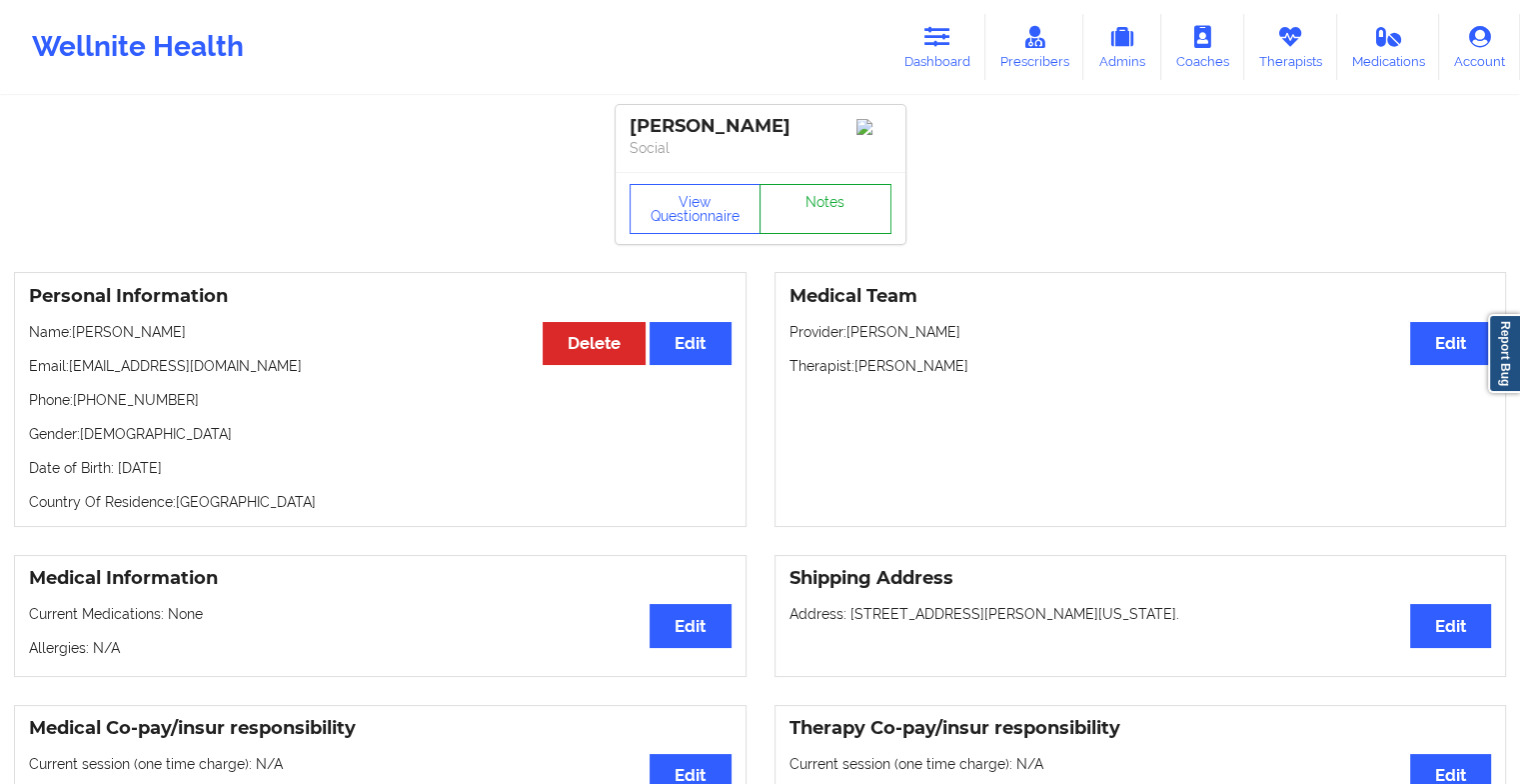
click at [804, 204] on link "Notes" at bounding box center [826, 209] width 132 height 50
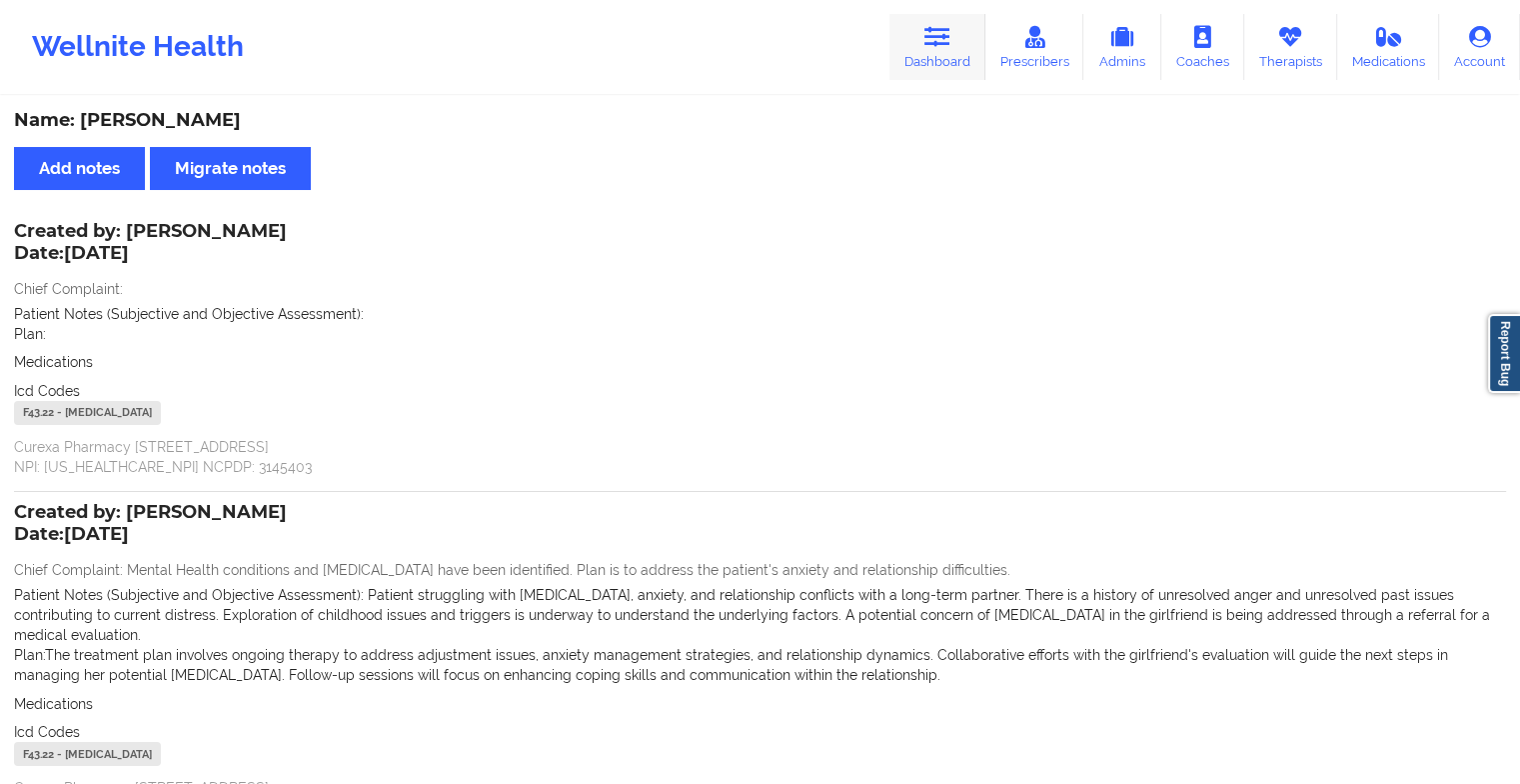
click at [948, 35] on icon at bounding box center [937, 37] width 26 height 22
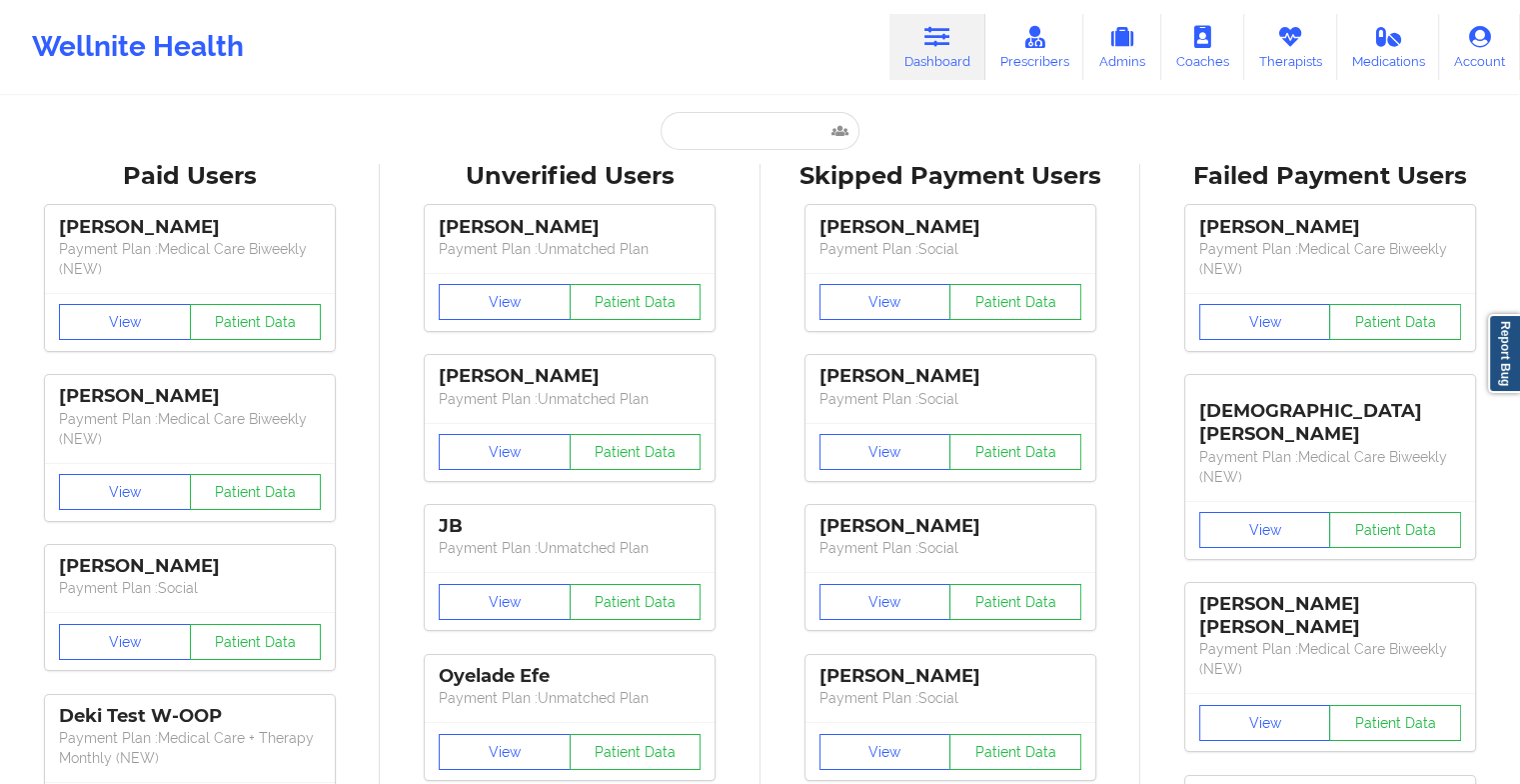
drag, startPoint x: 752, startPoint y: 107, endPoint x: 735, endPoint y: 138, distance: 35.3
click at [735, 138] on input "text" at bounding box center [760, 131] width 198 height 38
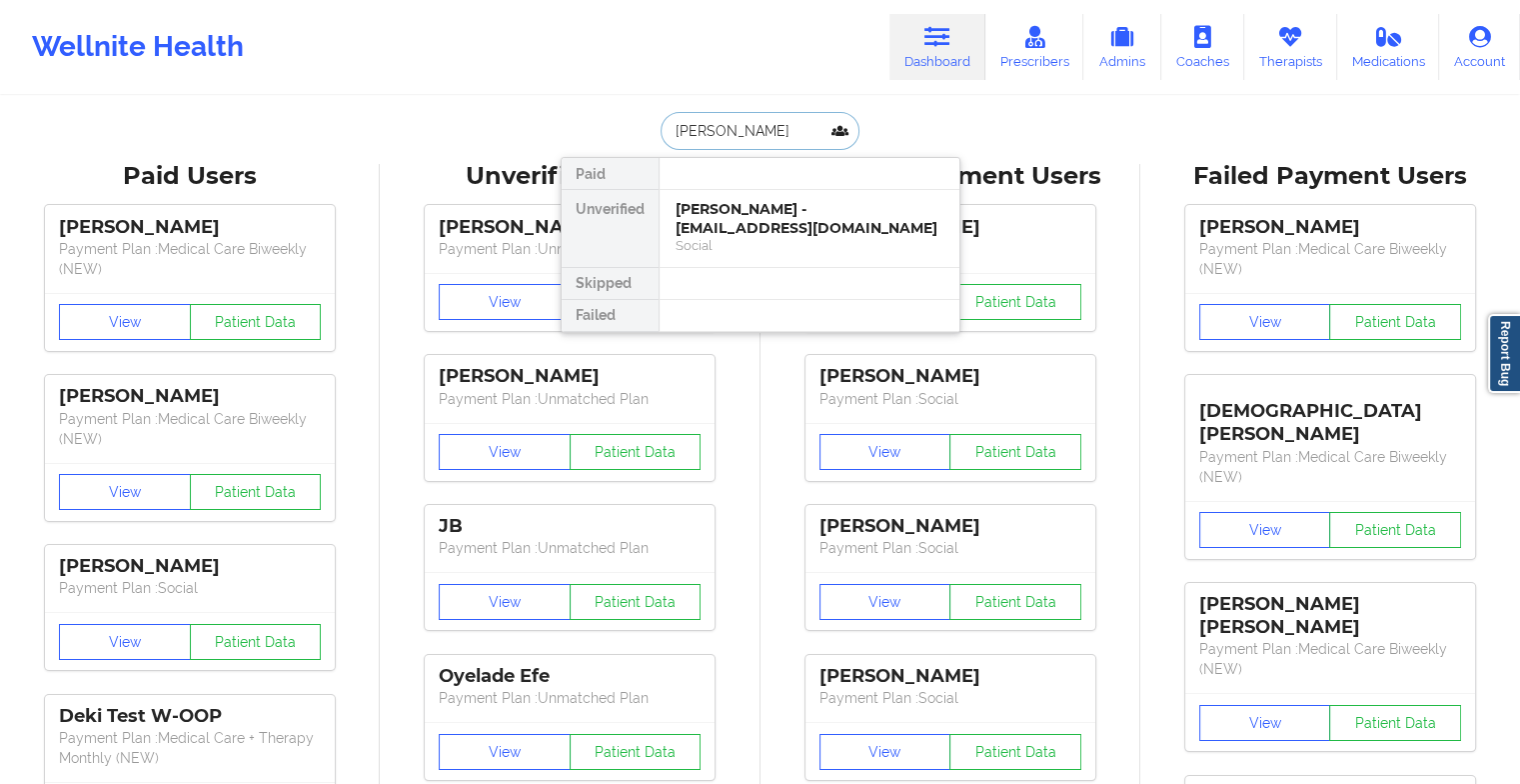
type input "[PERSON_NAME]"
click at [766, 228] on div "[PERSON_NAME] - [EMAIL_ADDRESS][DOMAIN_NAME]" at bounding box center [810, 218] width 268 height 37
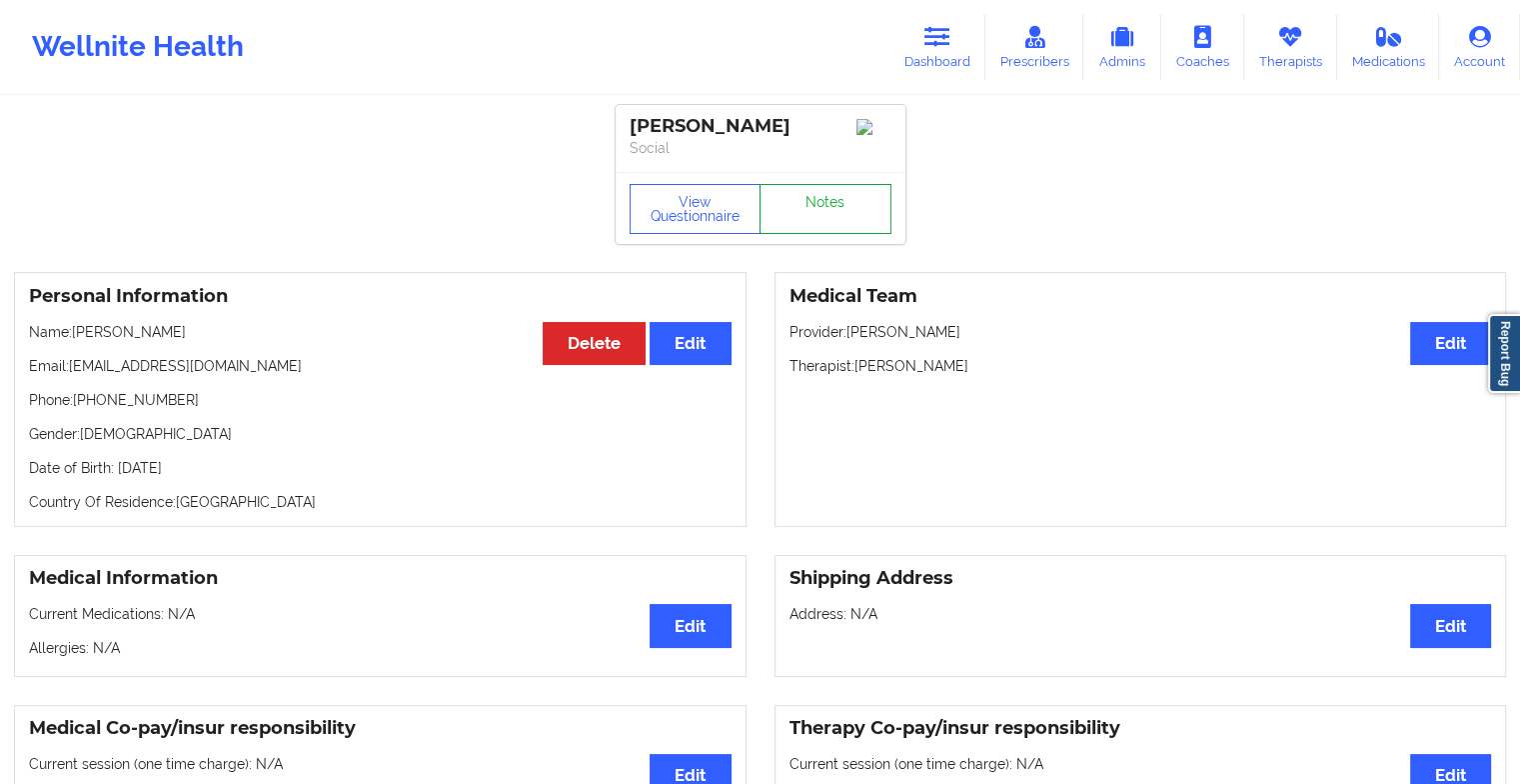
click at [819, 203] on link "Notes" at bounding box center [826, 209] width 132 height 50
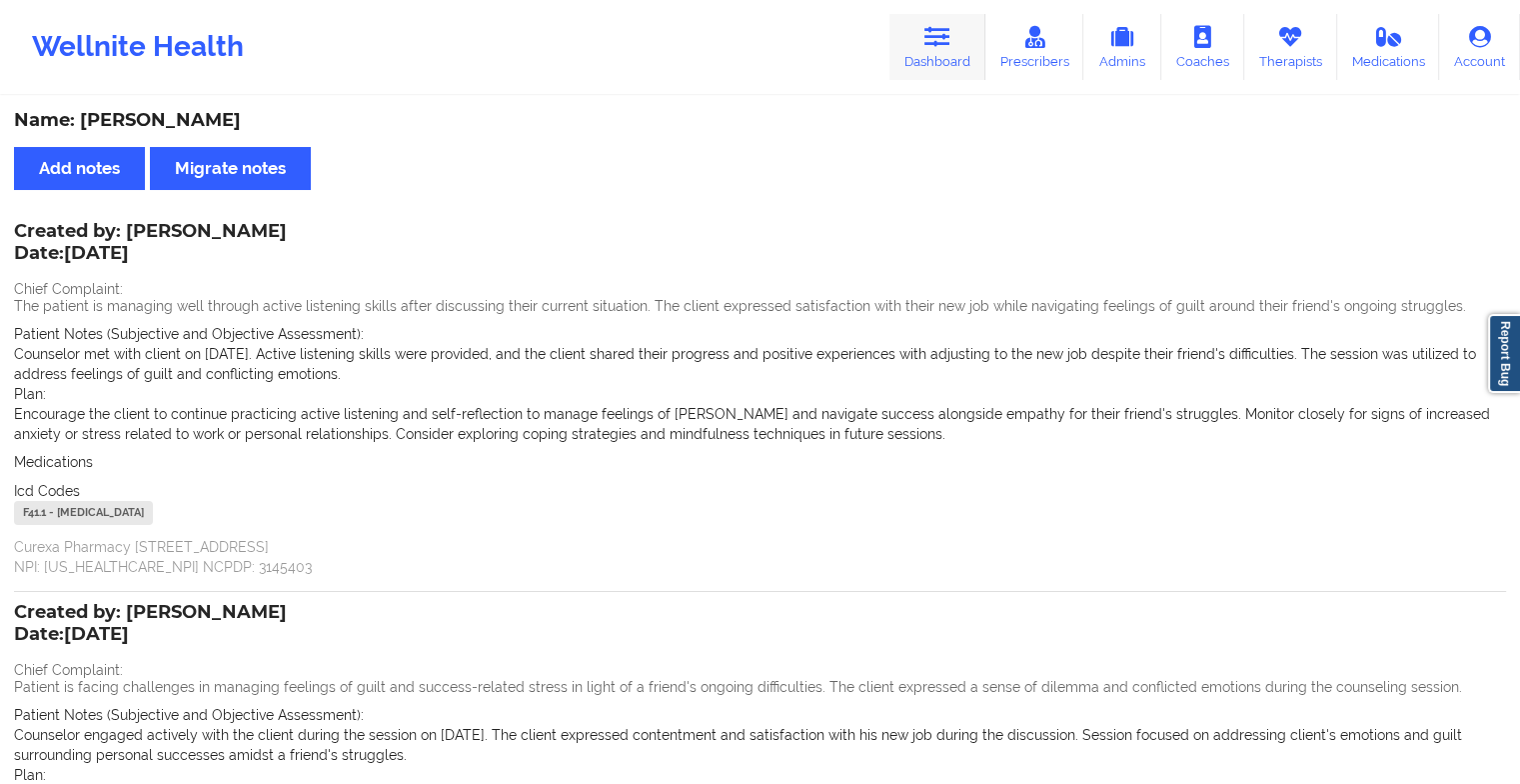
click at [952, 49] on link "Dashboard" at bounding box center [937, 47] width 96 height 66
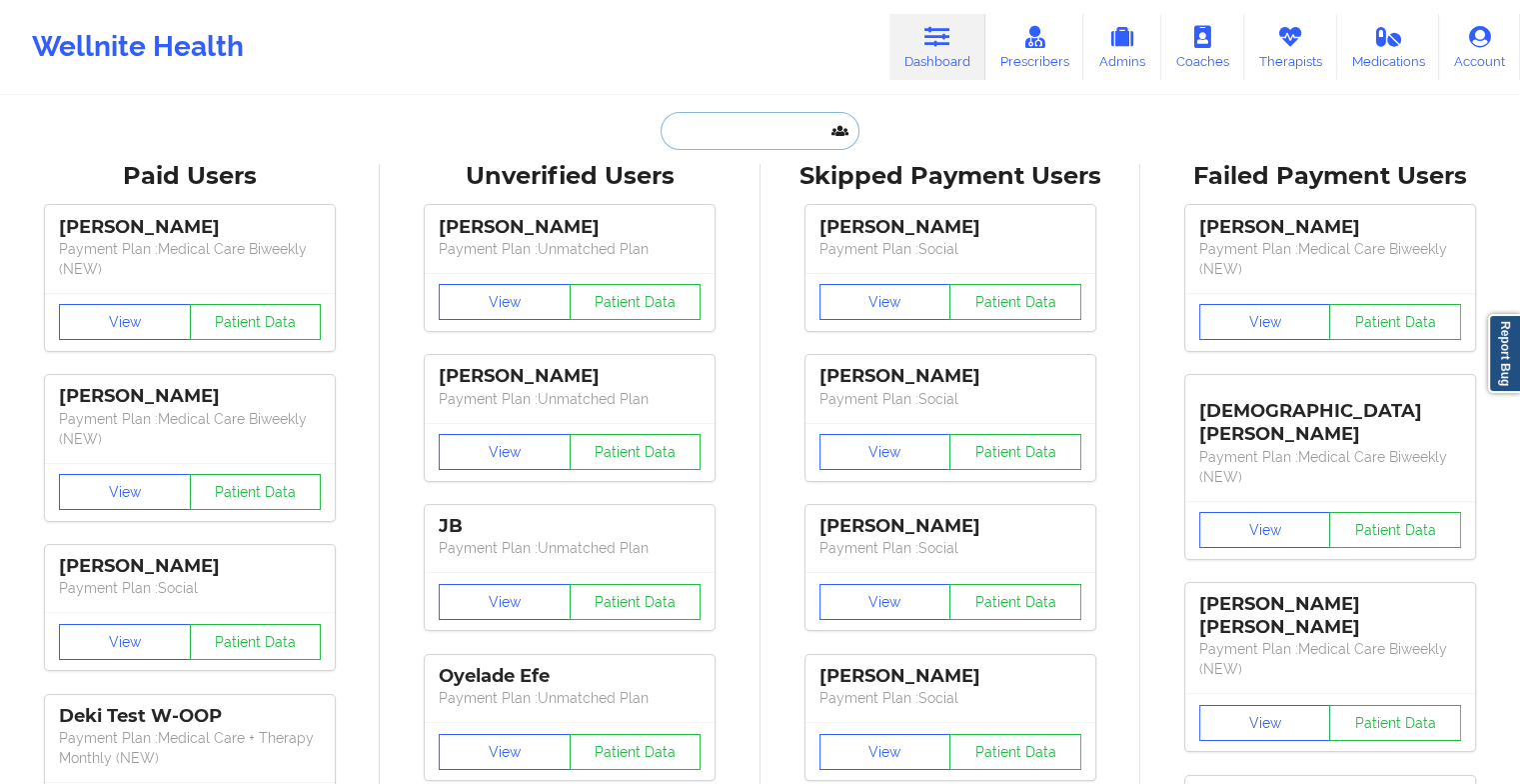
click at [772, 130] on input "text" at bounding box center [760, 131] width 198 height 38
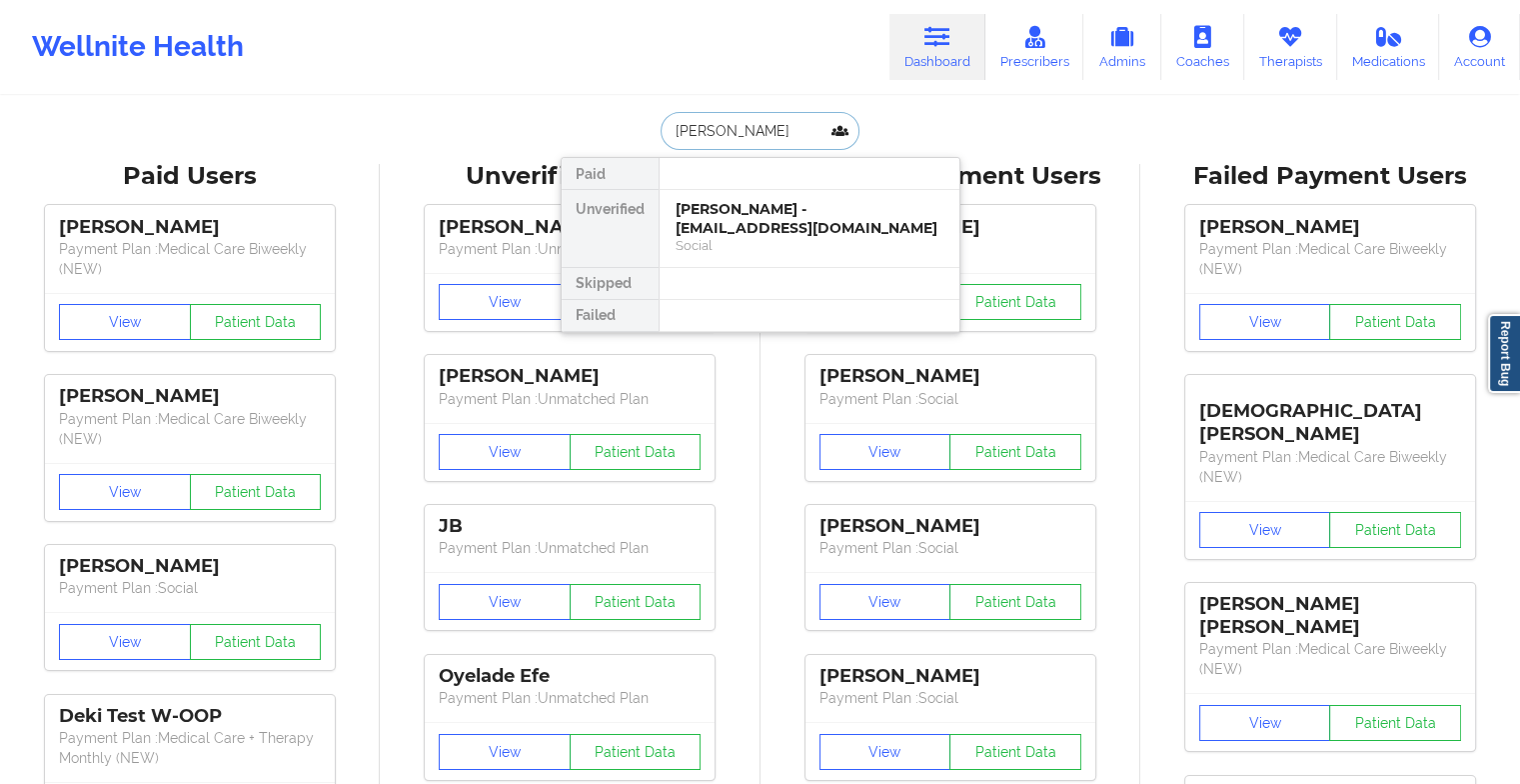
type input "[PERSON_NAME]"
click at [730, 224] on div "[PERSON_NAME] - [EMAIL_ADDRESS][DOMAIN_NAME]" at bounding box center [810, 218] width 268 height 37
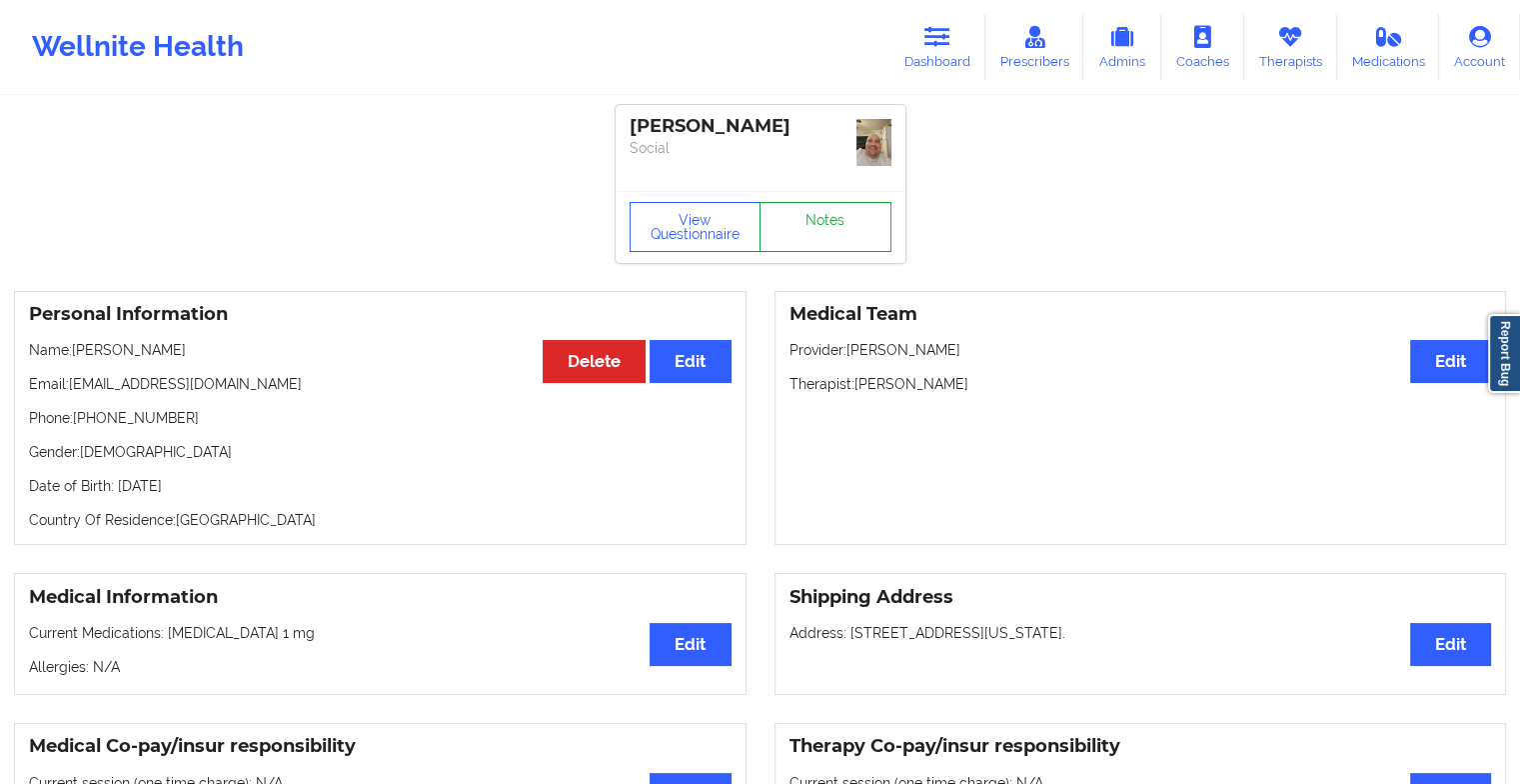
click at [792, 227] on link "Notes" at bounding box center [826, 227] width 132 height 50
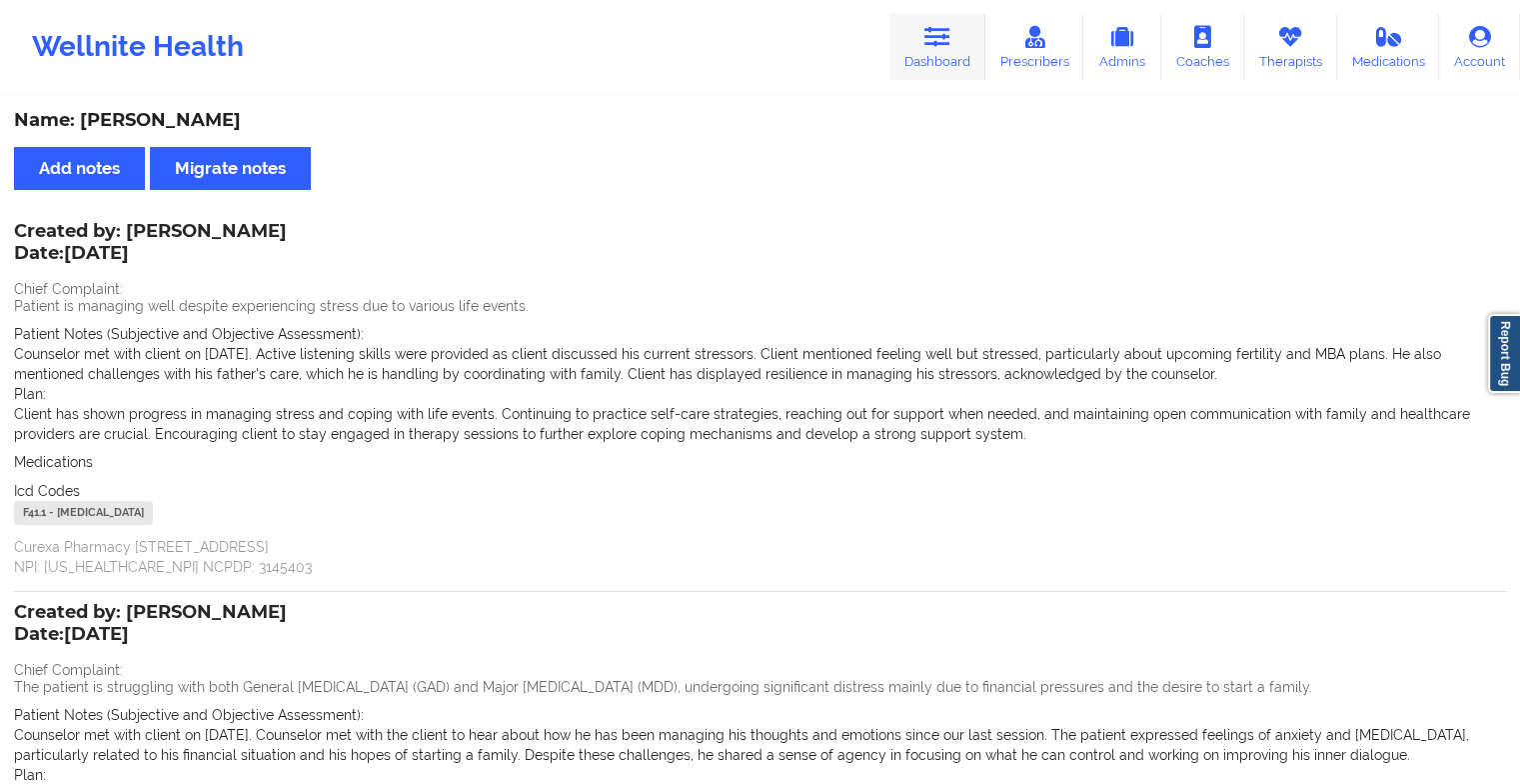
click at [945, 50] on link "Dashboard" at bounding box center [937, 47] width 96 height 66
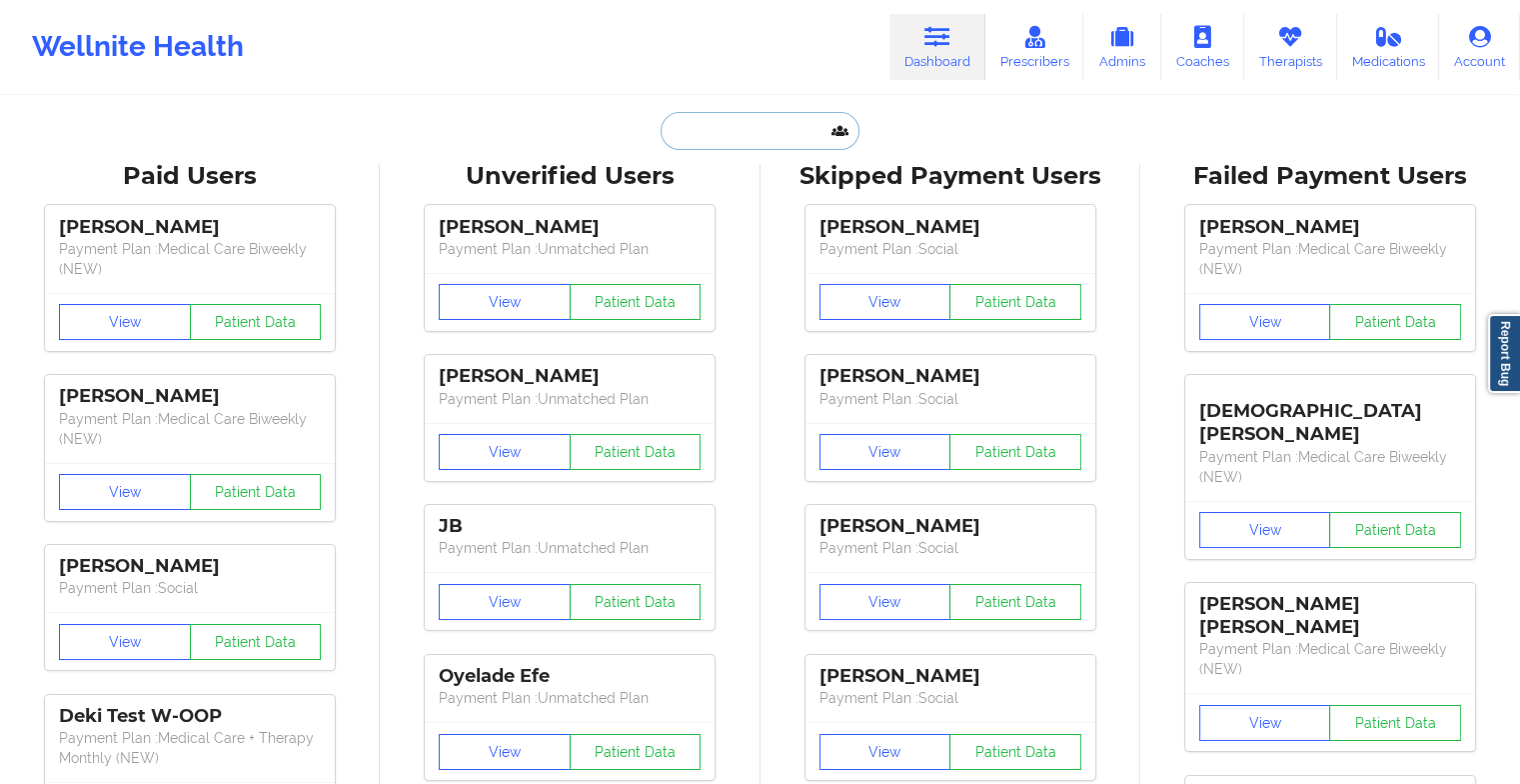
click at [727, 124] on input "text" at bounding box center [760, 131] width 198 height 38
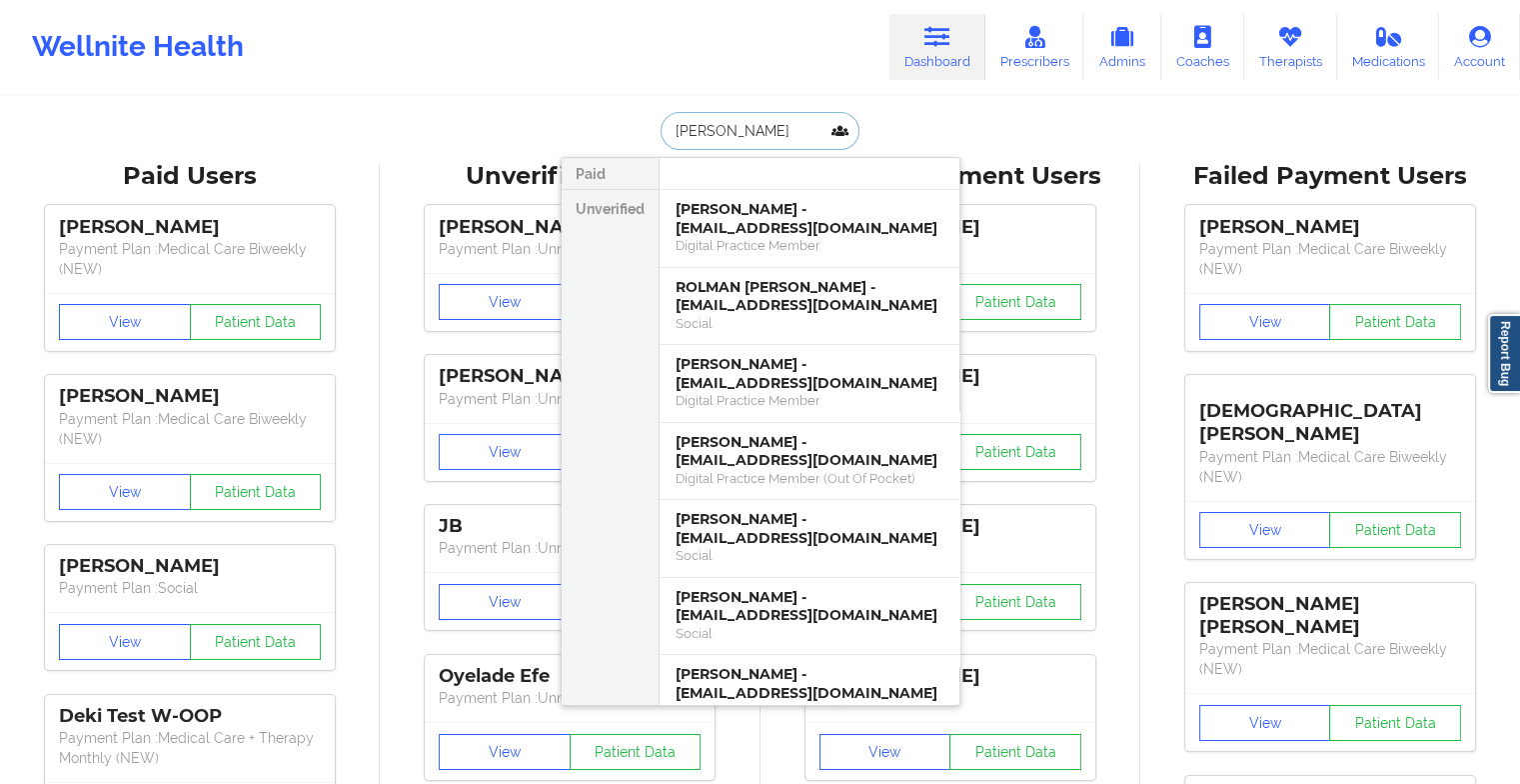
type input "[PERSON_NAME]"
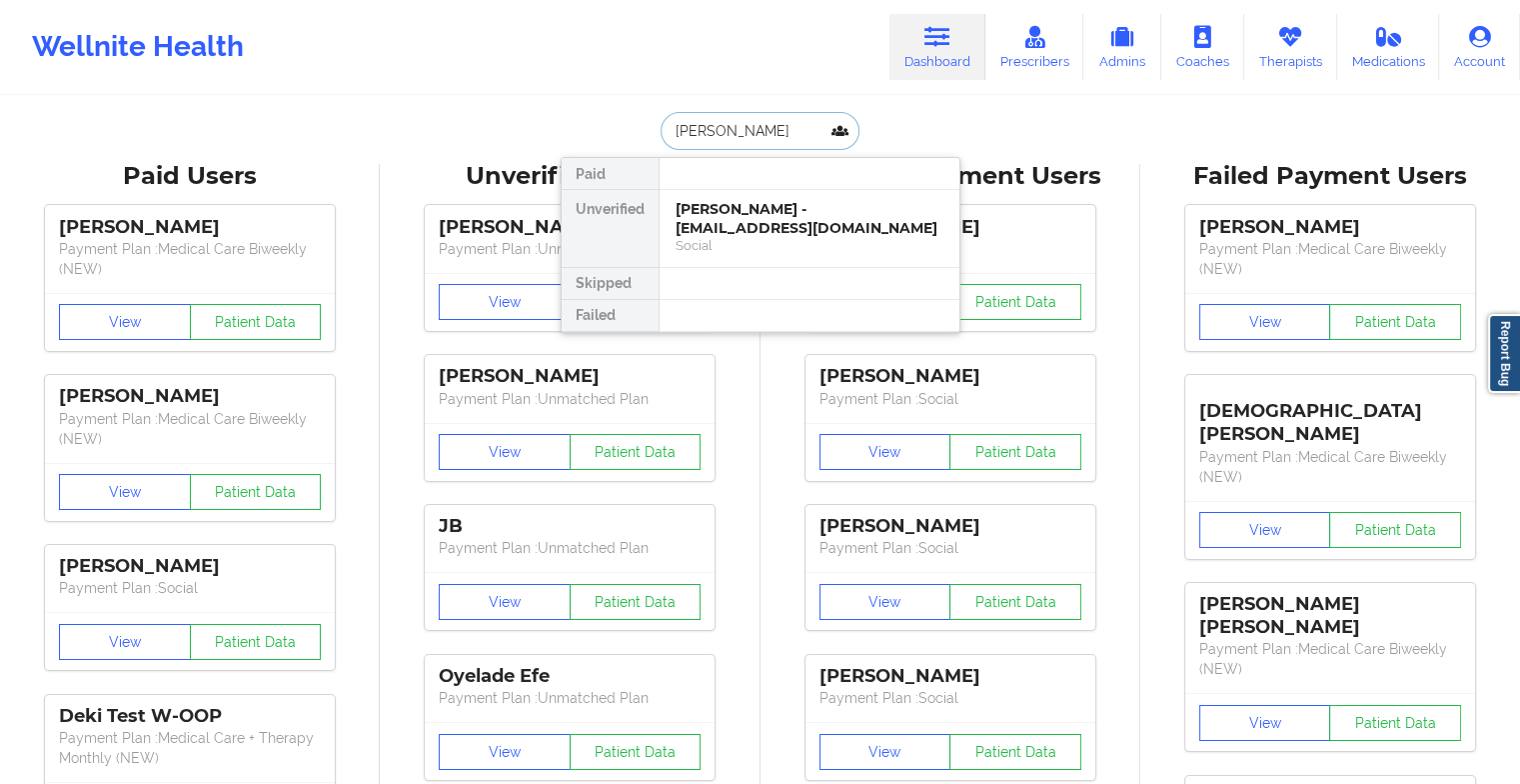
click at [776, 227] on div "[PERSON_NAME] - [EMAIL_ADDRESS][DOMAIN_NAME]" at bounding box center [810, 218] width 268 height 37
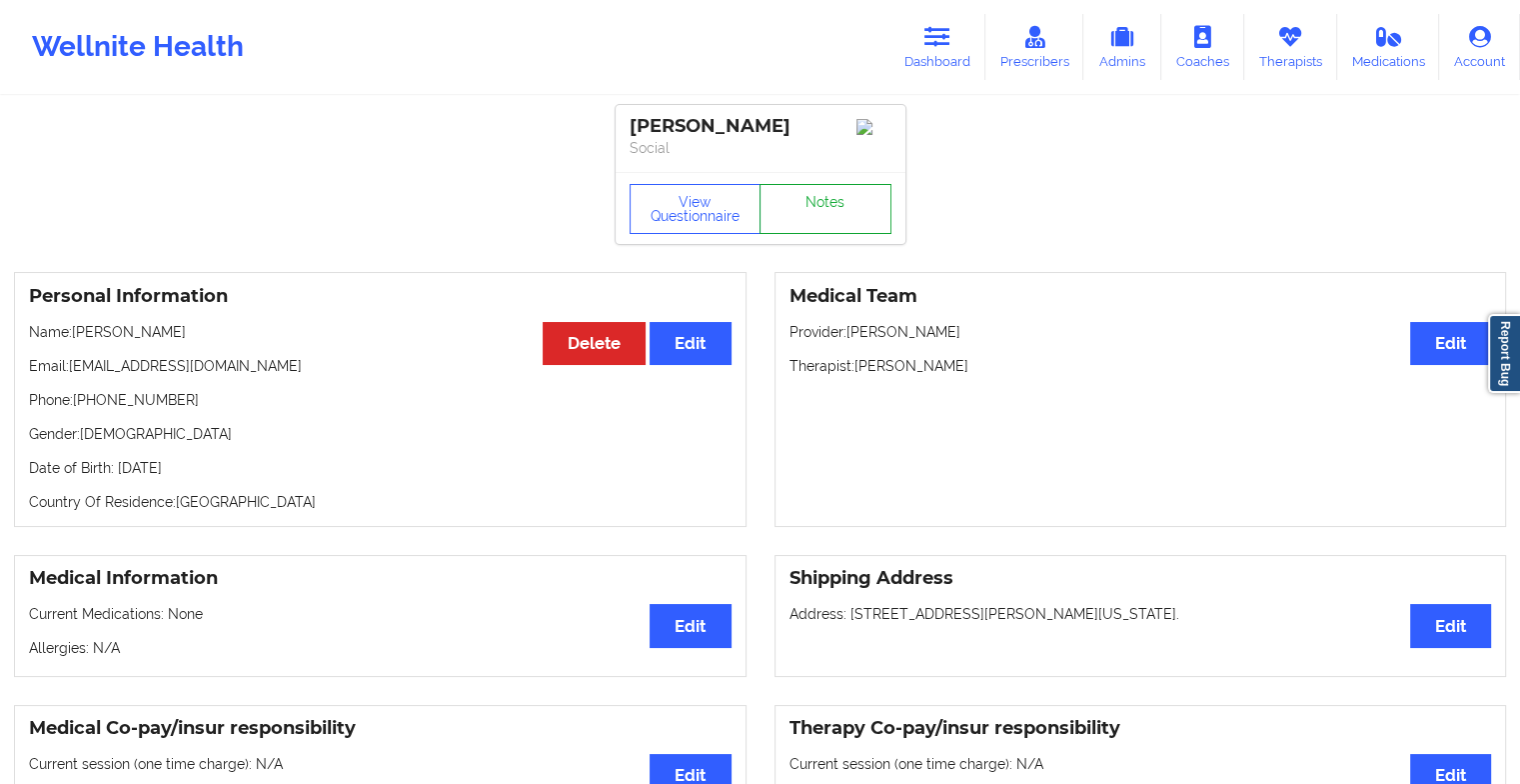
click at [776, 227] on link "Notes" at bounding box center [826, 209] width 132 height 50
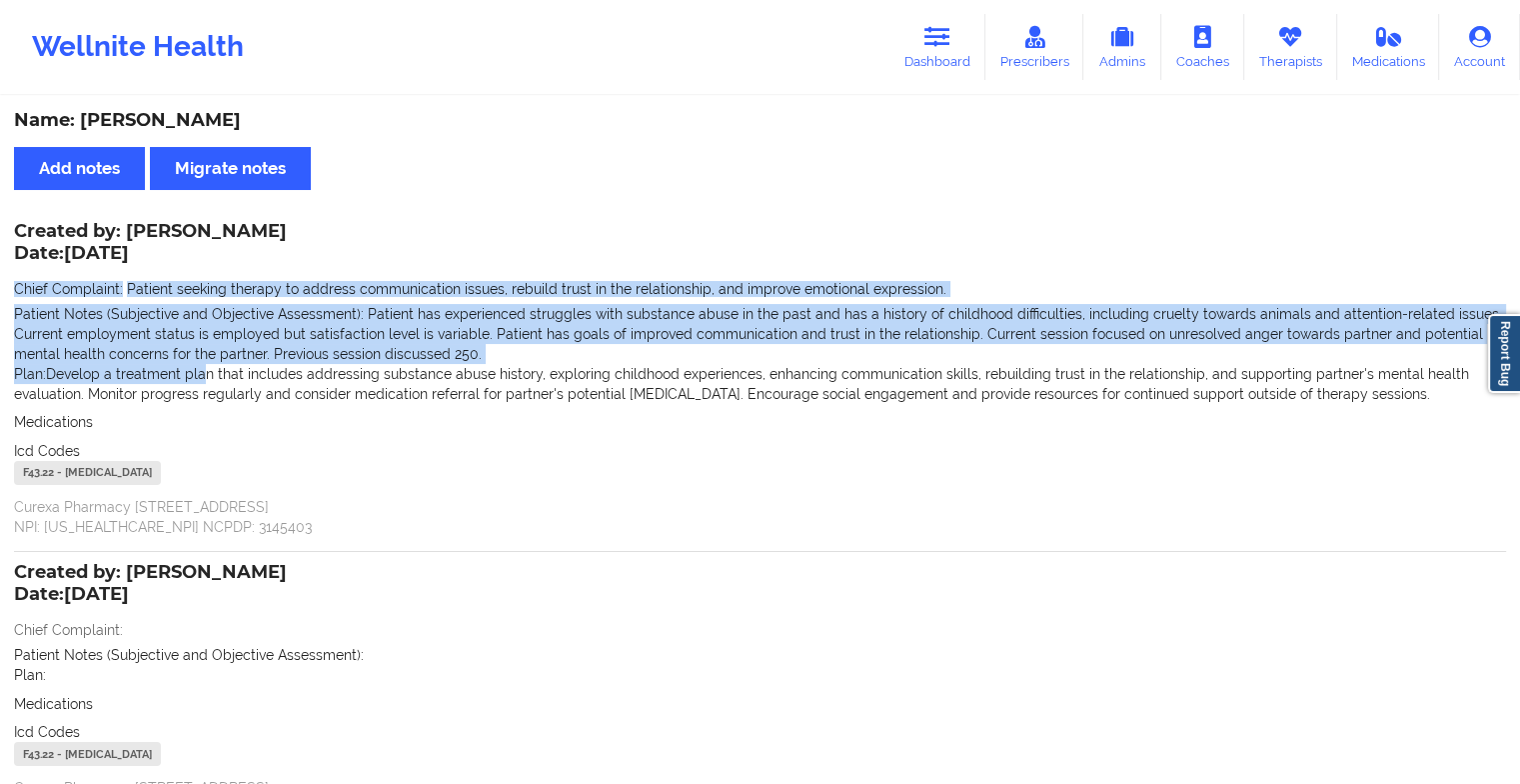
drag, startPoint x: 17, startPoint y: 286, endPoint x: 353, endPoint y: 439, distance: 369.0
click at [353, 439] on div "Created by: [PERSON_NAME] Date: [DATE] Chief Complaint: Patient seeking therapy…" at bounding box center [760, 381] width 1492 height 312
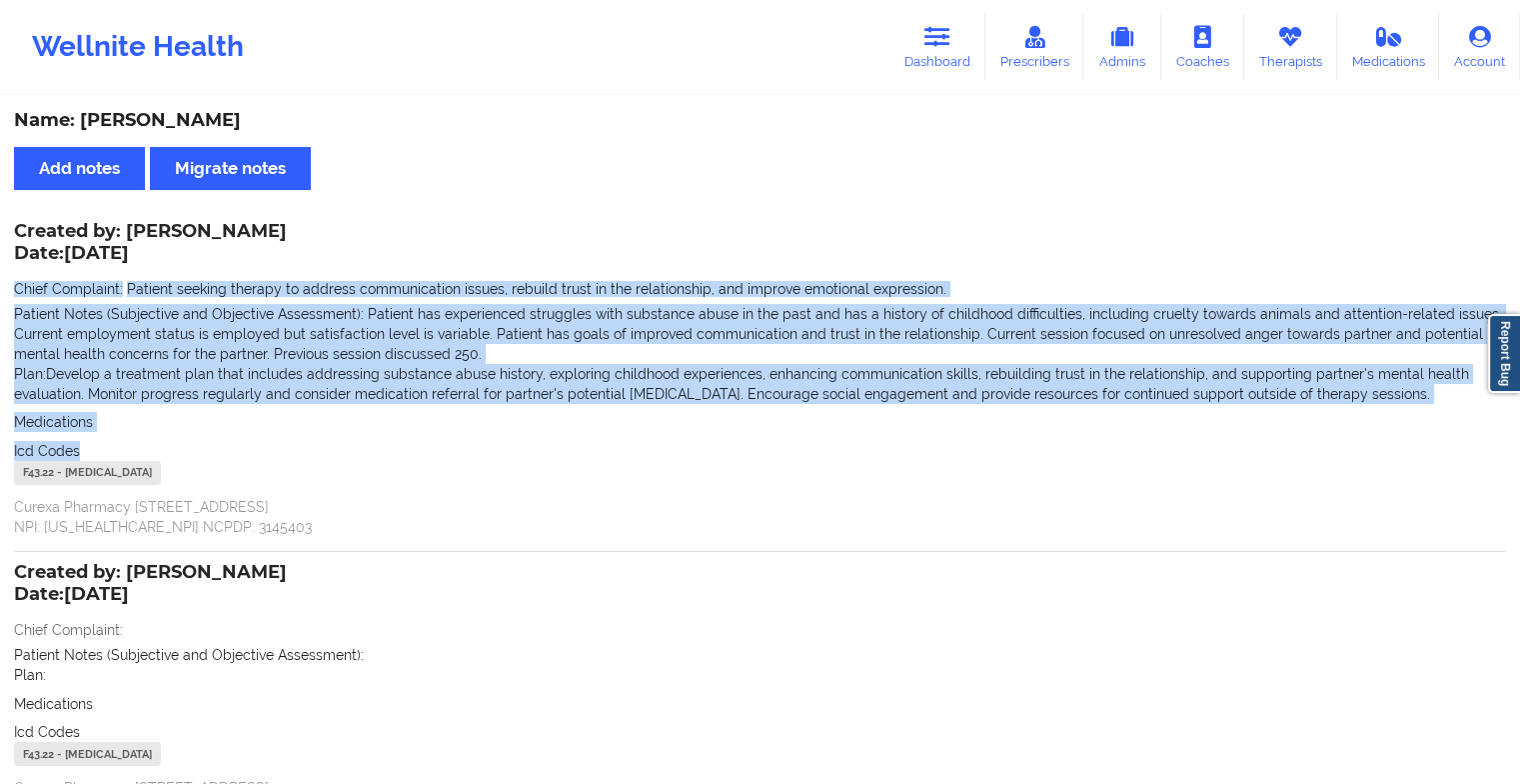
click at [607, 316] on span "Patient has experienced struggles with substance abuse in the past and has a hi…" at bounding box center [758, 334] width 1488 height 56
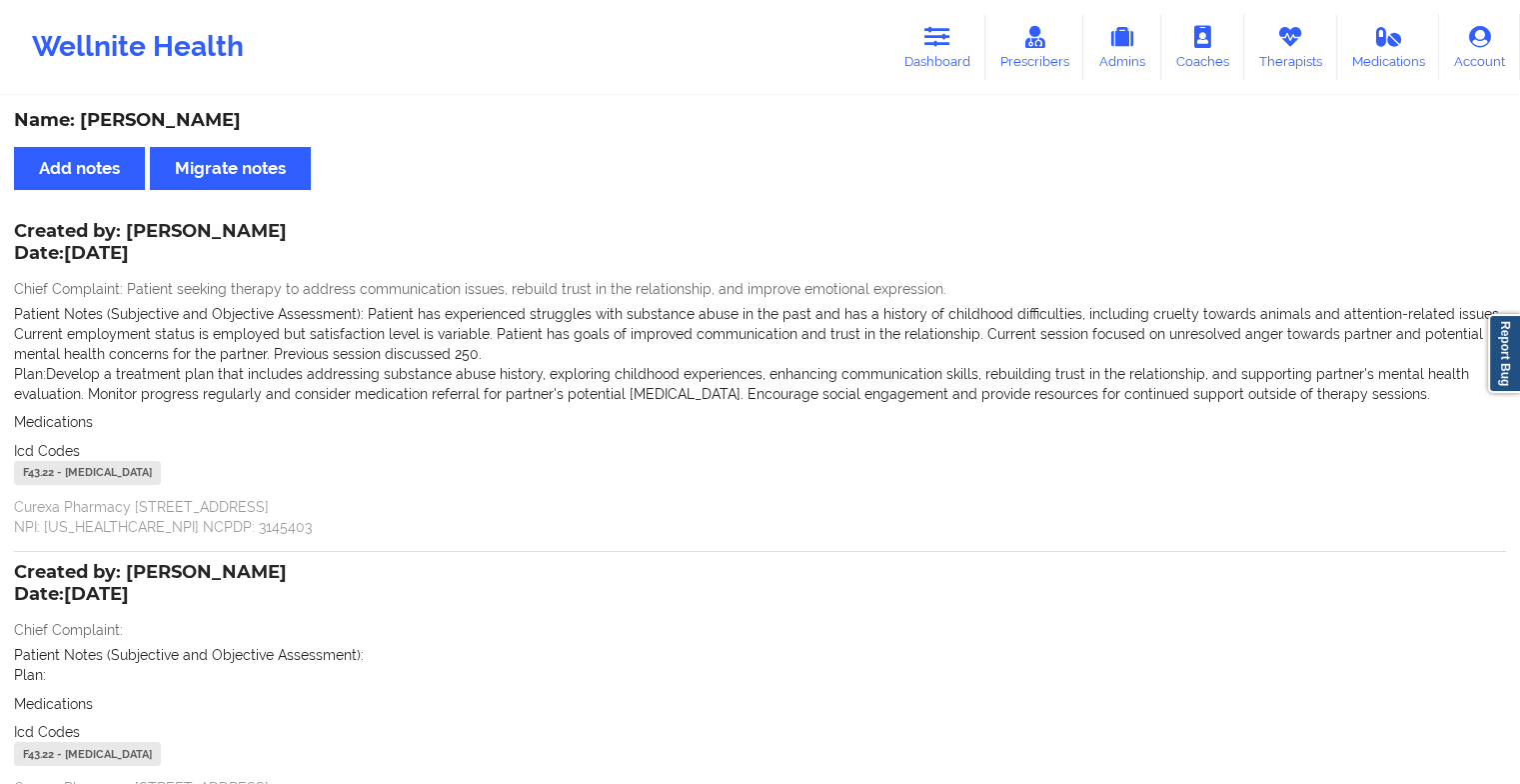
scroll to position [196, 0]
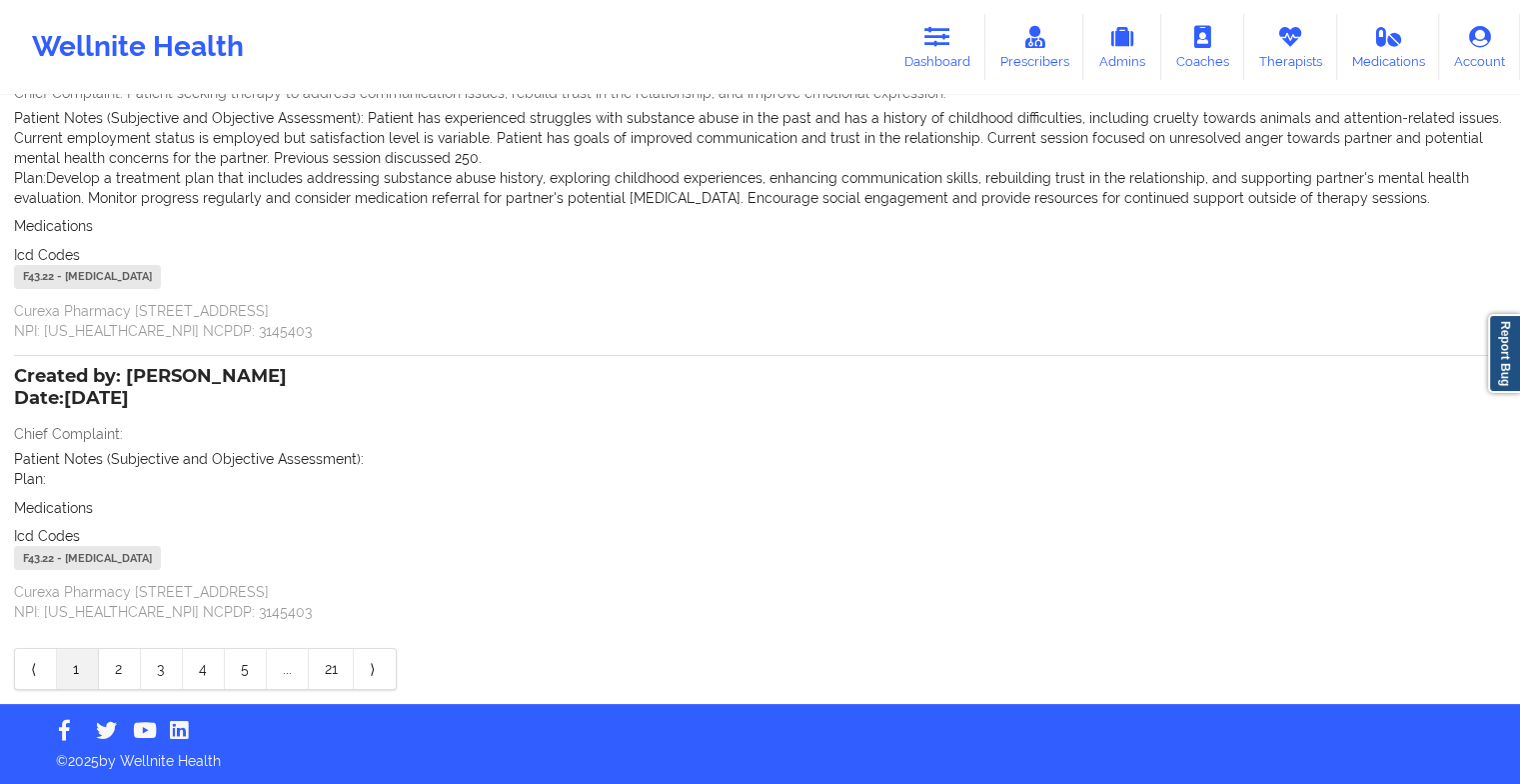
click at [112, 688] on div "⟨ 1 2 3 4 5 ... 21 ⟩" at bounding box center [205, 669] width 383 height 42
click at [119, 672] on link "2" at bounding box center [120, 669] width 42 height 40
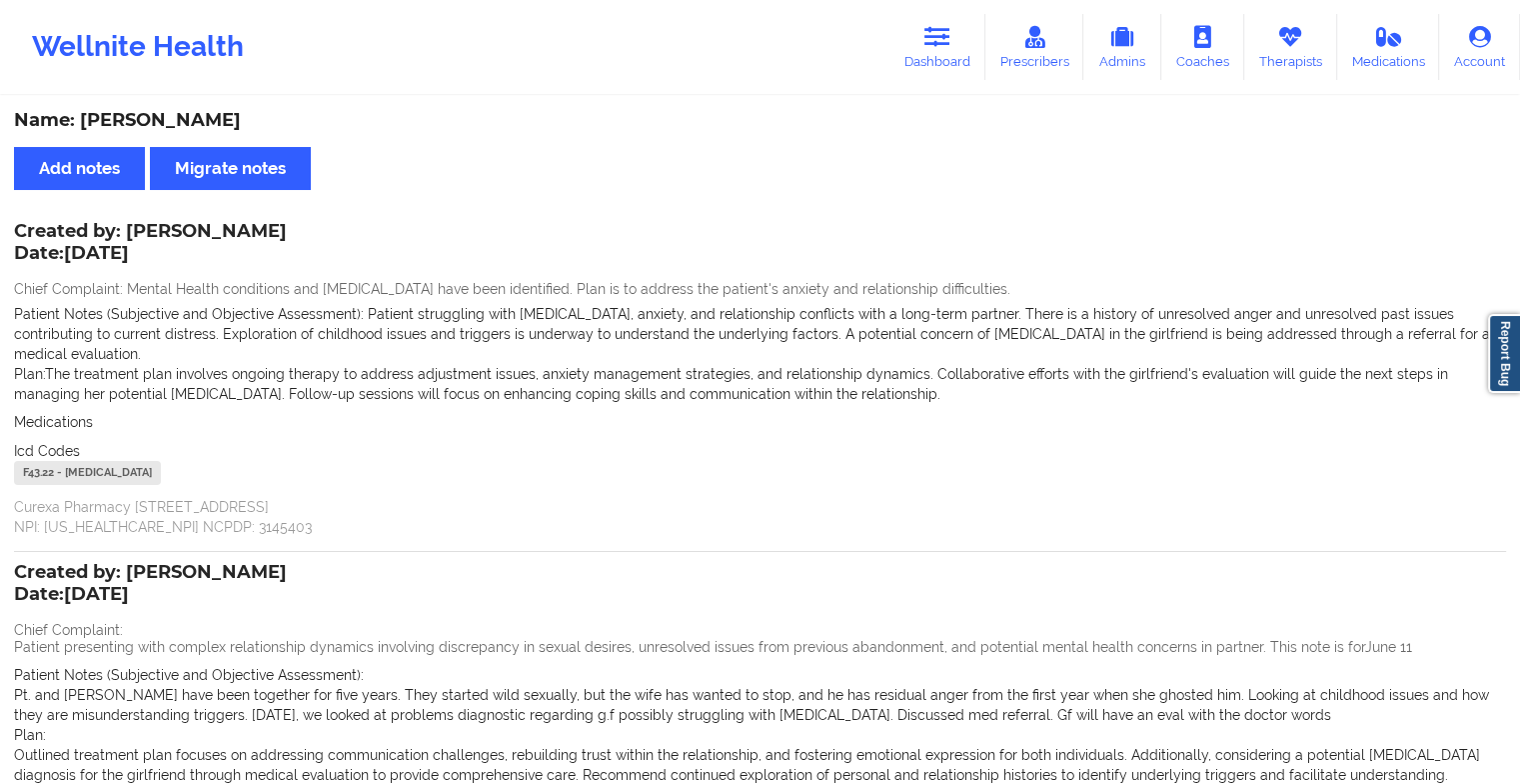
scroll to position [316, 0]
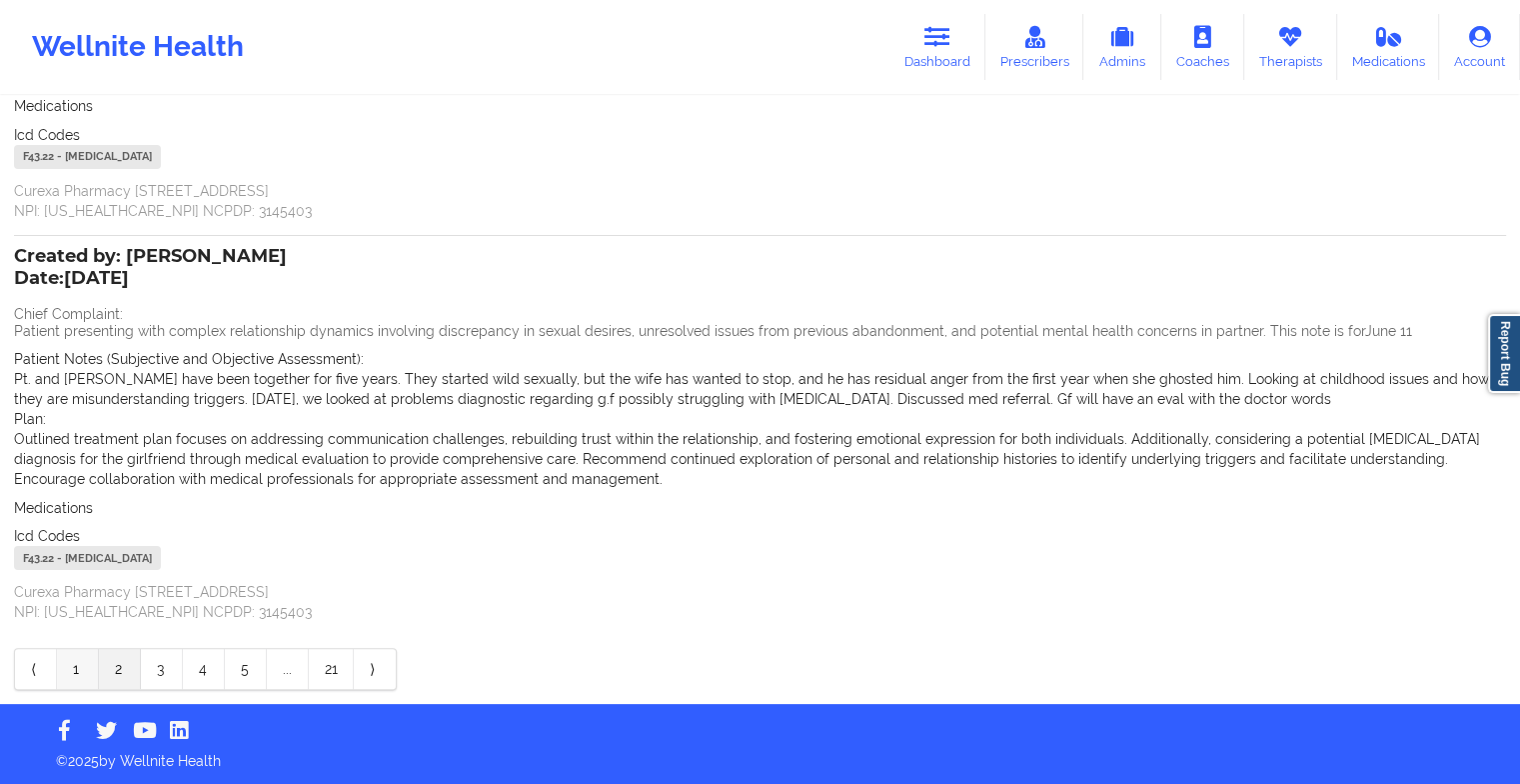
click at [75, 656] on link "1" at bounding box center [78, 669] width 42 height 40
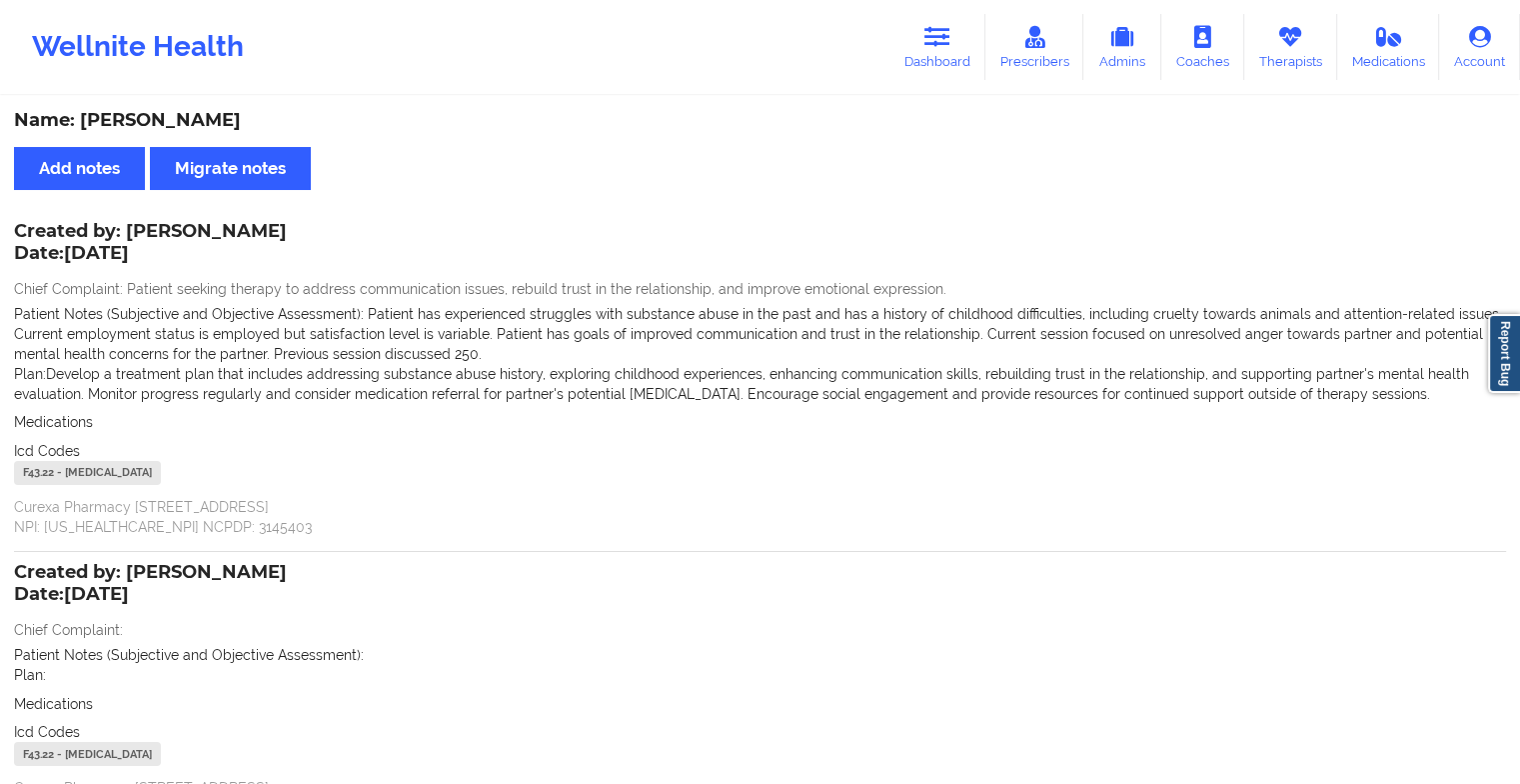
scroll to position [196, 0]
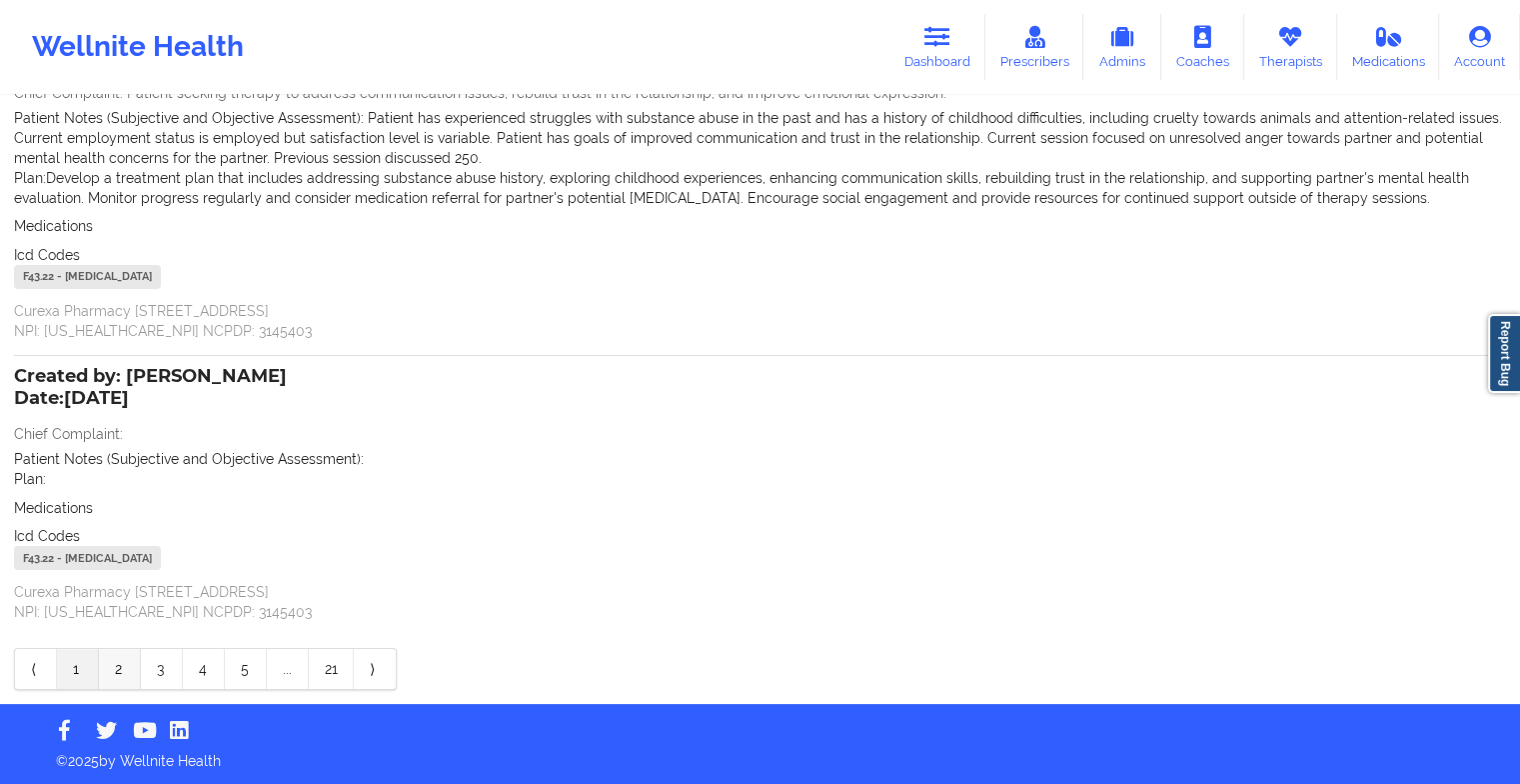
click at [124, 677] on link "2" at bounding box center [120, 669] width 42 height 40
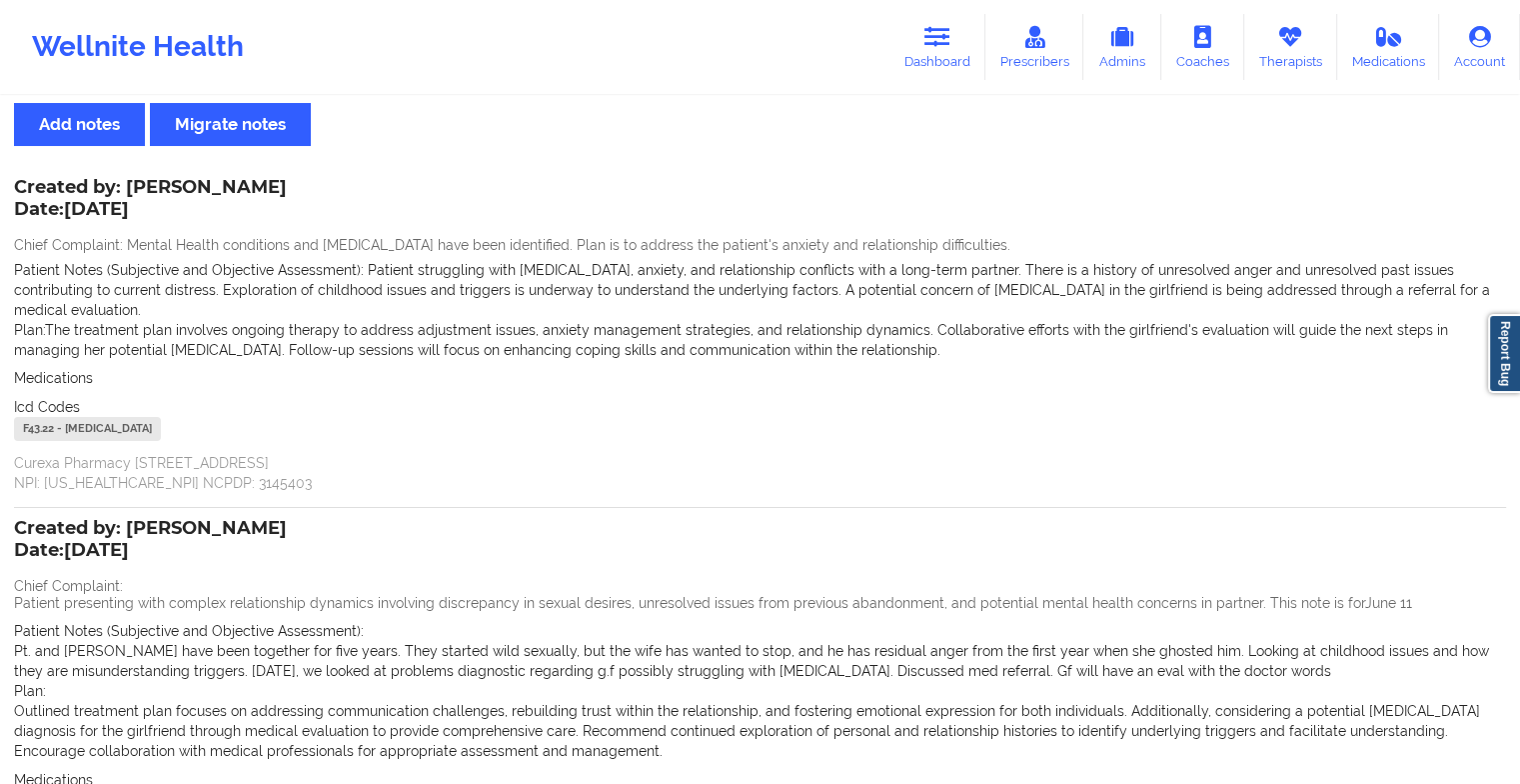
scroll to position [316, 0]
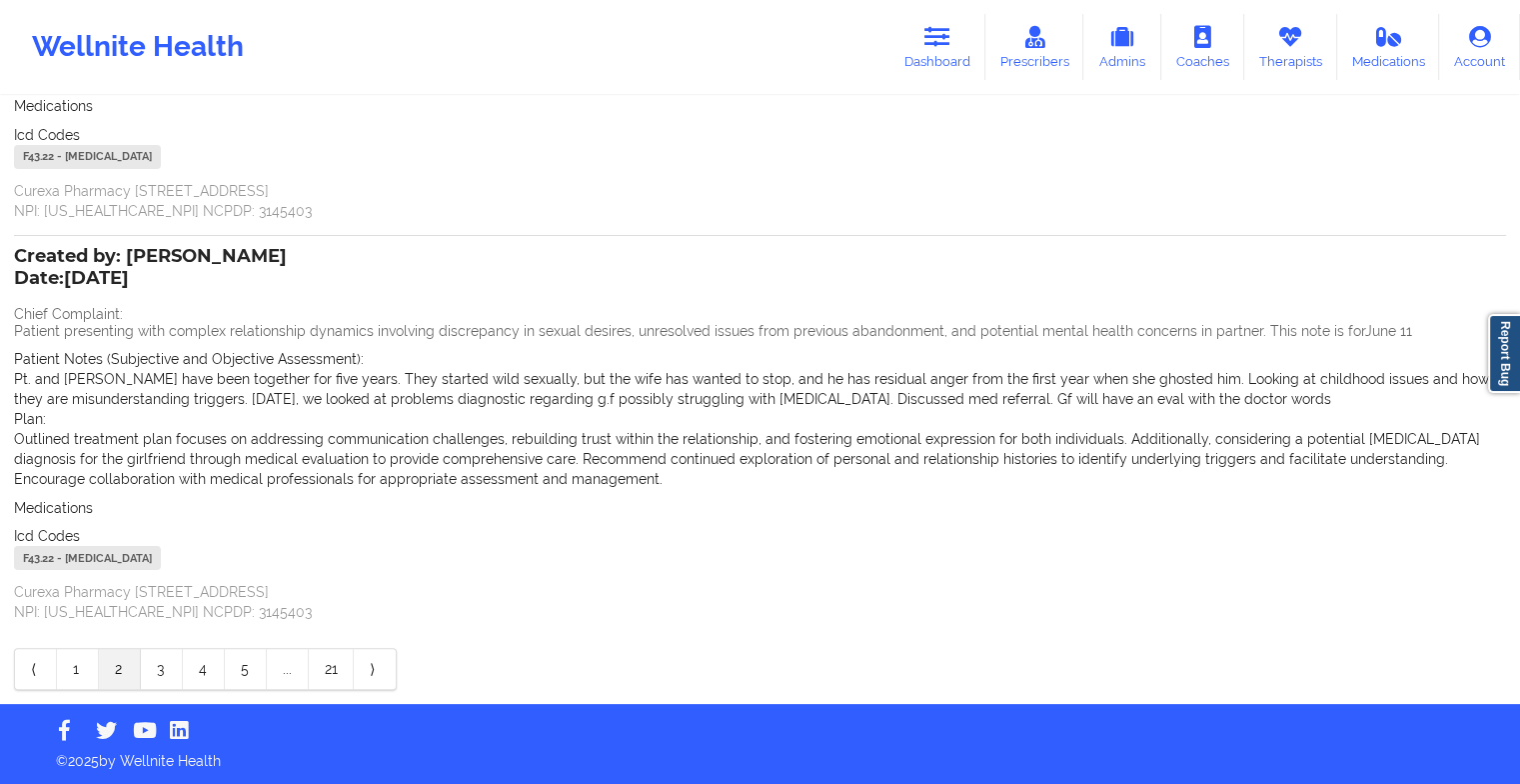
click at [106, 671] on link "2" at bounding box center [120, 669] width 42 height 40
click at [92, 670] on link "1" at bounding box center [78, 669] width 42 height 40
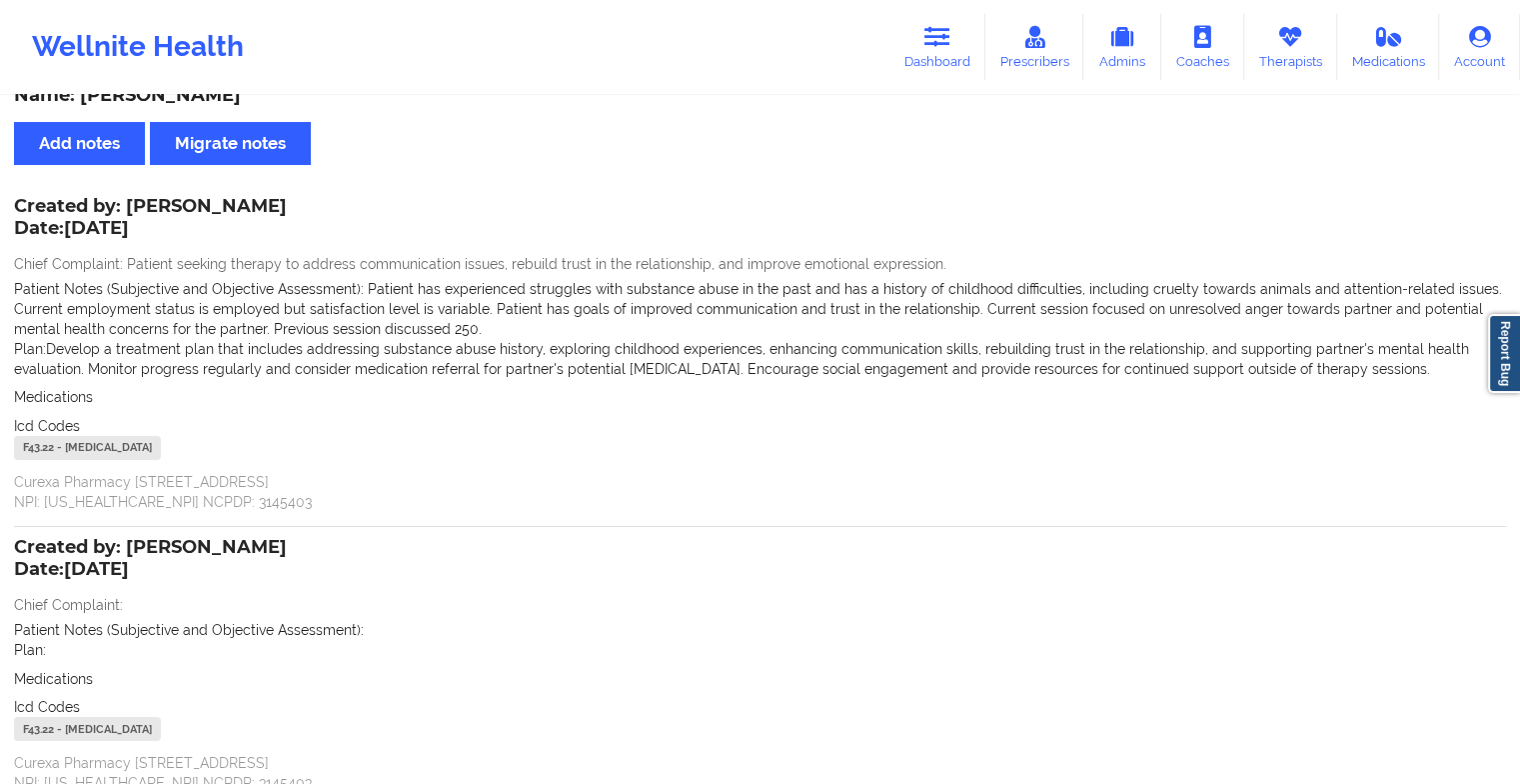
scroll to position [0, 0]
